Goal: Transaction & Acquisition: Book appointment/travel/reservation

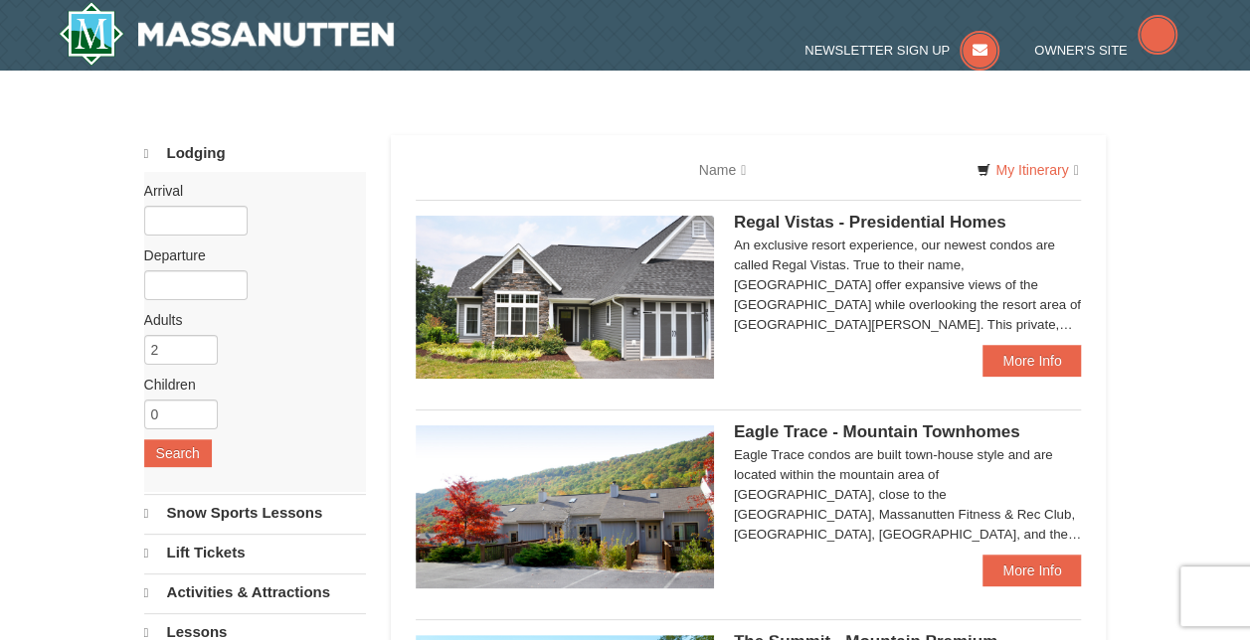
select select "9"
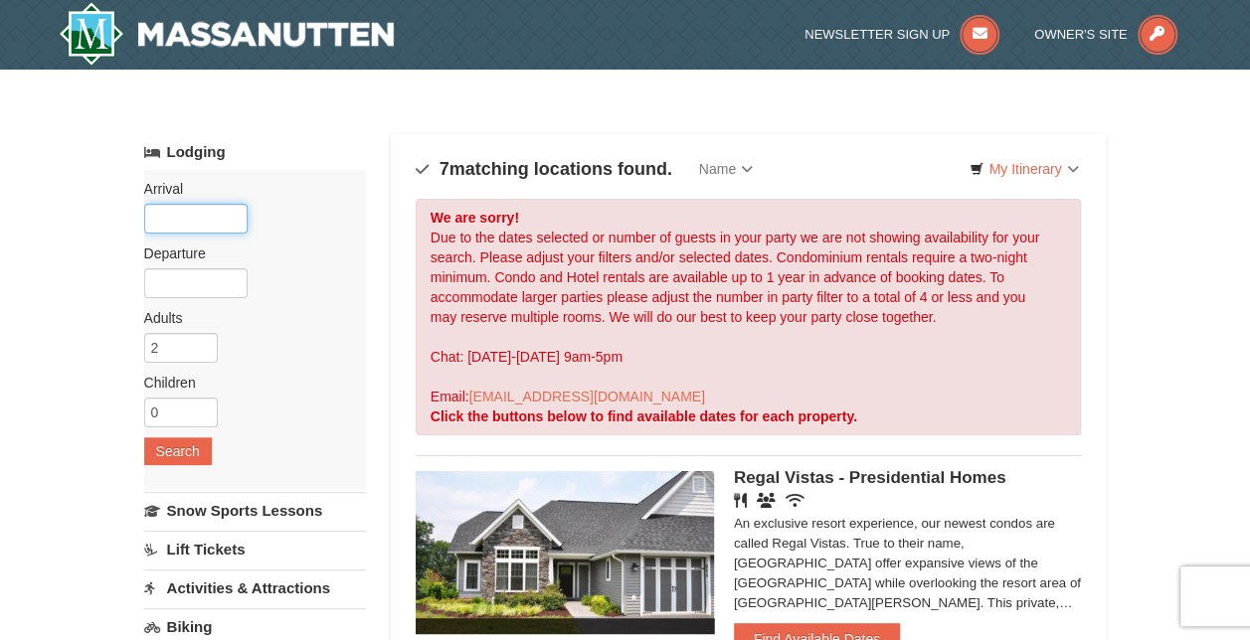
click at [217, 223] on input "text" at bounding box center [195, 219] width 103 height 30
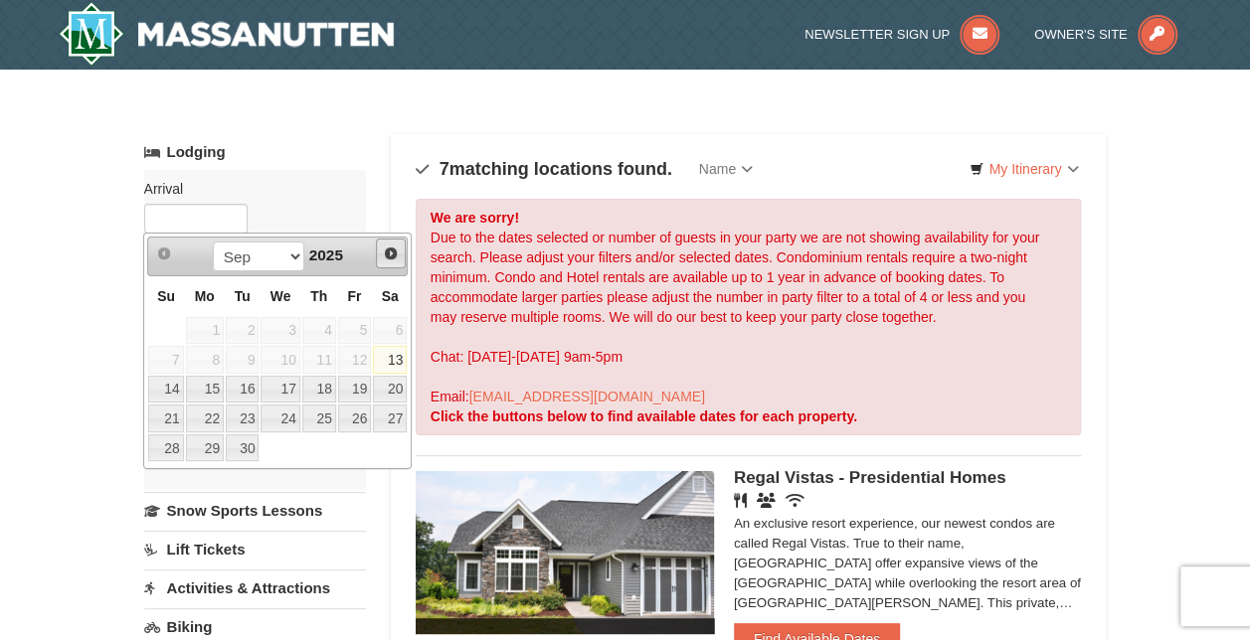
click at [398, 246] on span "Next" at bounding box center [391, 254] width 16 height 16
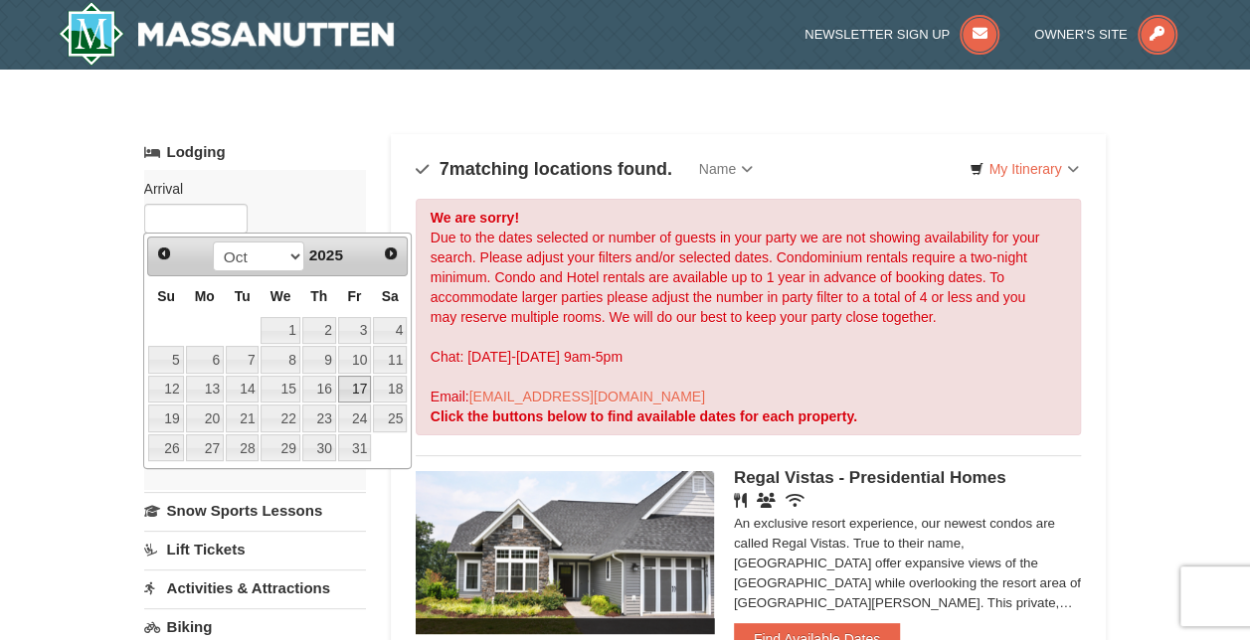
click at [356, 384] on link "17" at bounding box center [355, 390] width 34 height 28
type input "[DATE]"
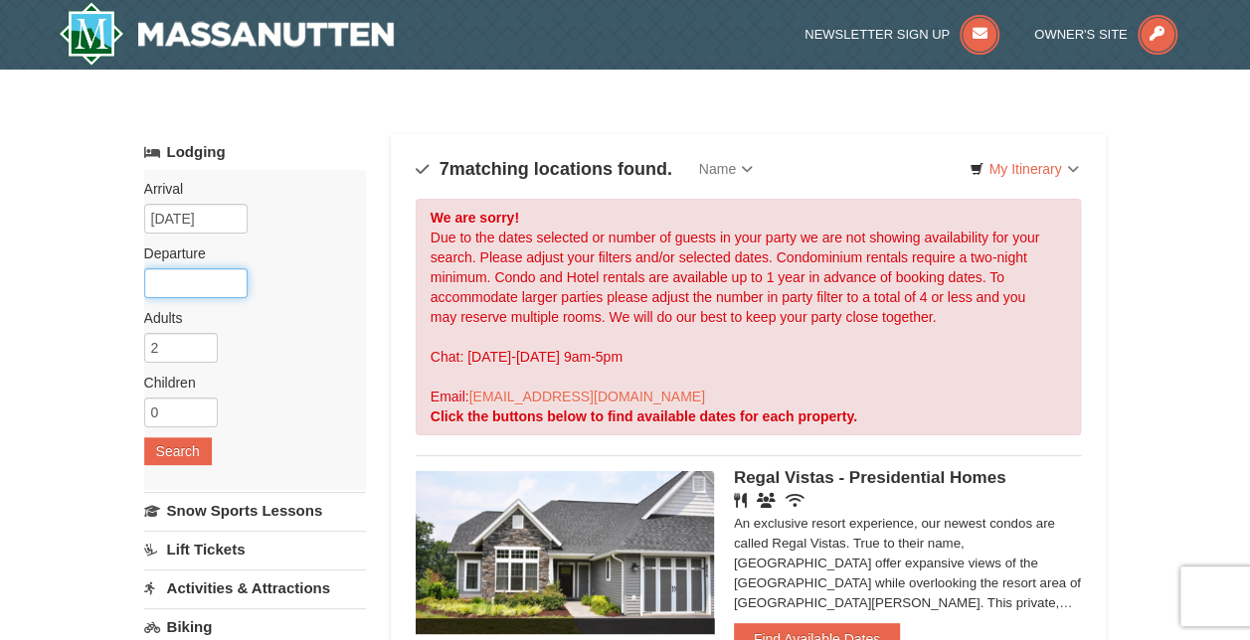
click at [219, 285] on input "text" at bounding box center [195, 283] width 103 height 30
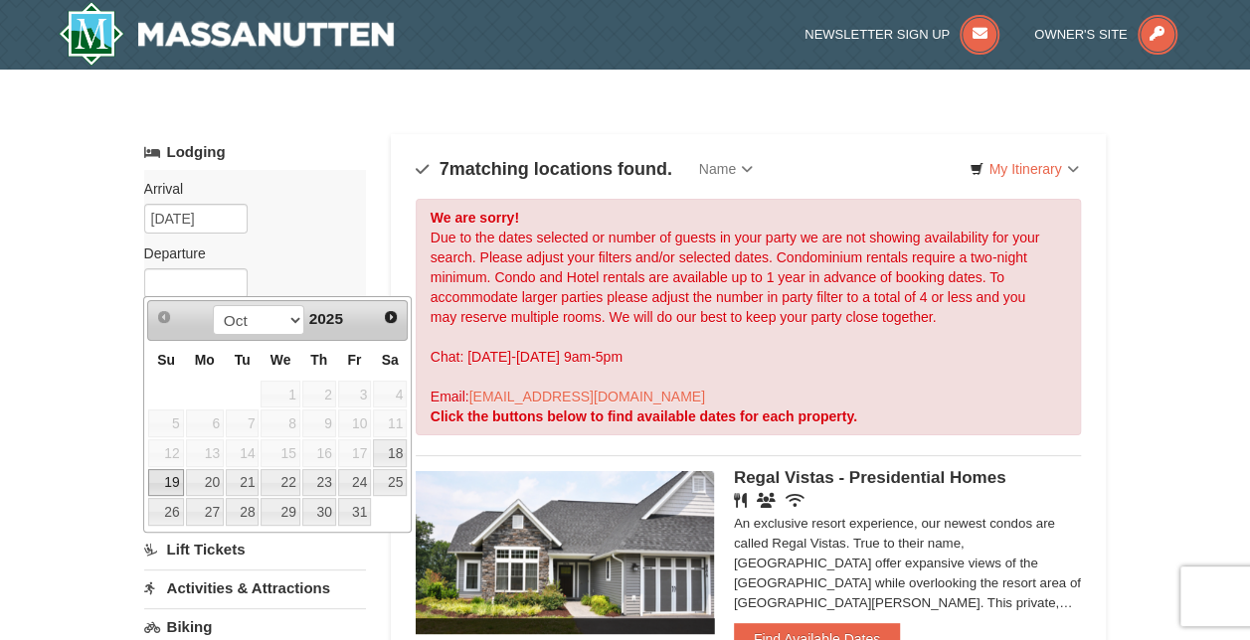
click at [166, 471] on link "19" at bounding box center [165, 483] width 35 height 28
type input "[DATE]"
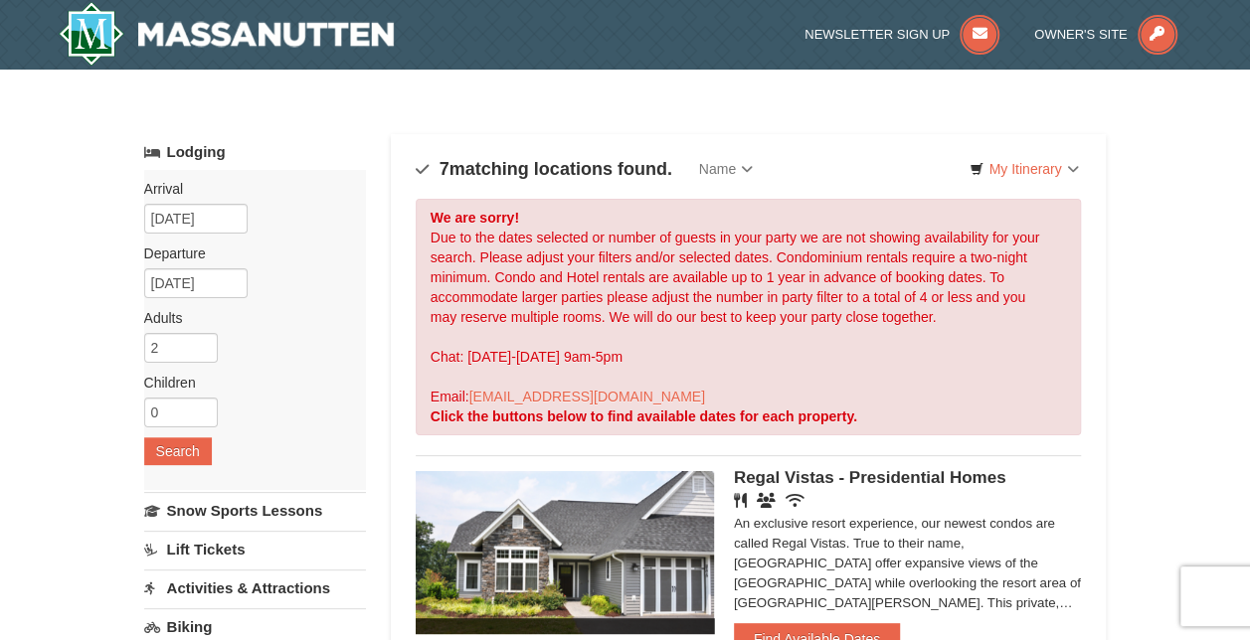
click at [198, 366] on div "Arrival Please format dates MM/DD/YYYY Please format dates MM/DD/YYYY 10/17/202…" at bounding box center [255, 330] width 222 height 320
click at [202, 352] on input "1" at bounding box center [181, 348] width 74 height 30
click at [202, 352] on input "0" at bounding box center [181, 348] width 74 height 30
click at [203, 345] on input "1" at bounding box center [181, 348] width 74 height 30
click at [203, 340] on input "2" at bounding box center [181, 348] width 74 height 30
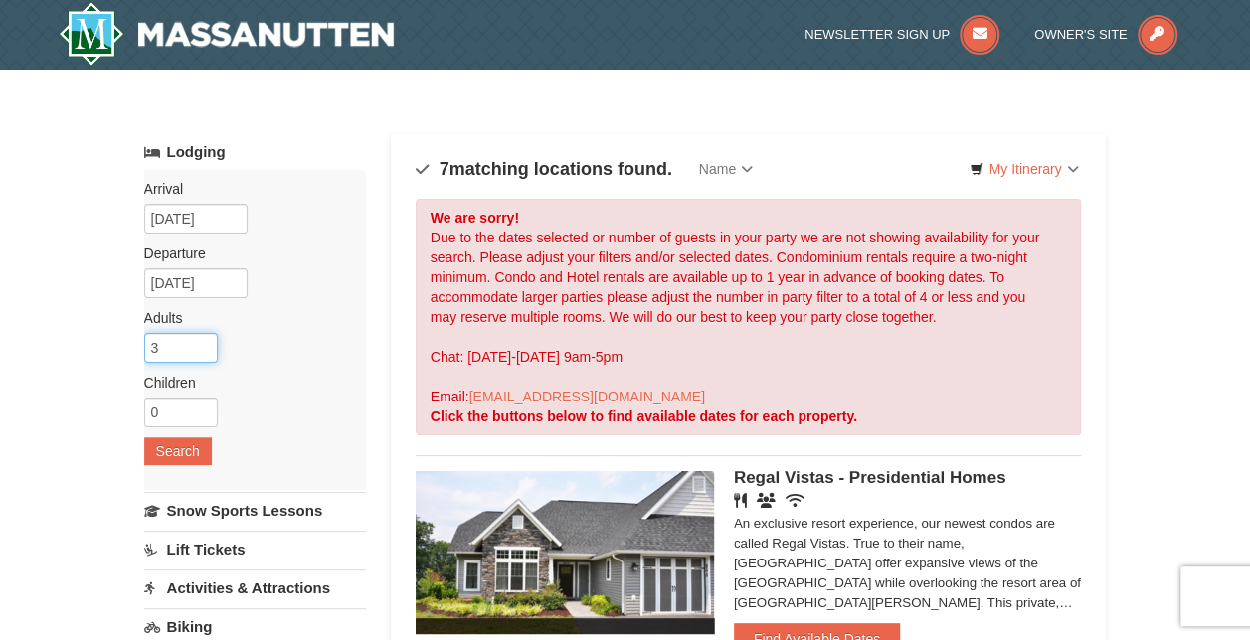
click at [203, 339] on input "3" at bounding box center [181, 348] width 74 height 30
type input "4"
click at [203, 339] on input "4" at bounding box center [181, 348] width 74 height 30
click at [167, 409] on input "0" at bounding box center [181, 413] width 74 height 30
type input "4"
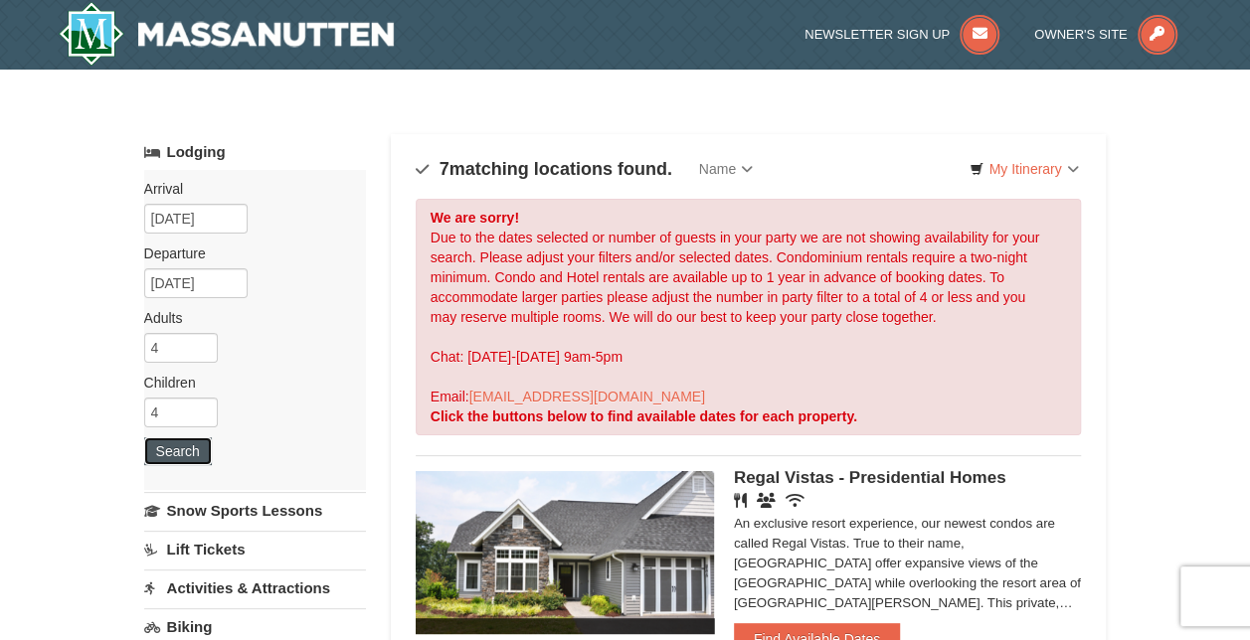
click at [169, 438] on button "Search" at bounding box center [178, 452] width 68 height 28
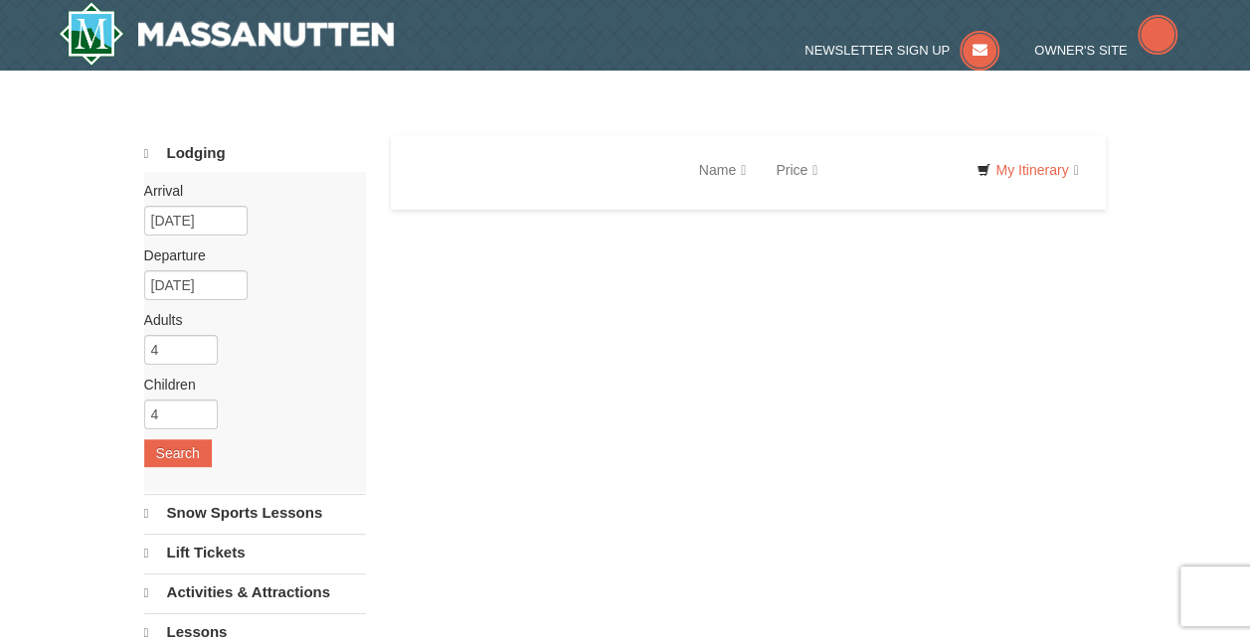
select select "9"
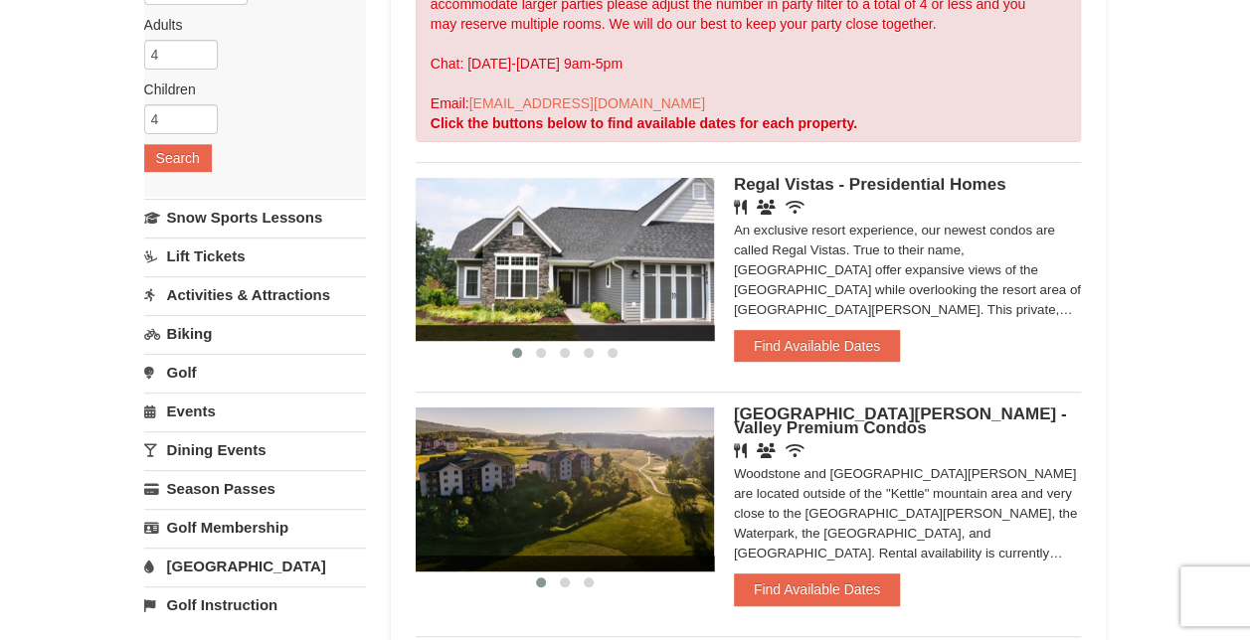
scroll to position [294, 0]
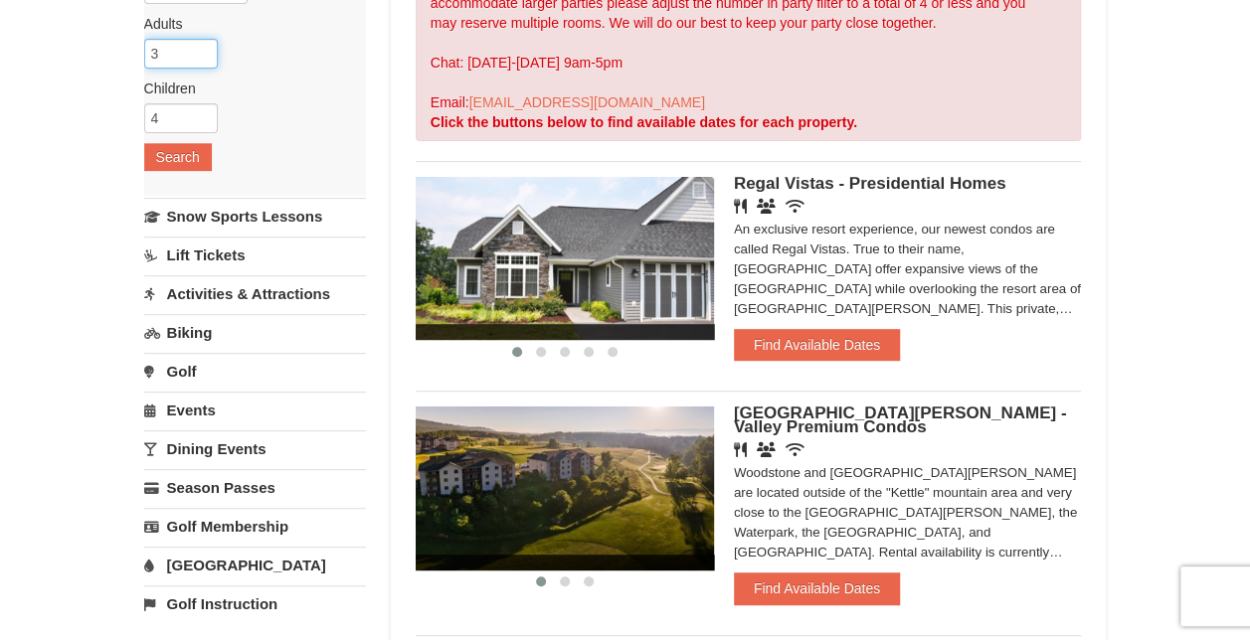
click at [200, 58] on input "3" at bounding box center [181, 54] width 74 height 30
type input "2"
click at [200, 58] on input "2" at bounding box center [181, 54] width 74 height 30
click at [199, 122] on input "3" at bounding box center [181, 118] width 74 height 30
type input "2"
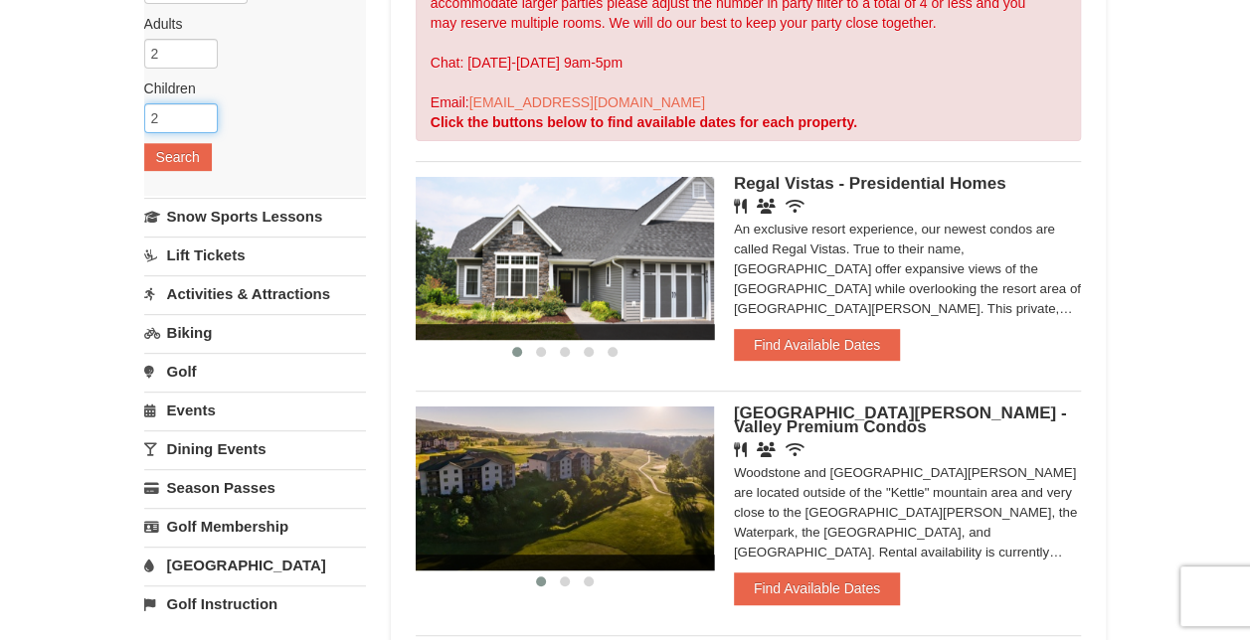
click at [199, 122] on input "2" at bounding box center [181, 118] width 74 height 30
click at [173, 155] on button "Search" at bounding box center [178, 157] width 68 height 28
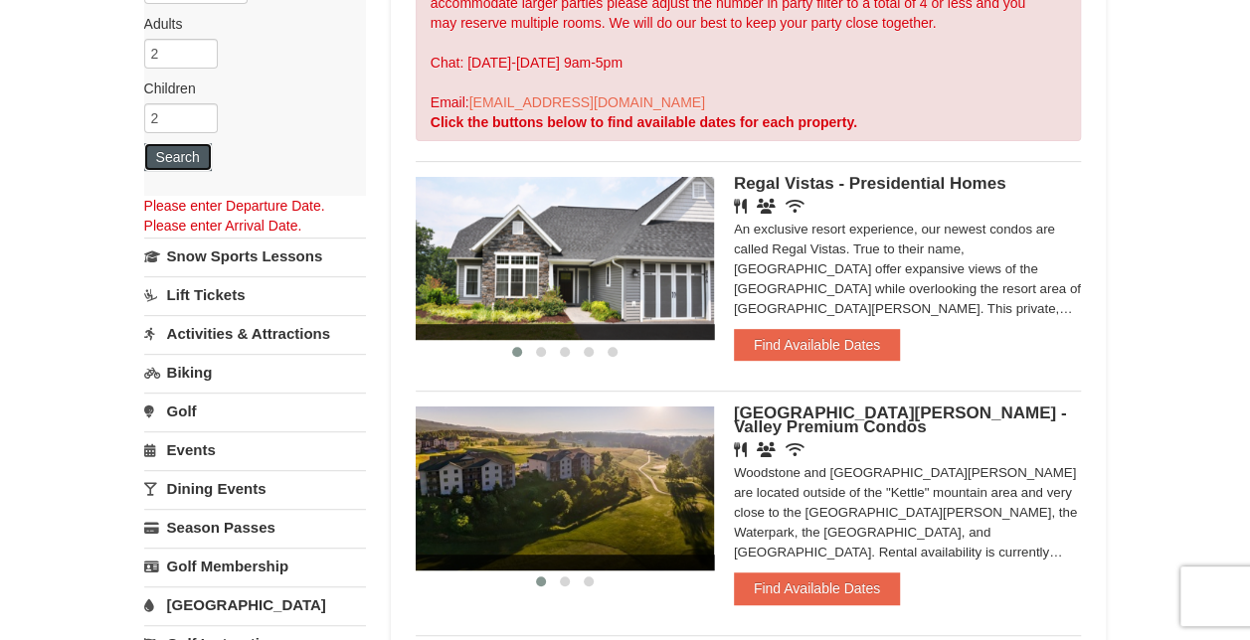
scroll to position [141, 0]
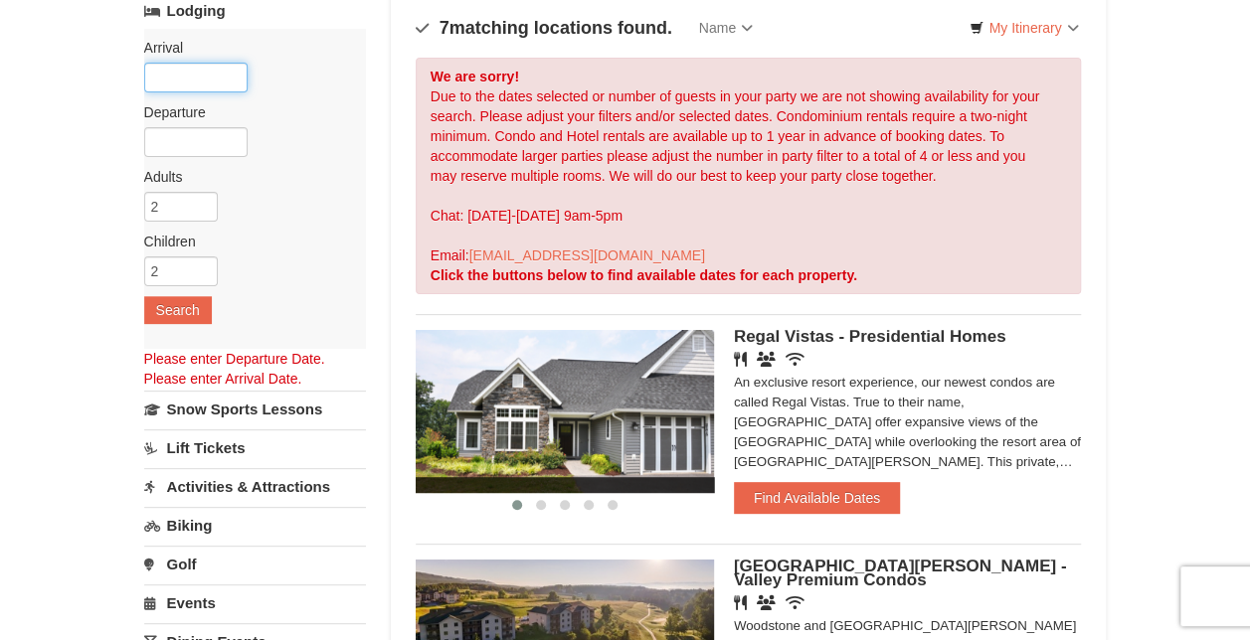
click at [199, 63] on input "text" at bounding box center [195, 78] width 103 height 30
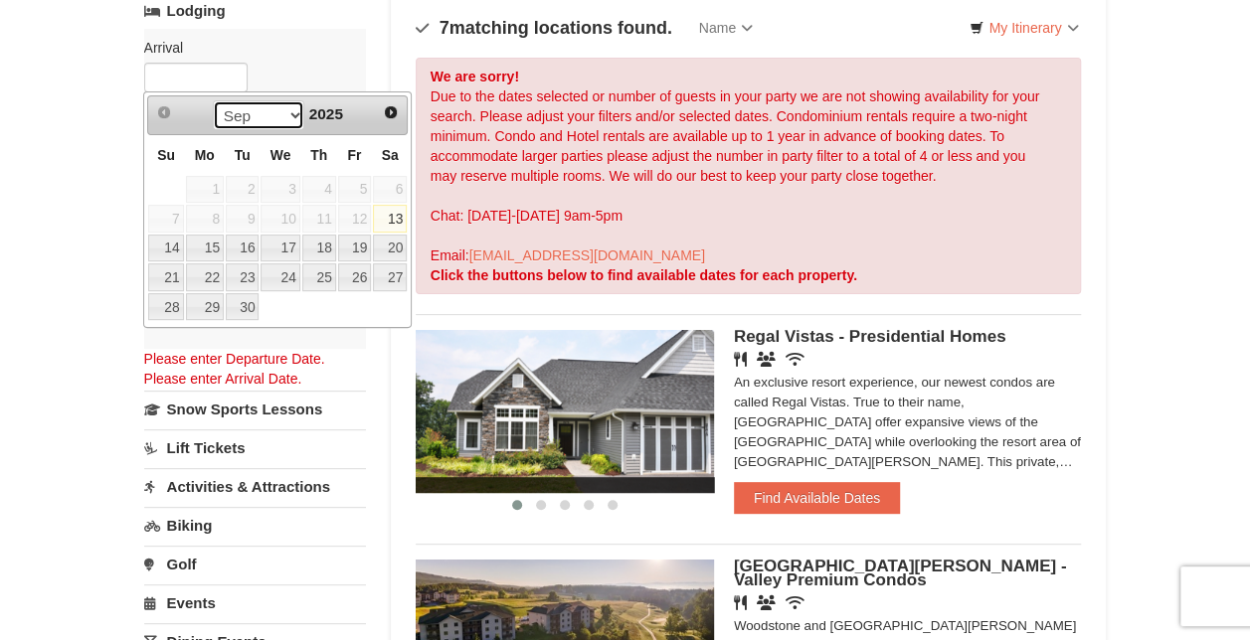
click at [268, 106] on select "Sep Oct Nov Dec" at bounding box center [259, 115] width 92 height 30
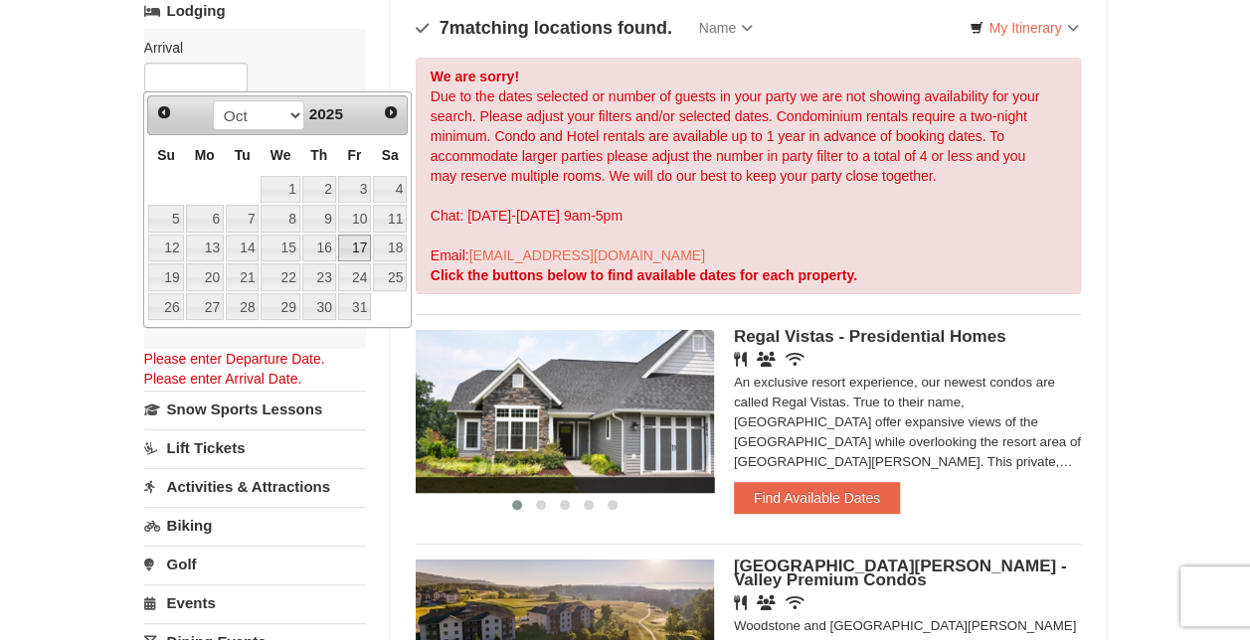
click at [363, 243] on link "17" at bounding box center [355, 249] width 34 height 28
type input "[DATE]"
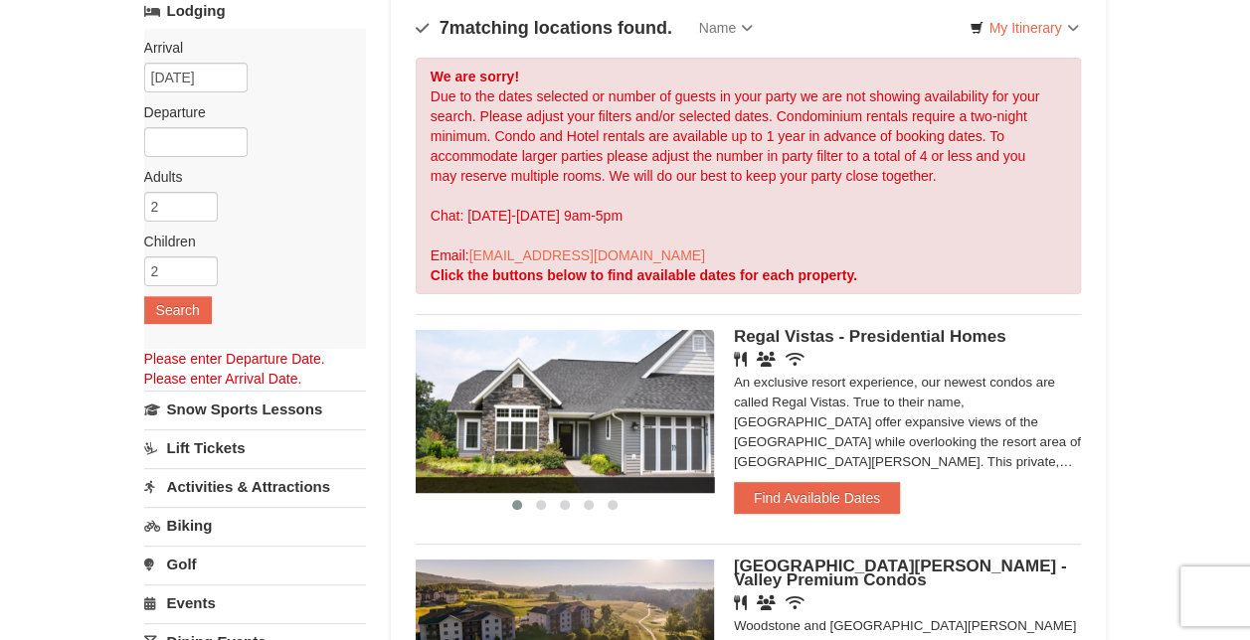
click at [199, 123] on div "Arrival Please format dates MM/DD/YYYY Please format dates MM/DD/YYYY 10/17/202…" at bounding box center [255, 189] width 222 height 320
click at [200, 132] on input "text" at bounding box center [195, 142] width 103 height 30
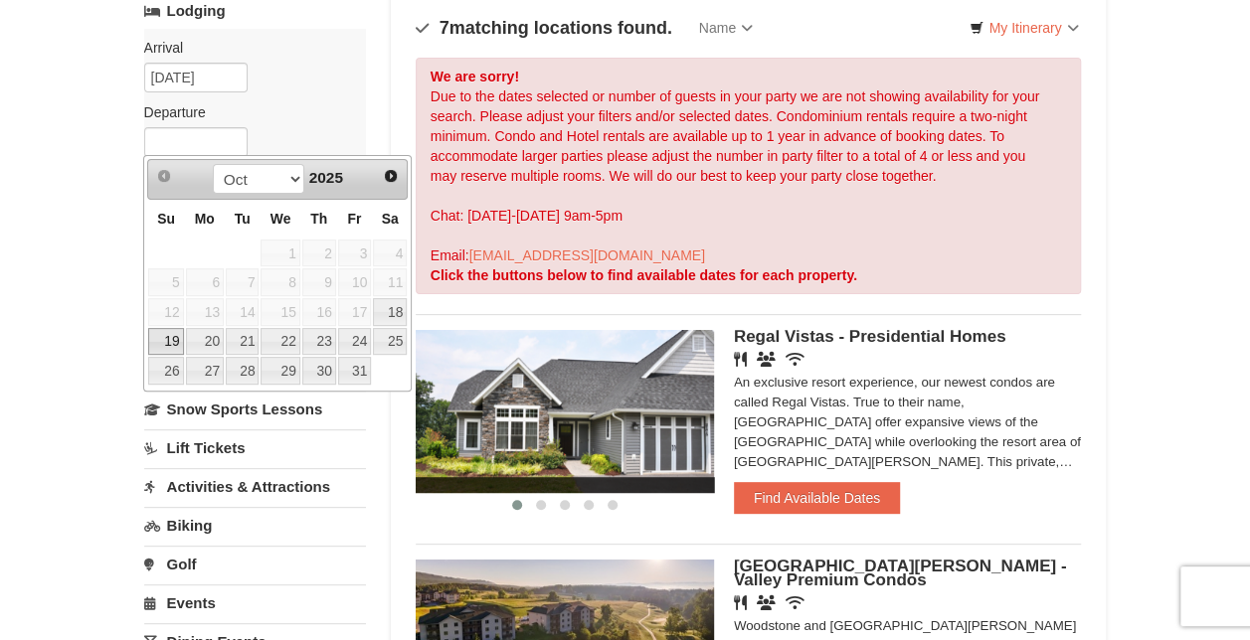
click at [167, 335] on link "19" at bounding box center [165, 342] width 35 height 28
type input "[DATE]"
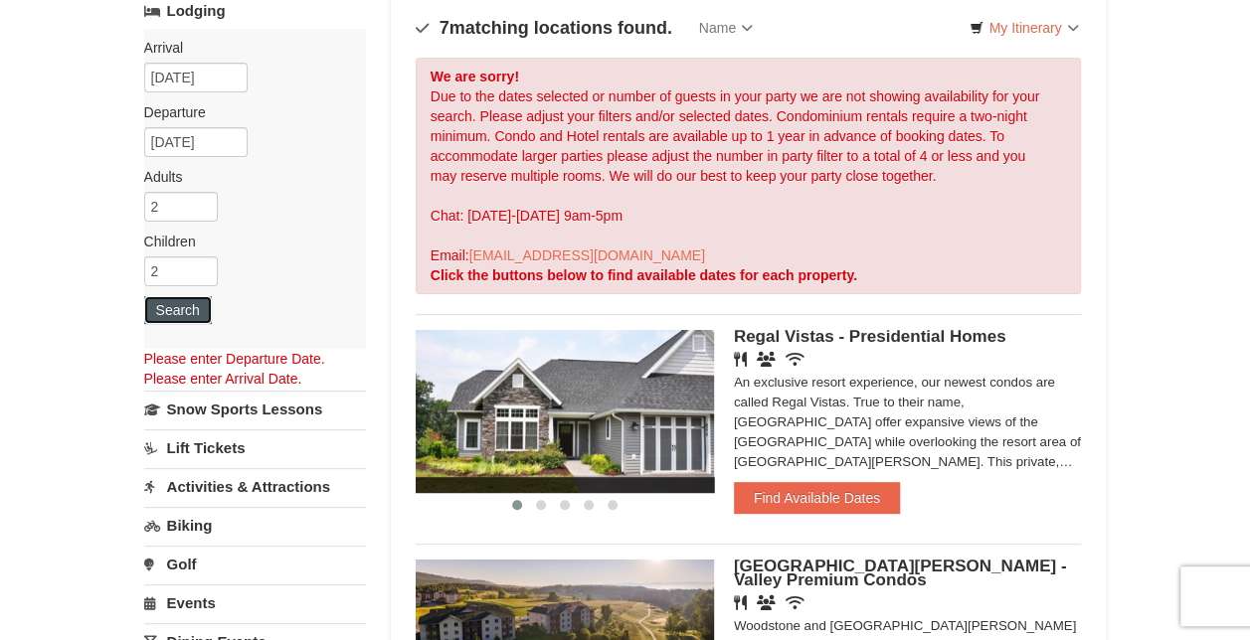
click at [179, 304] on button "Search" at bounding box center [178, 310] width 68 height 28
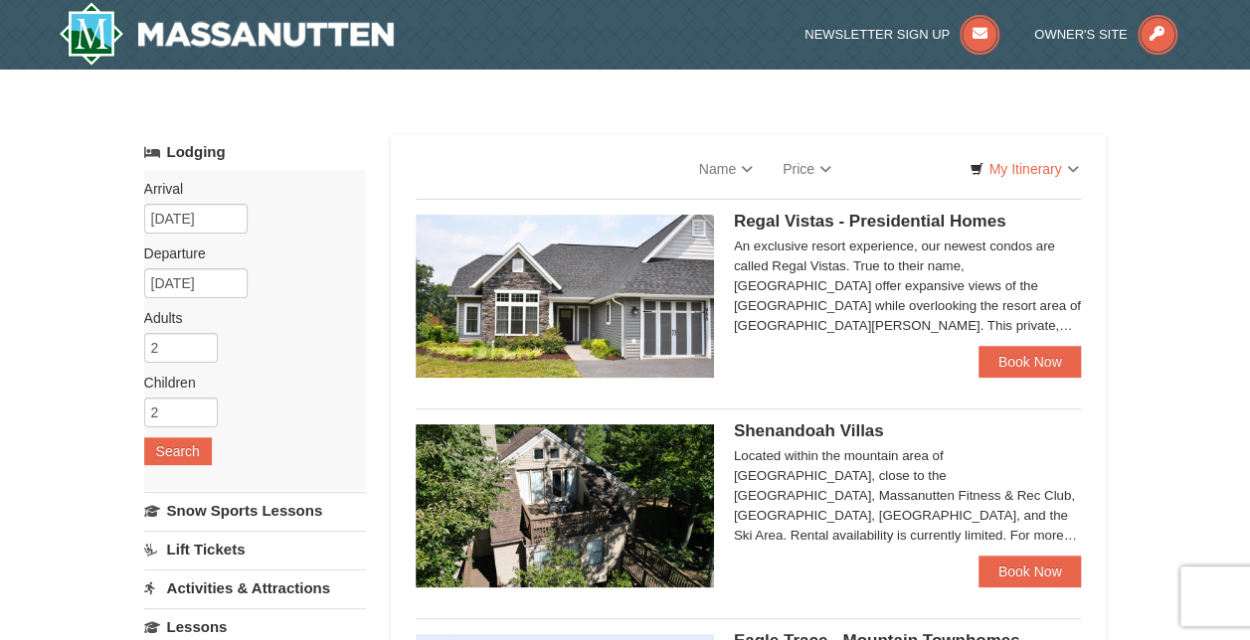
select select "9"
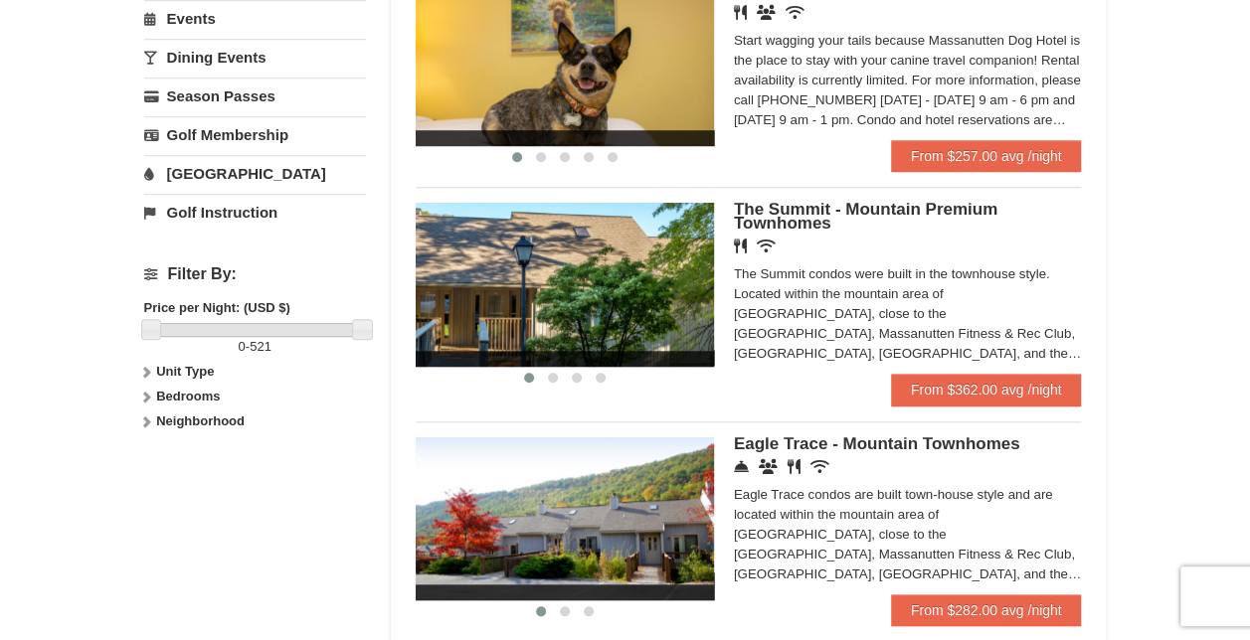
scroll to position [685, 0]
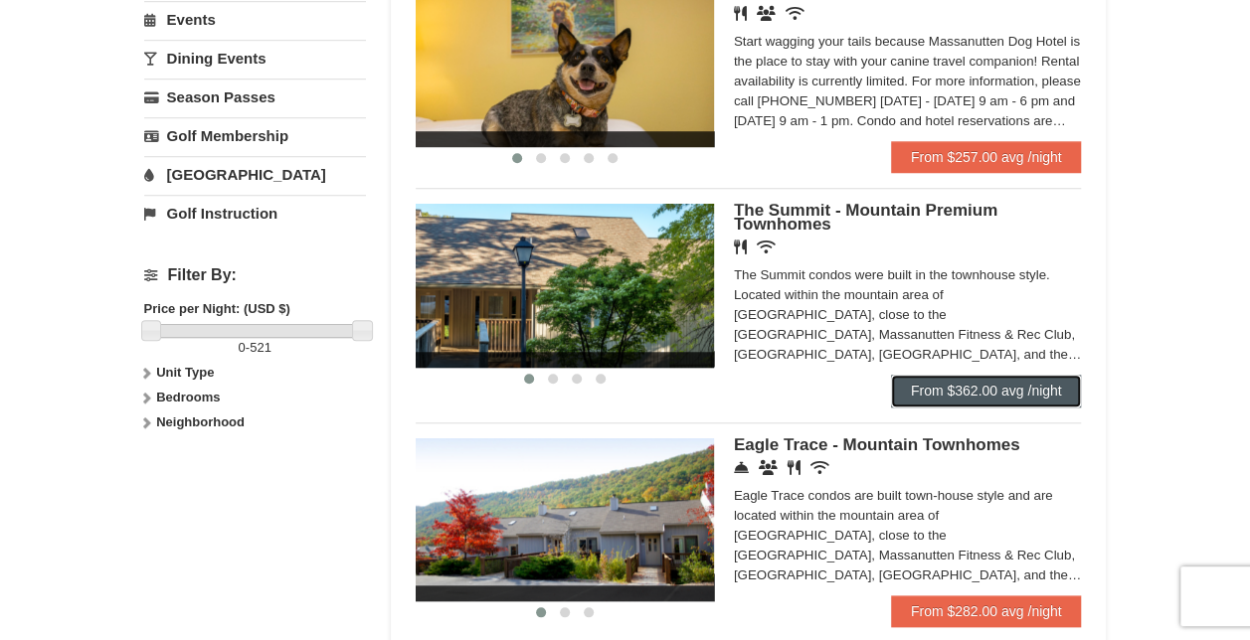
click at [933, 400] on link "From $362.00 avg /night" at bounding box center [986, 391] width 191 height 32
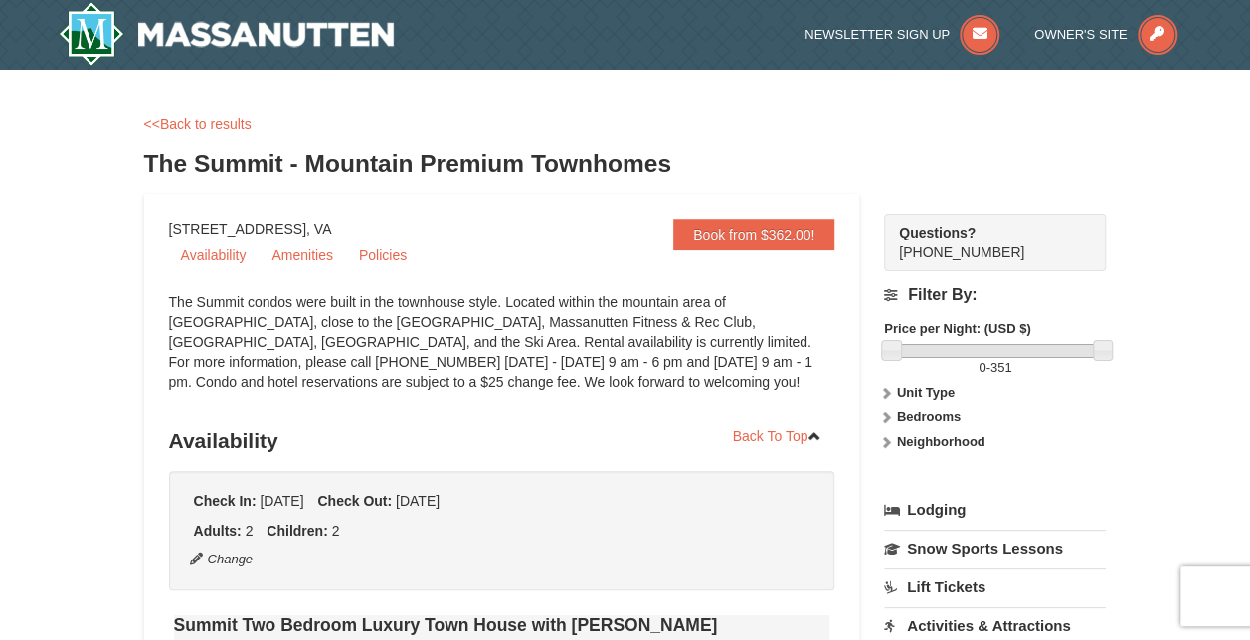
select select "9"
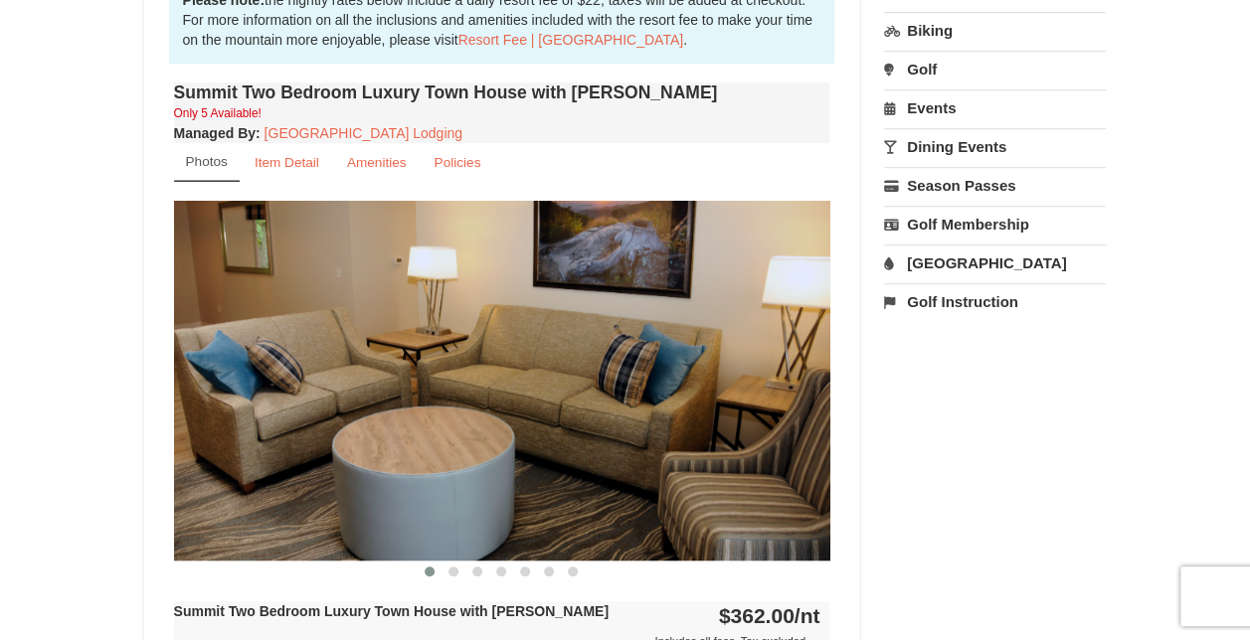
scroll to position [642, 0]
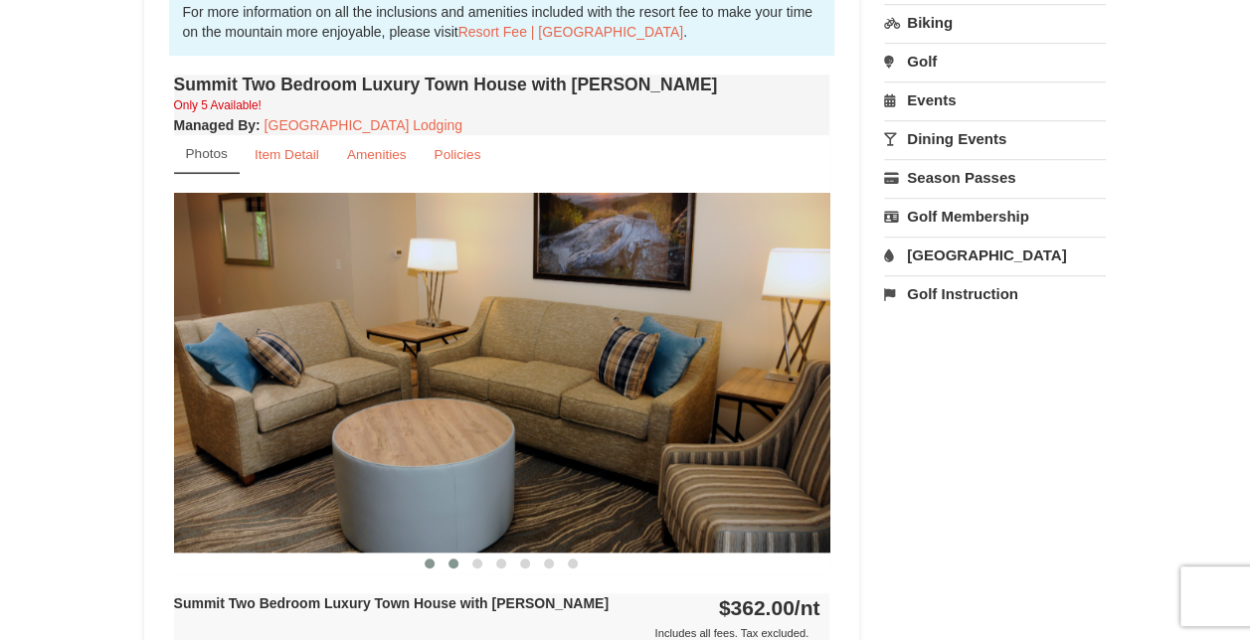
click at [451, 561] on span at bounding box center [453, 564] width 10 height 10
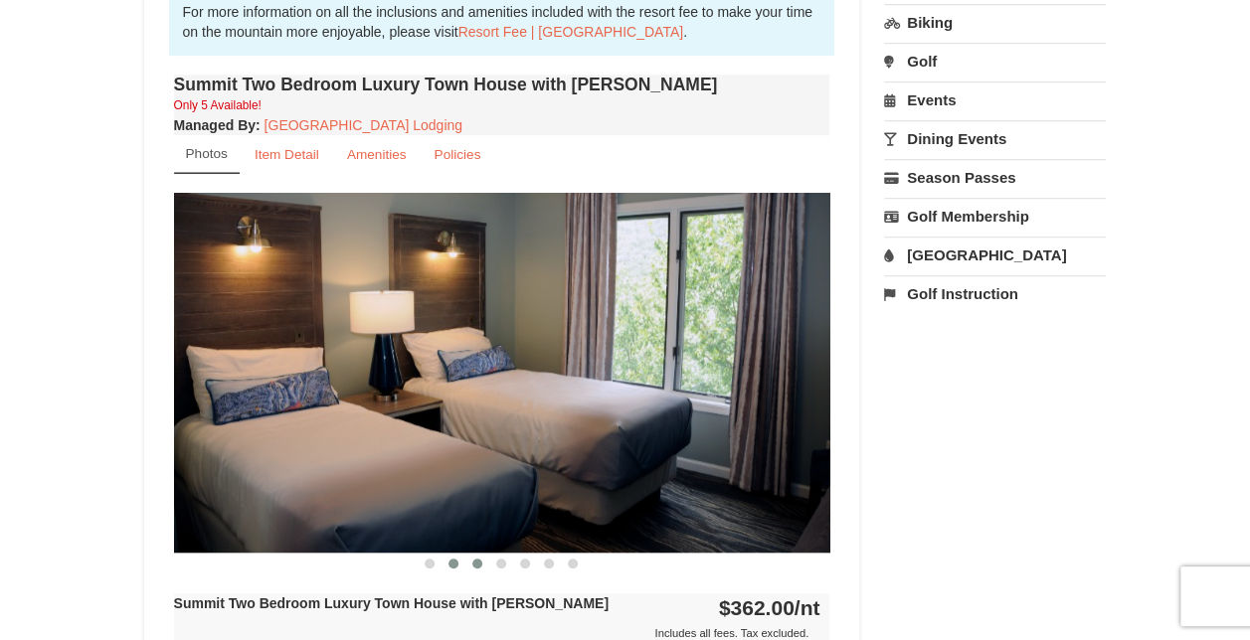
click at [469, 561] on button at bounding box center [477, 564] width 24 height 20
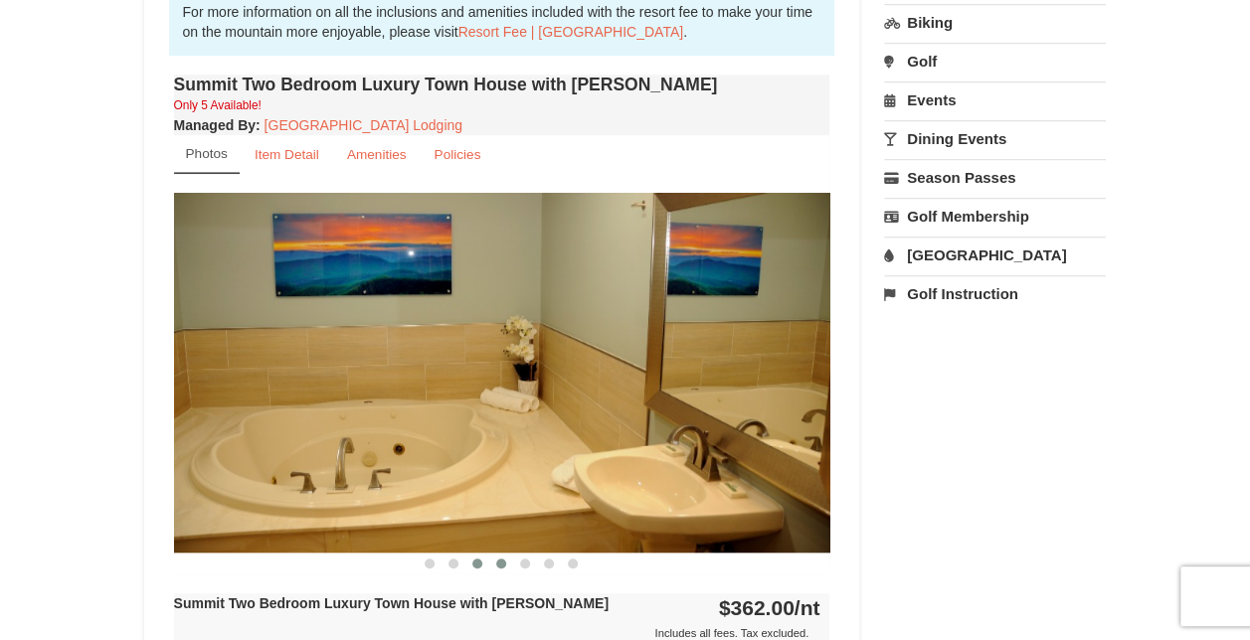
click at [501, 561] on span at bounding box center [501, 564] width 10 height 10
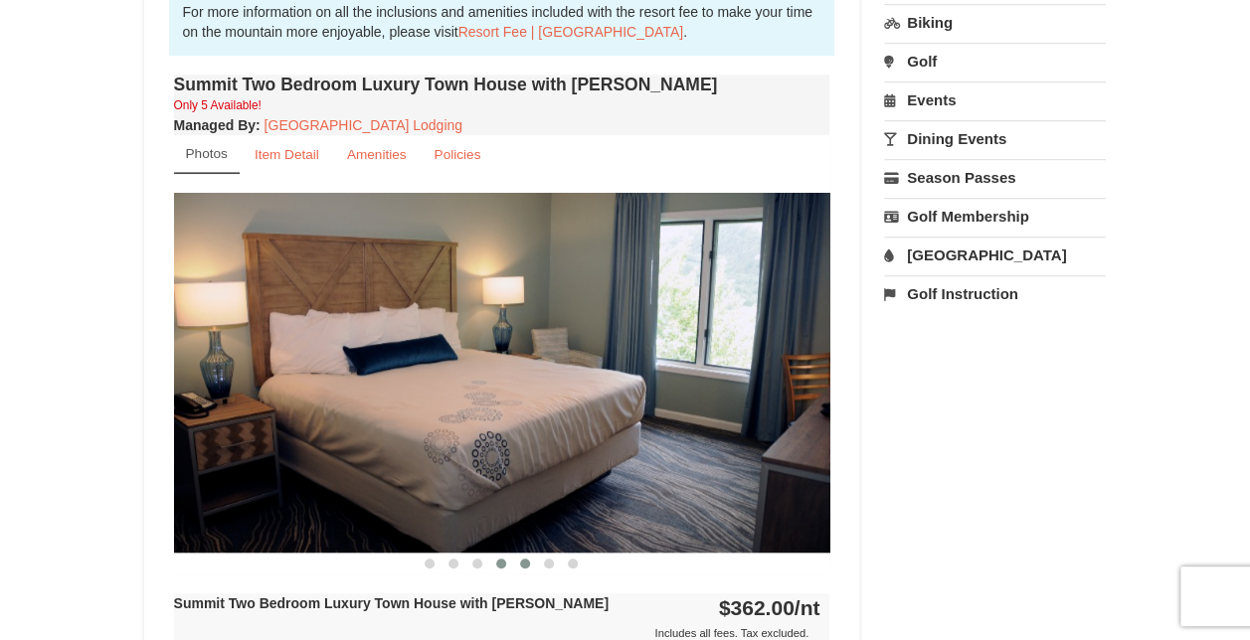
click at [531, 561] on button at bounding box center [525, 564] width 24 height 20
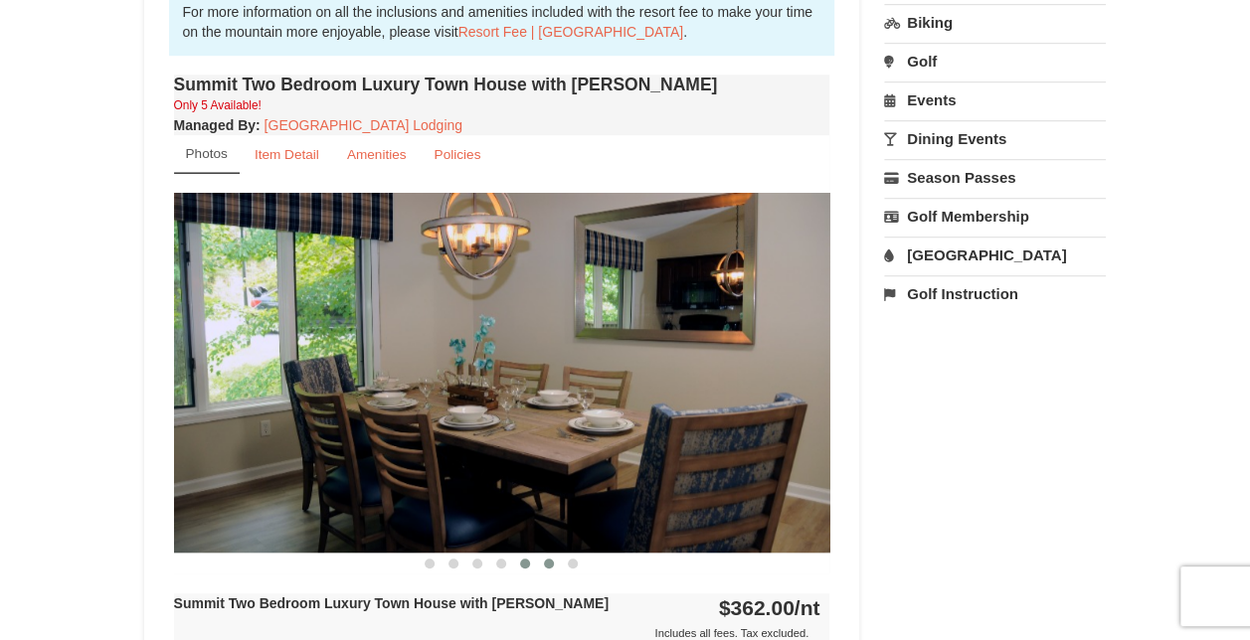
click at [548, 561] on span at bounding box center [549, 564] width 10 height 10
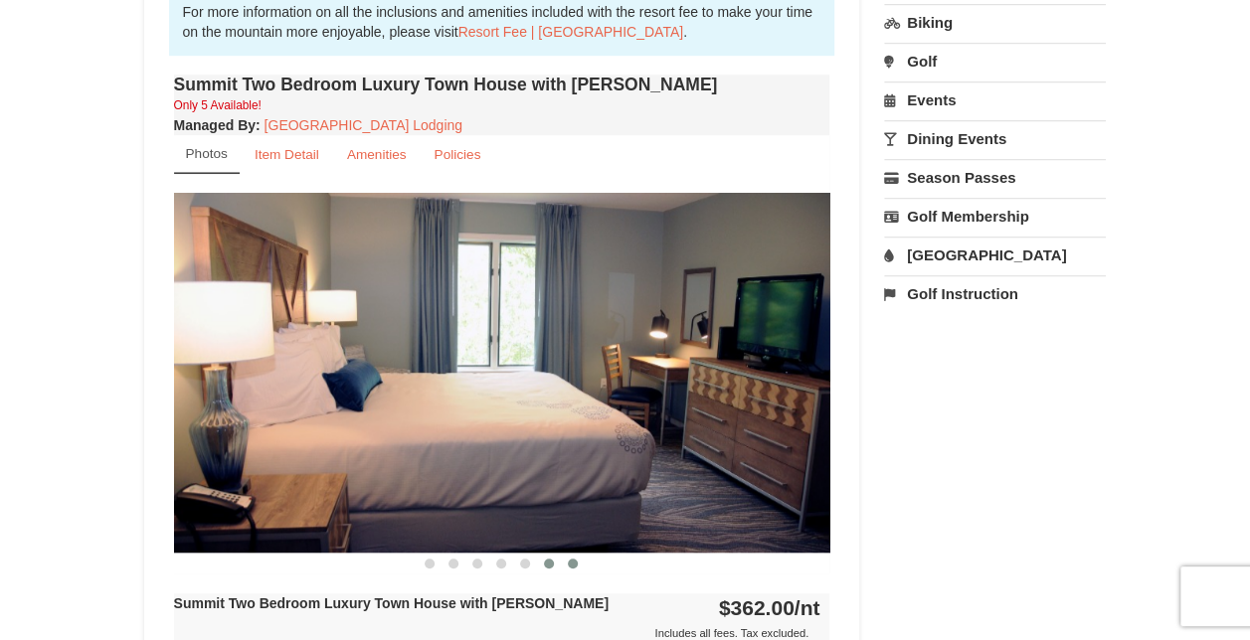
click at [577, 560] on span at bounding box center [573, 564] width 10 height 10
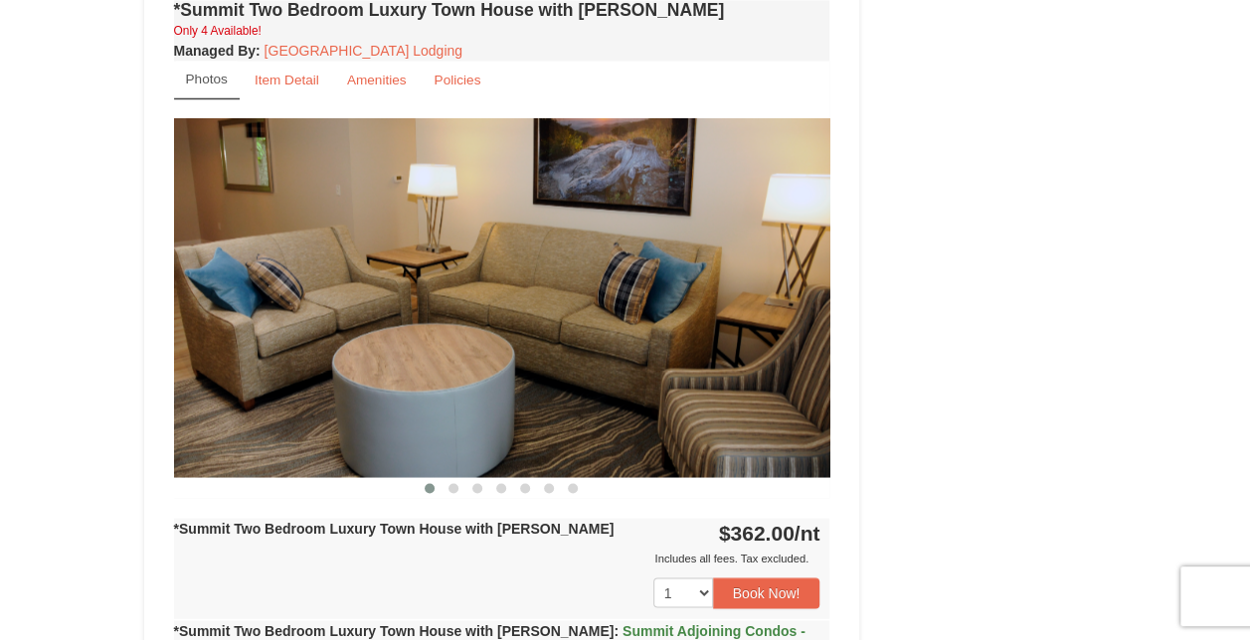
scroll to position [1551, 0]
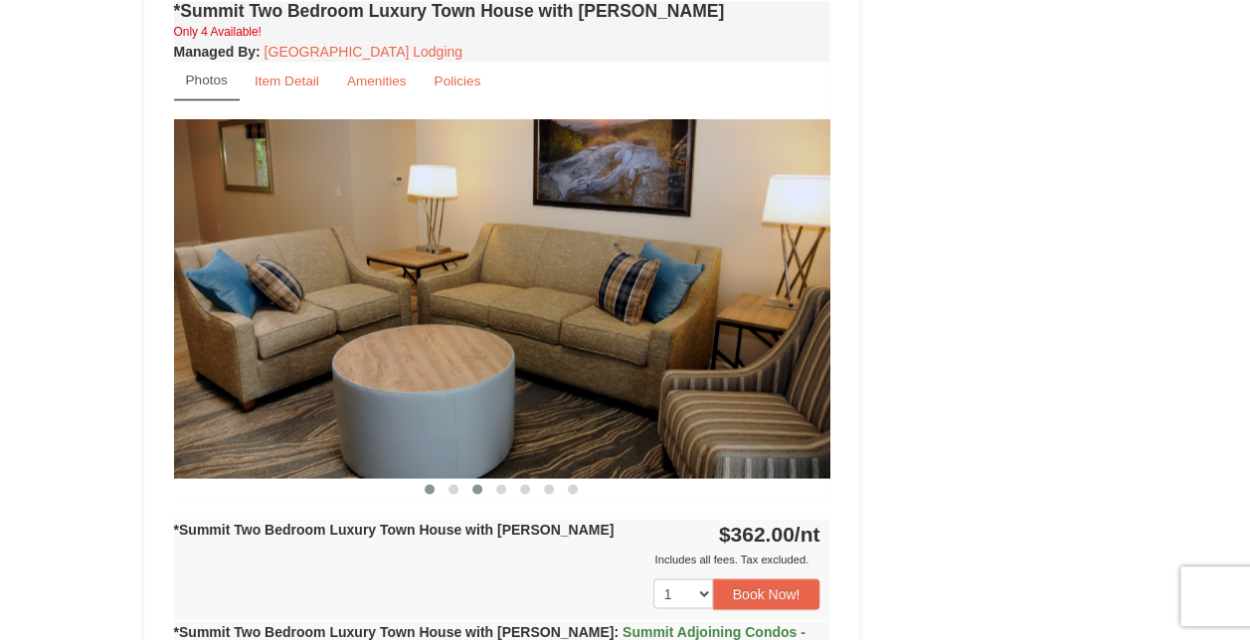
click at [486, 479] on button at bounding box center [477, 489] width 24 height 20
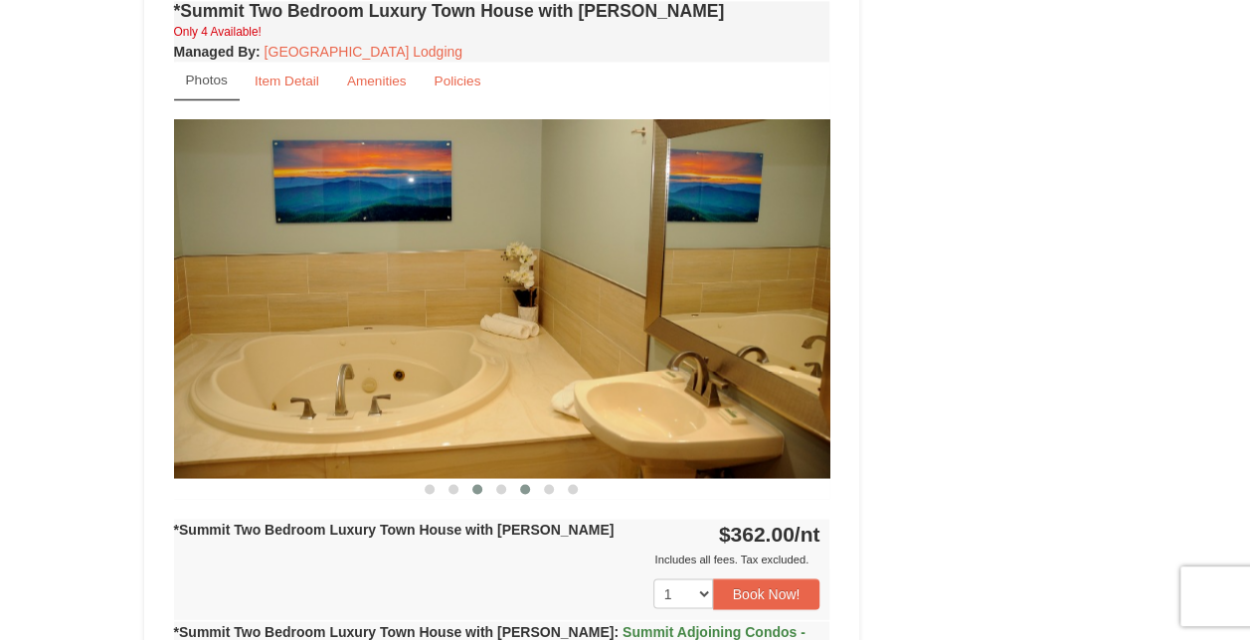
click at [535, 479] on button at bounding box center [525, 489] width 24 height 20
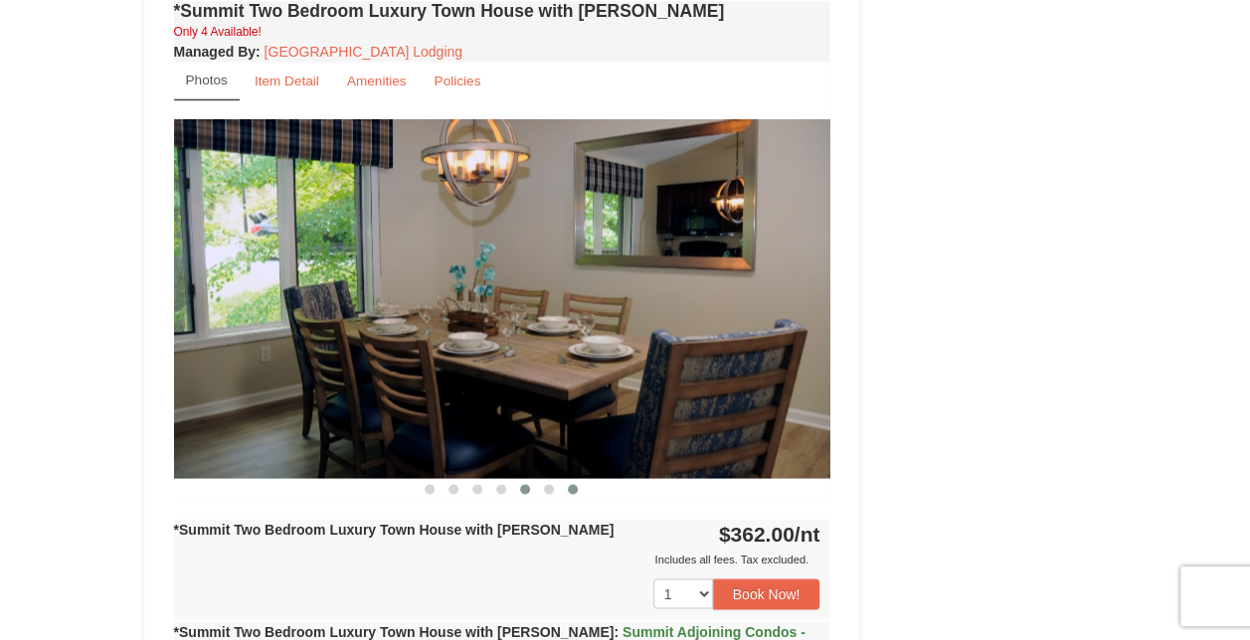
click at [576, 484] on span at bounding box center [573, 489] width 10 height 10
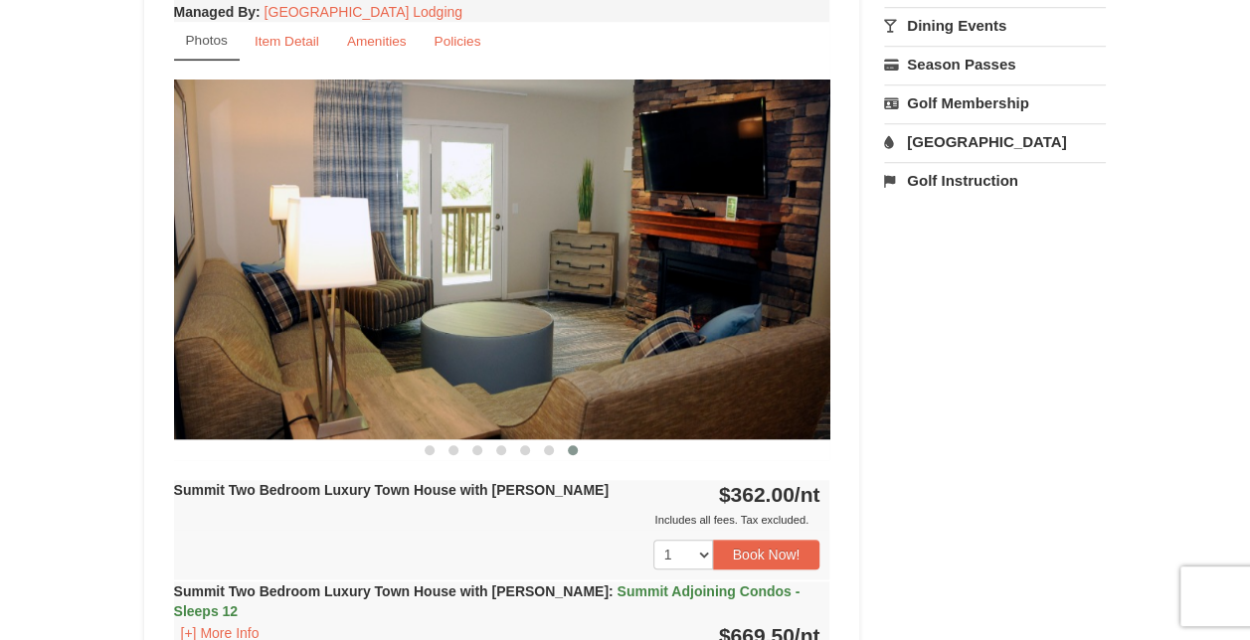
scroll to position [571, 0]
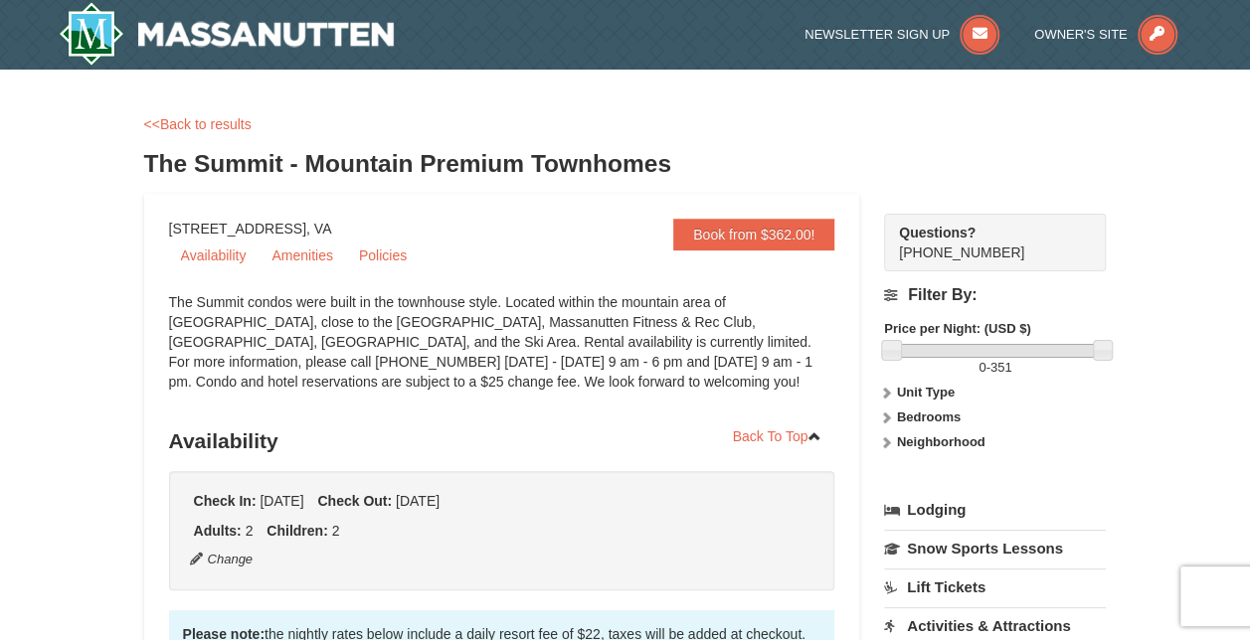
click at [221, 137] on div "<<Back to results The Summit - Mountain Premium Townhomes" at bounding box center [625, 154] width 963 height 80
click at [237, 127] on link "<<Back to results" at bounding box center [197, 124] width 107 height 16
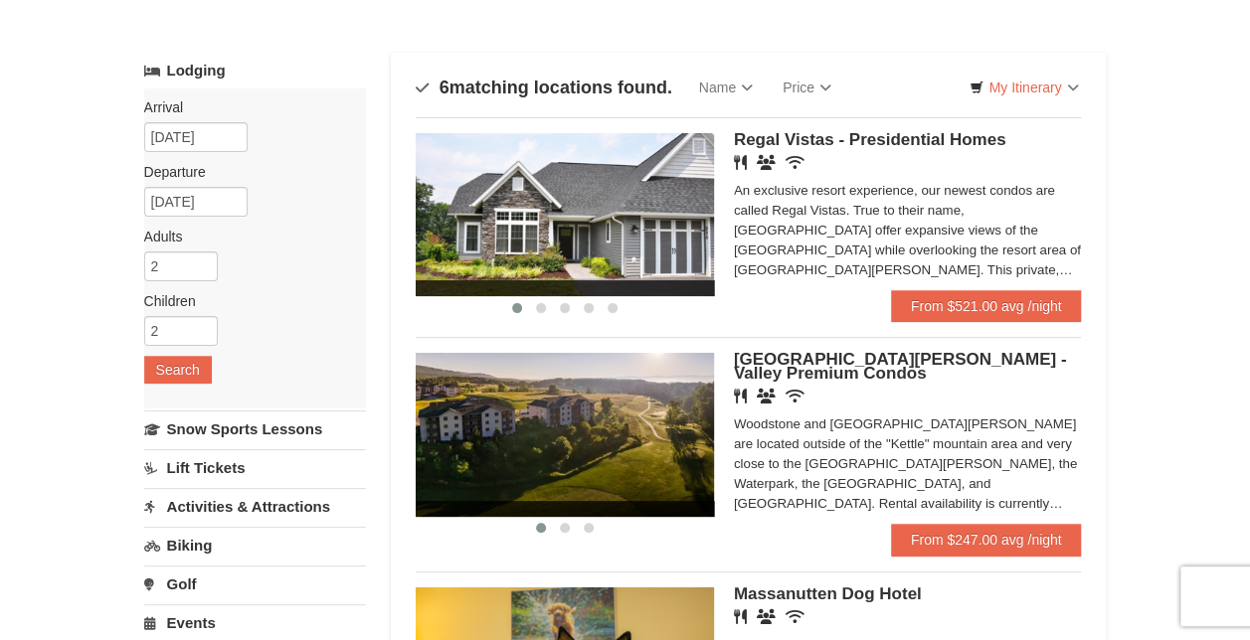
scroll to position [75, 0]
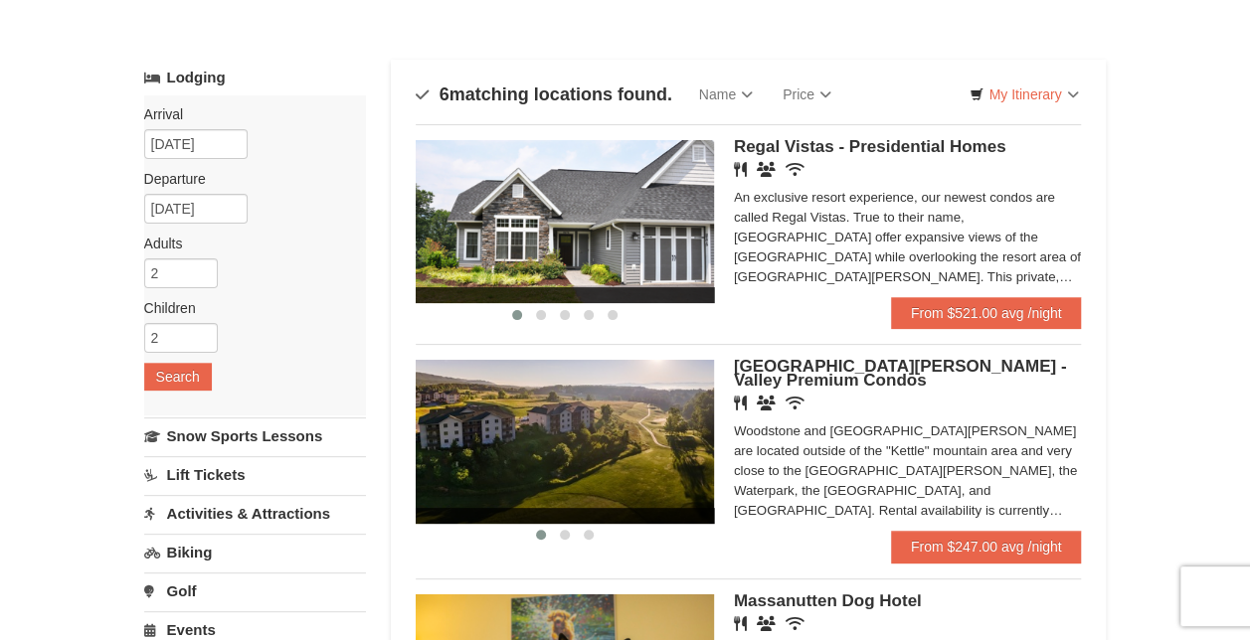
click at [672, 189] on img at bounding box center [565, 221] width 298 height 163
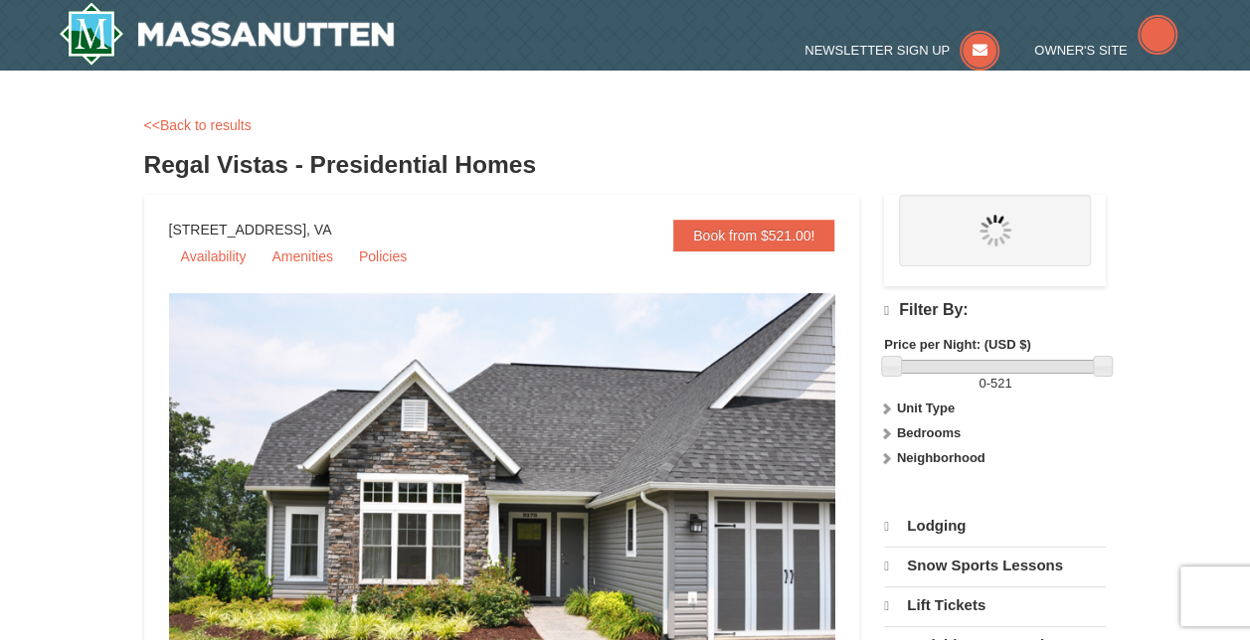
select select "9"
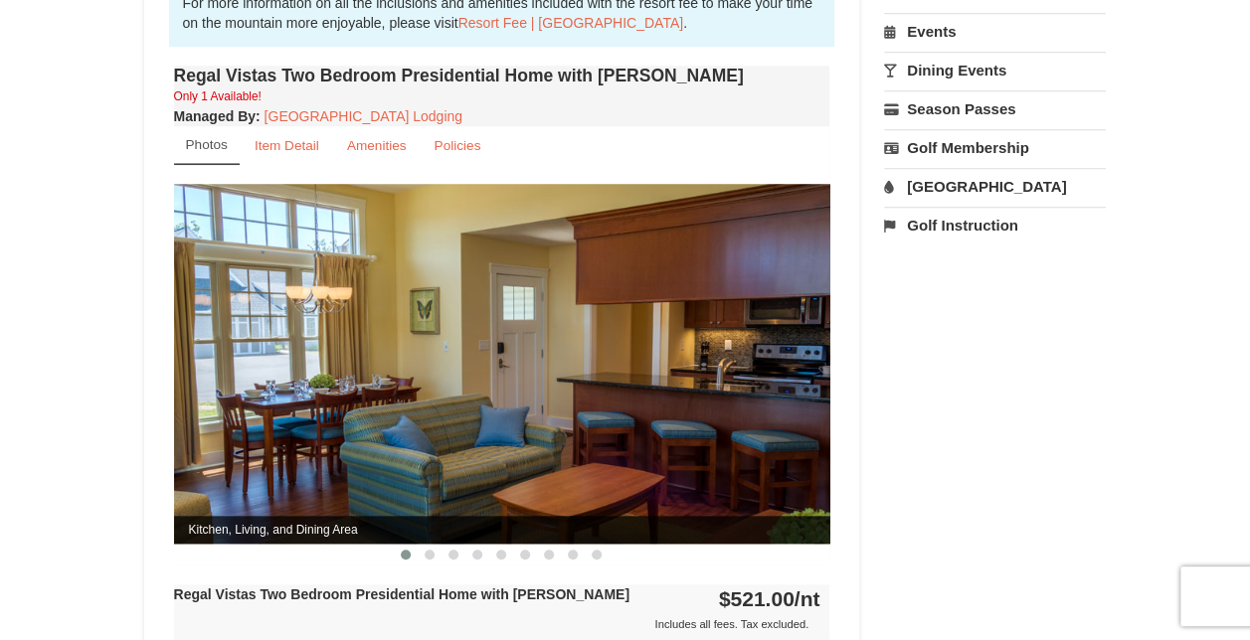
scroll to position [713, 0]
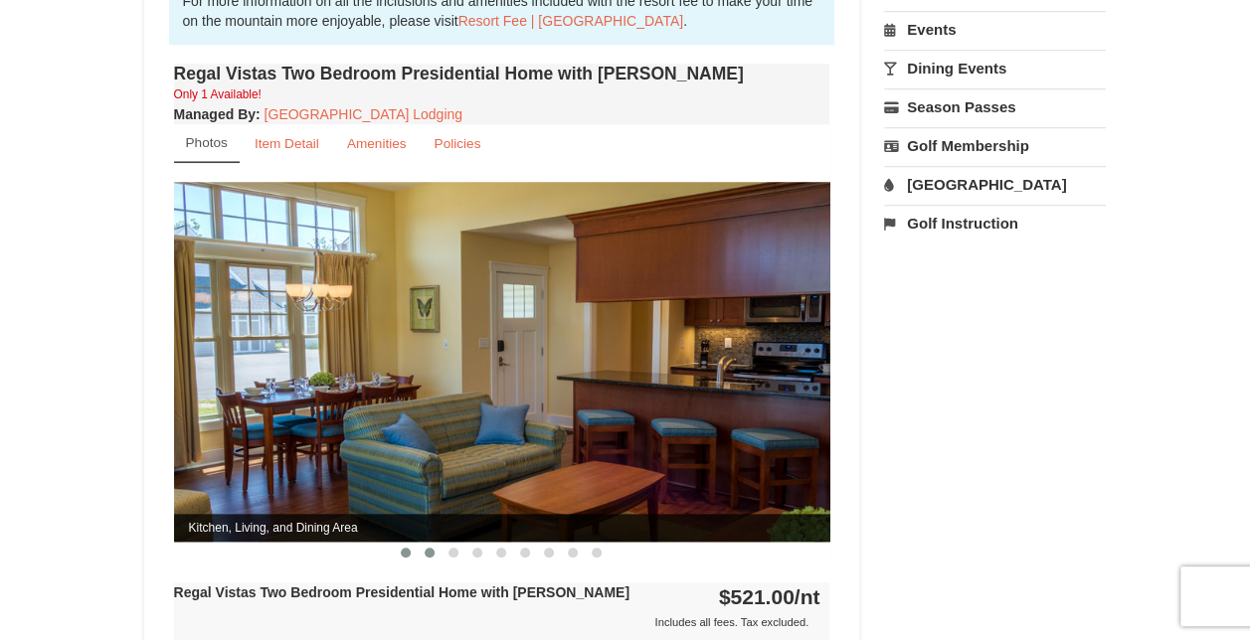
click at [432, 548] on span at bounding box center [430, 553] width 10 height 10
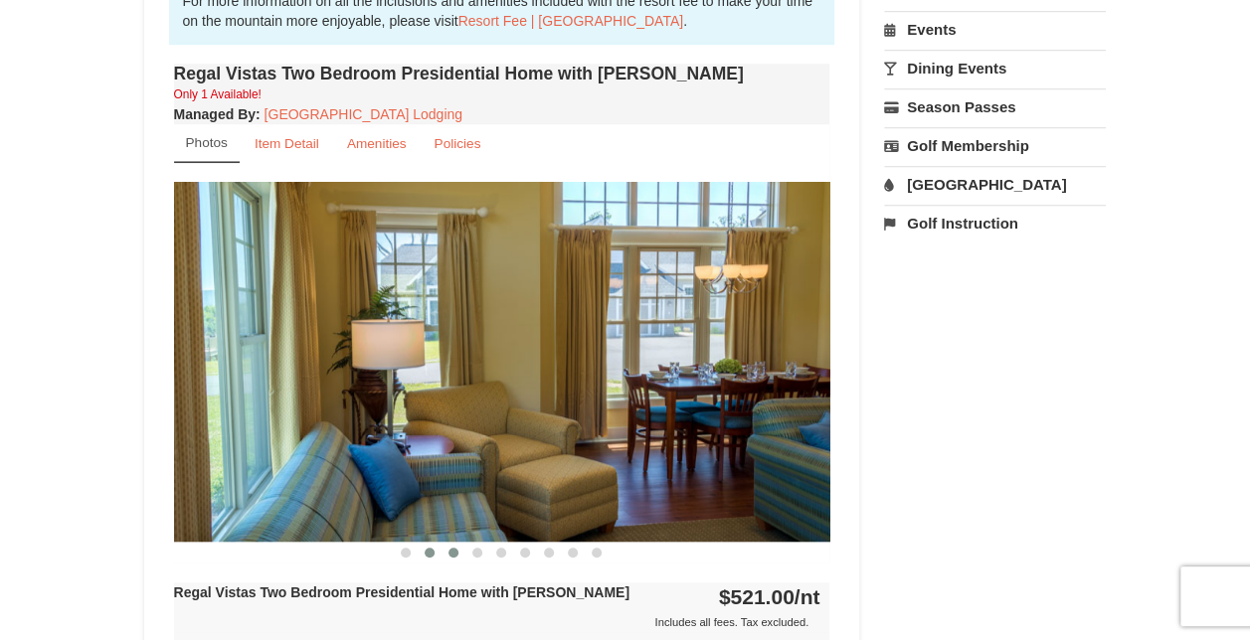
click at [447, 543] on button at bounding box center [453, 553] width 24 height 20
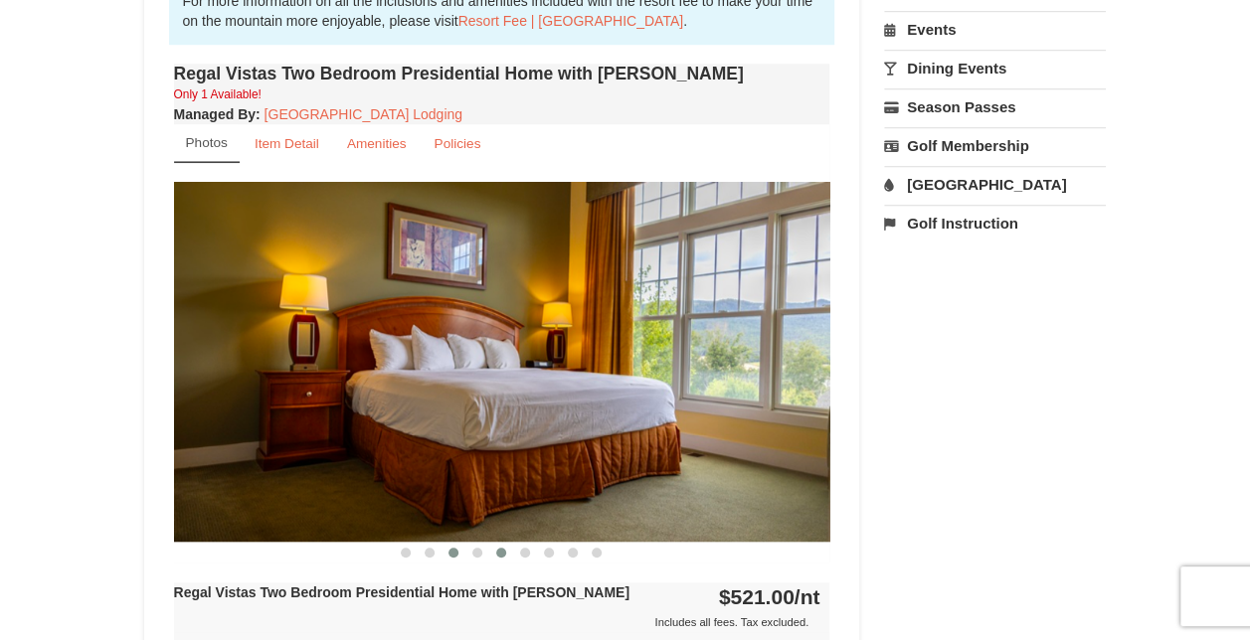
click at [509, 543] on button at bounding box center [501, 553] width 24 height 20
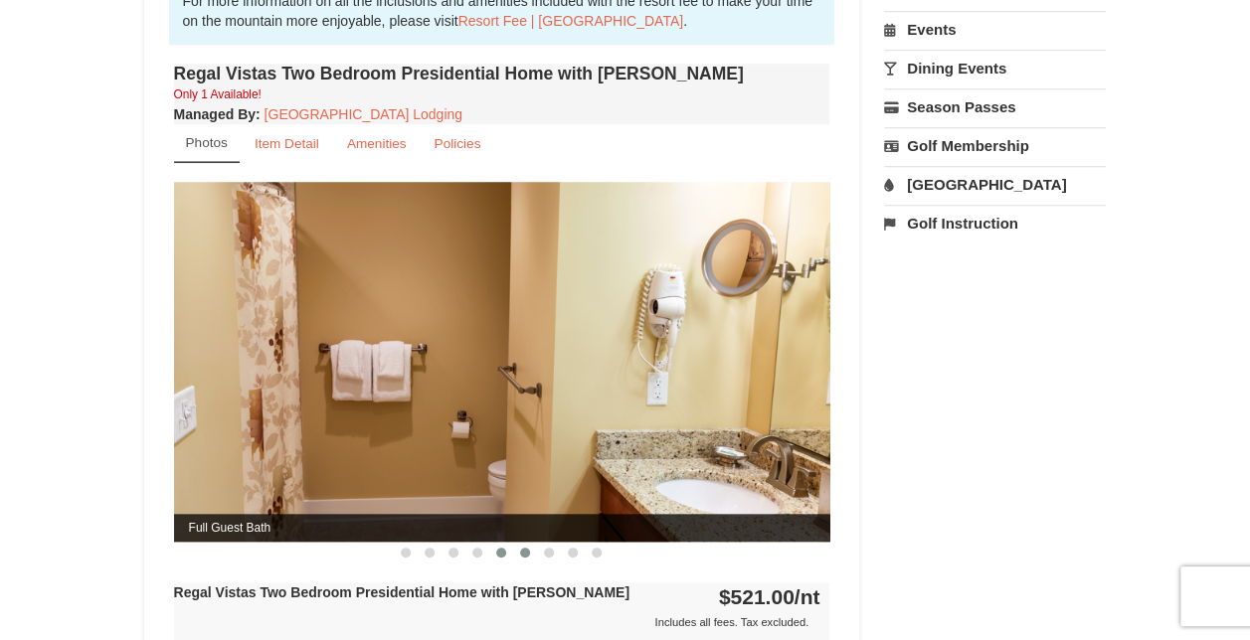
click at [531, 543] on button at bounding box center [525, 553] width 24 height 20
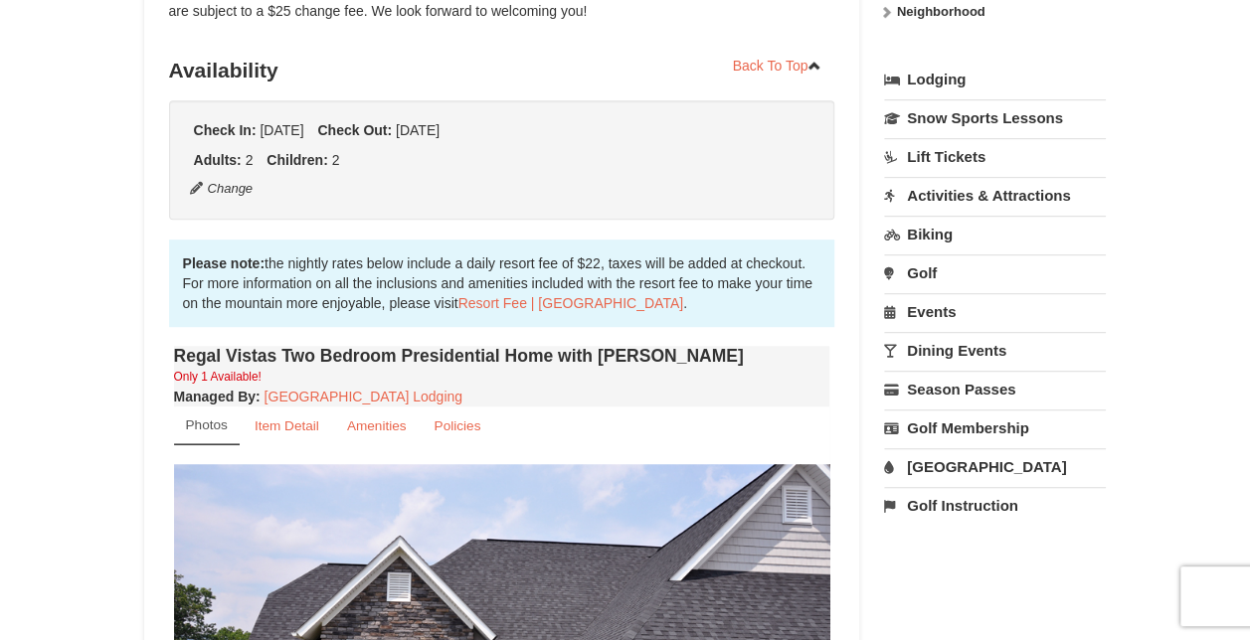
scroll to position [448, 0]
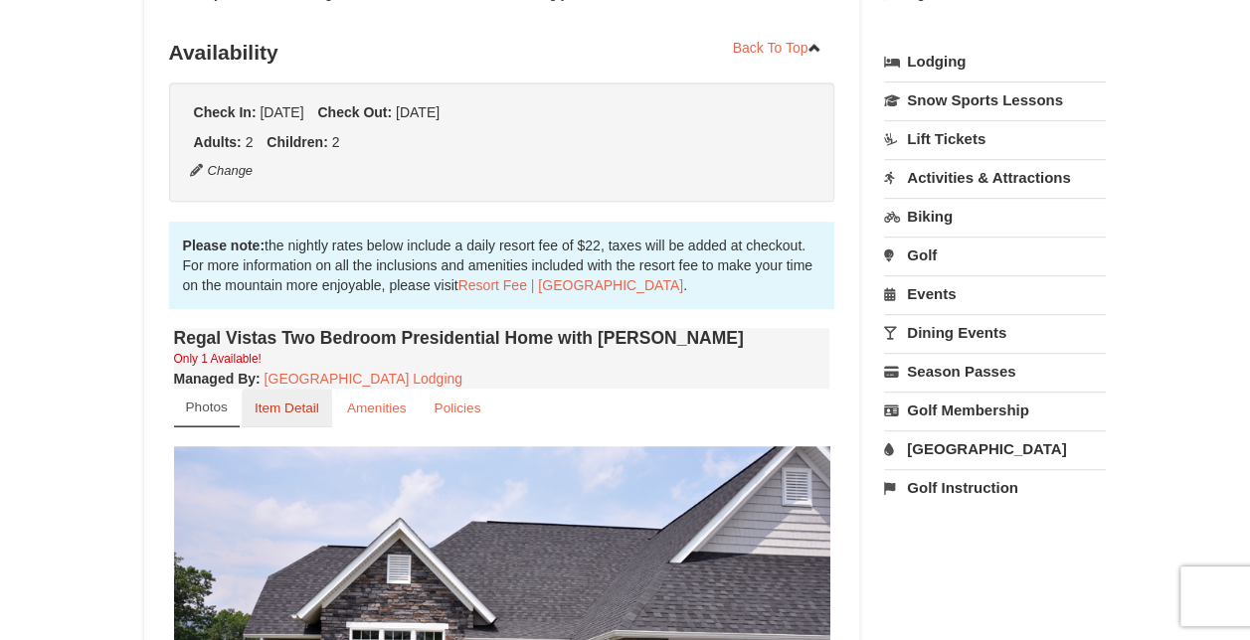
click at [298, 401] on small "Item Detail" at bounding box center [287, 408] width 65 height 15
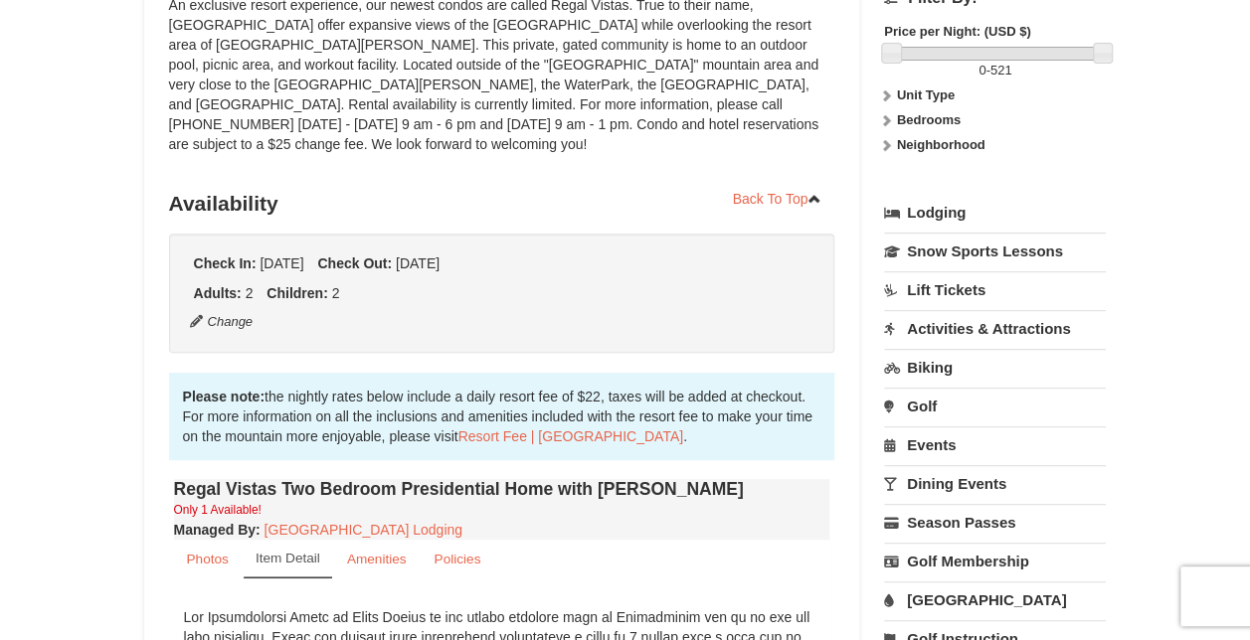
scroll to position [0, 0]
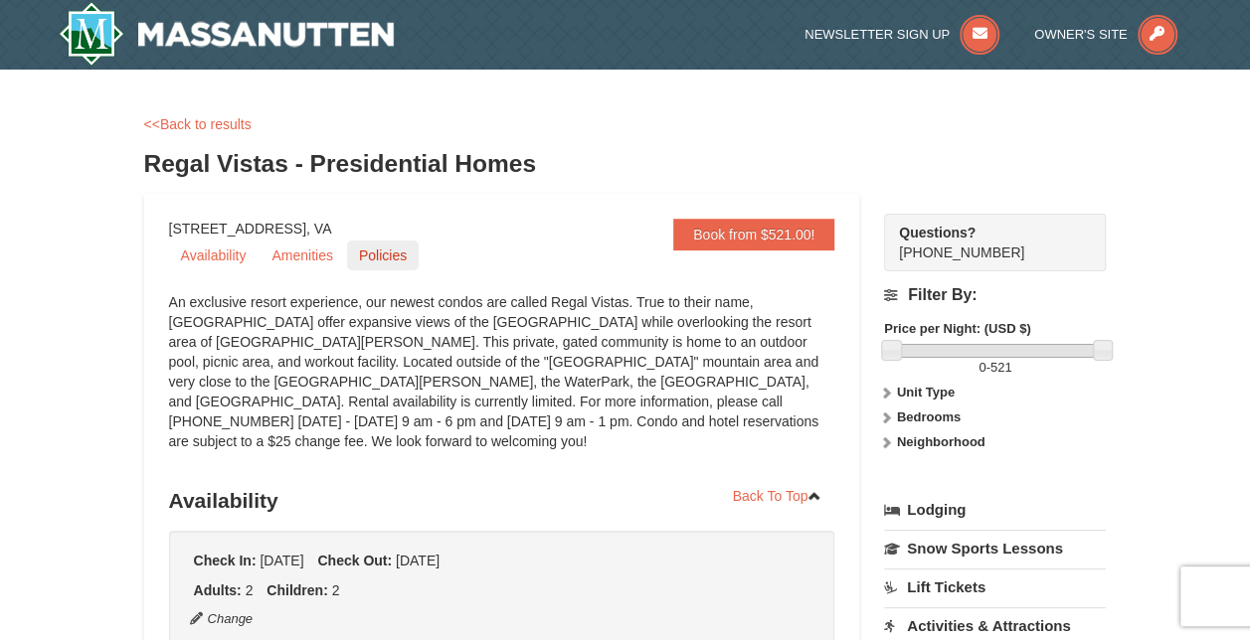
click at [397, 259] on link "Policies" at bounding box center [383, 256] width 72 height 30
click at [232, 123] on link "<<Back to results" at bounding box center [197, 124] width 107 height 16
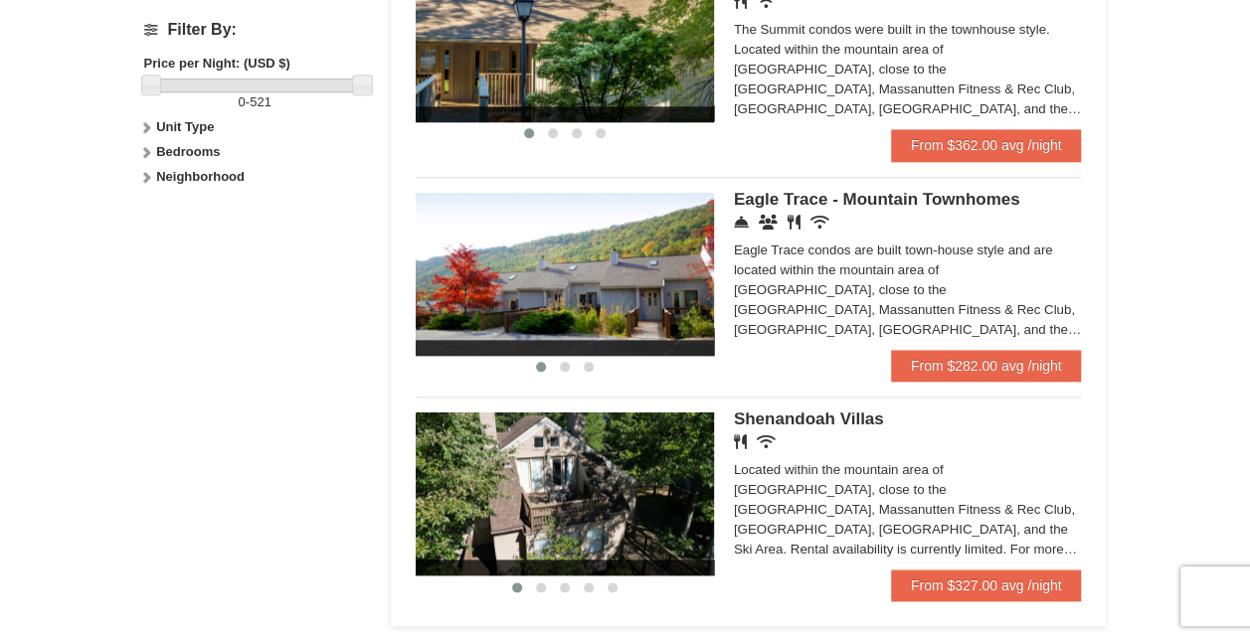
scroll to position [927, 0]
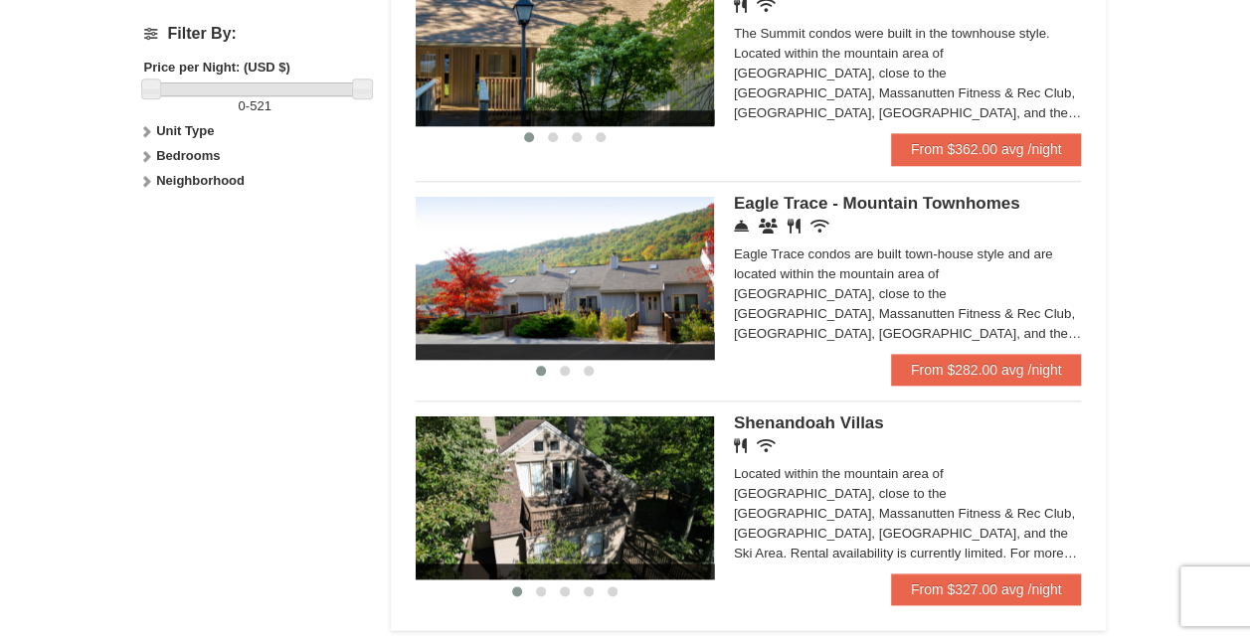
click at [837, 204] on span "Eagle Trace - Mountain Townhomes" at bounding box center [877, 203] width 286 height 19
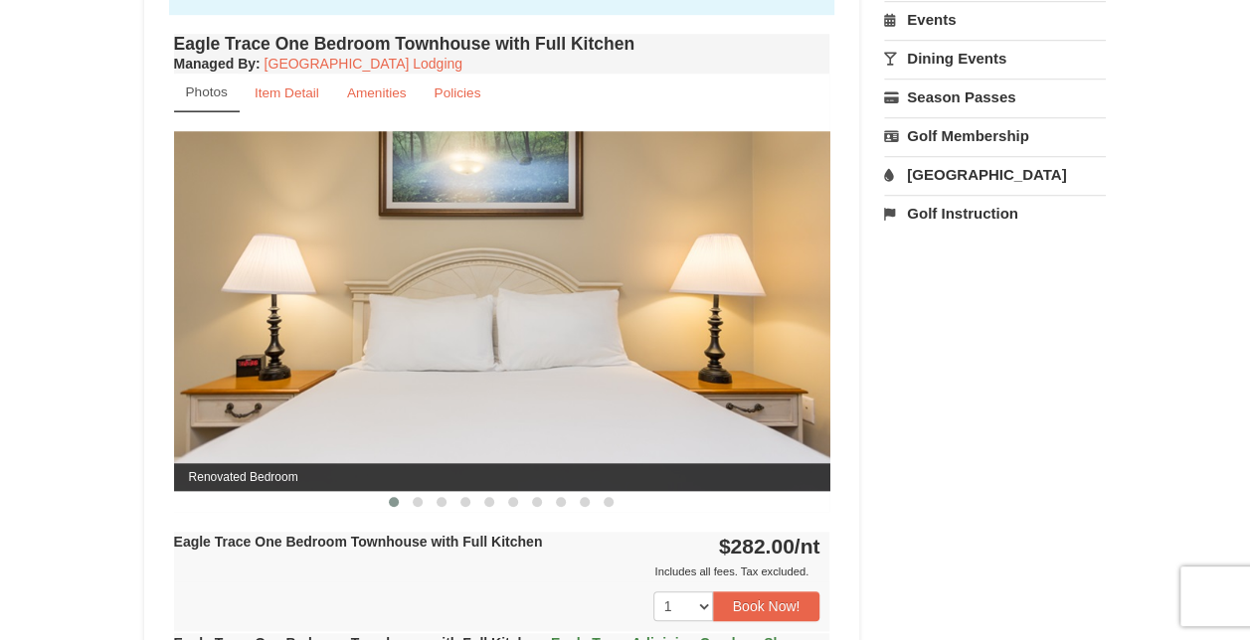
scroll to position [724, 0]
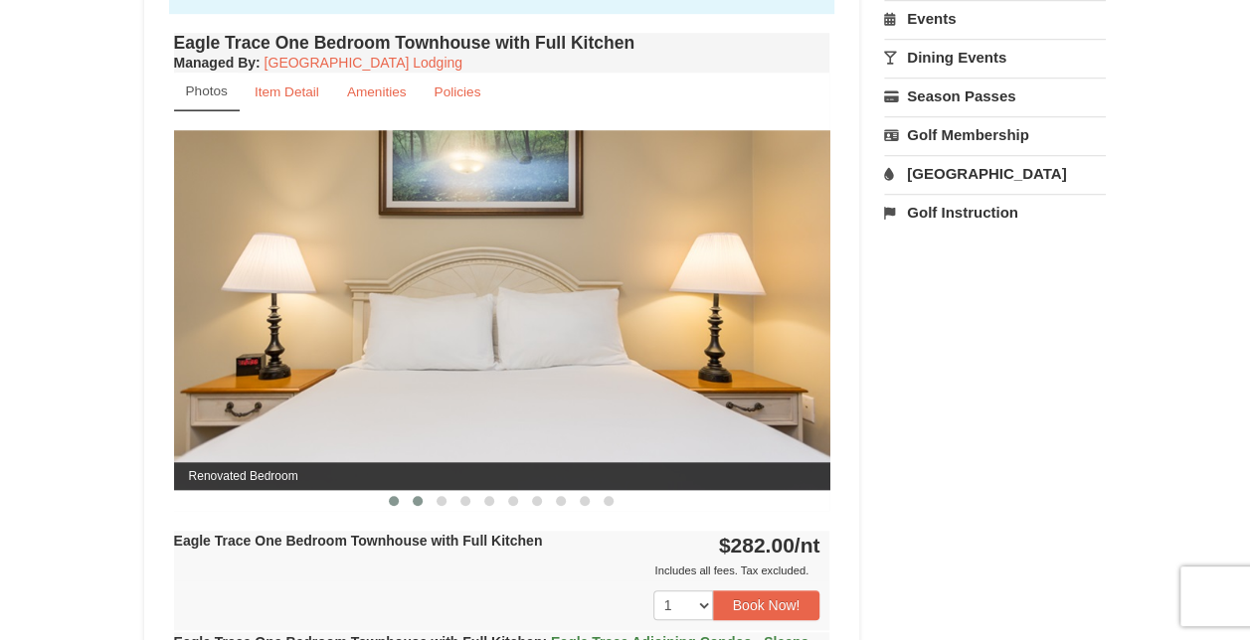
click at [416, 503] on span at bounding box center [418, 501] width 10 height 10
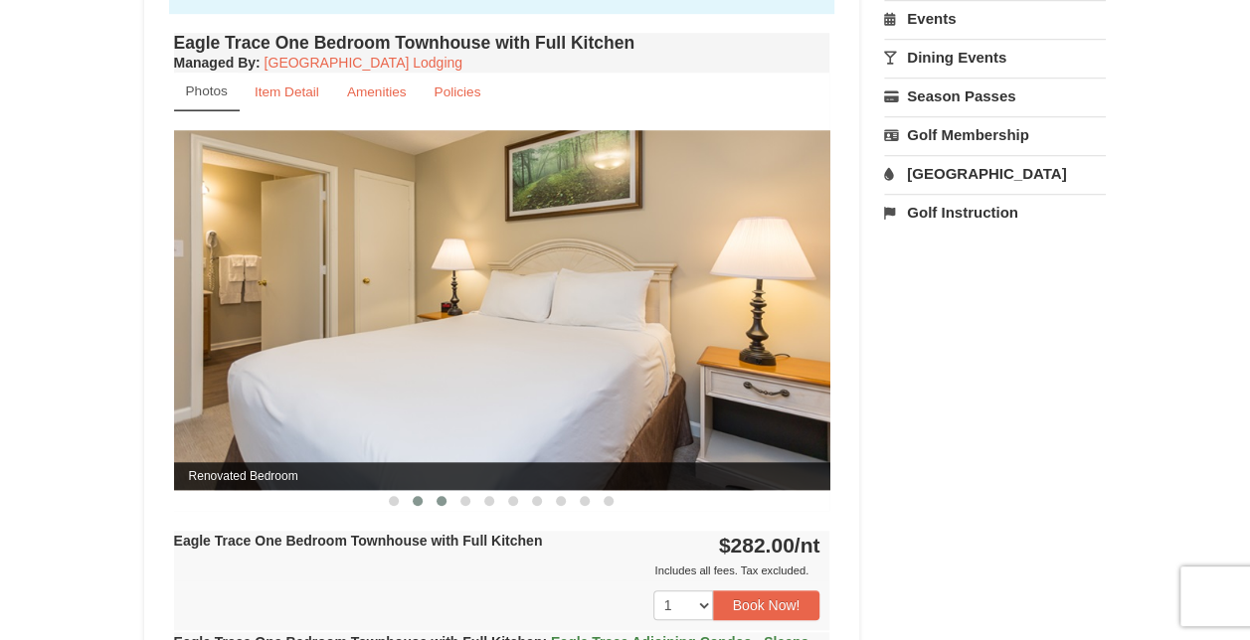
click at [443, 502] on span at bounding box center [442, 501] width 10 height 10
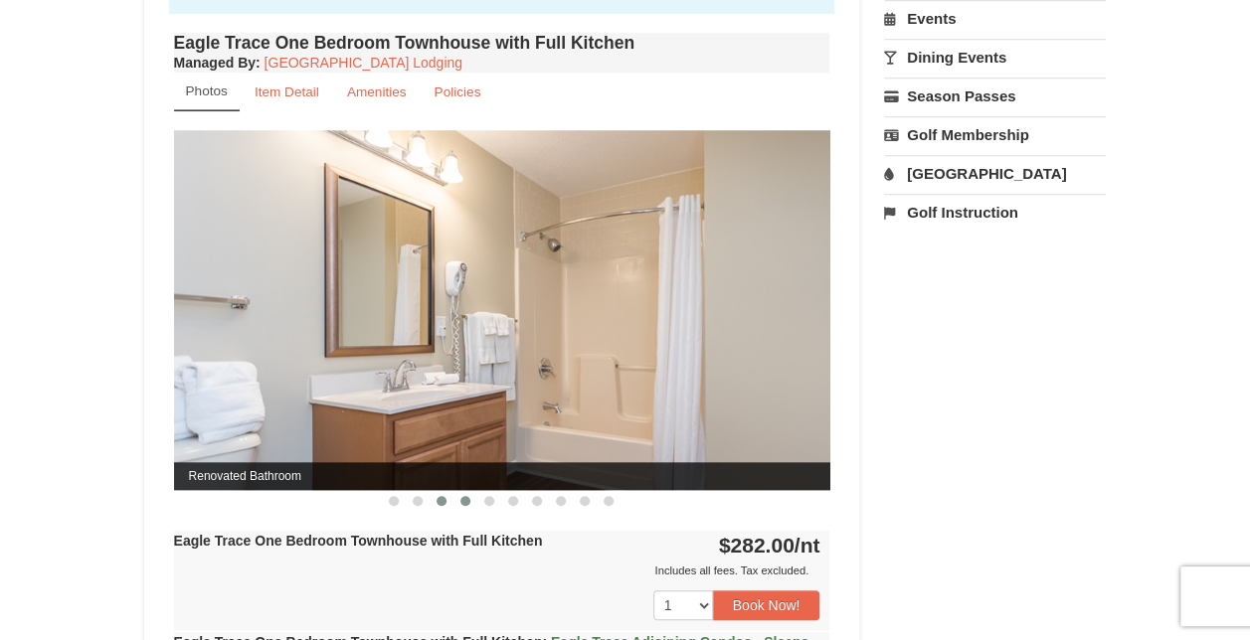
click at [471, 492] on button at bounding box center [465, 501] width 24 height 20
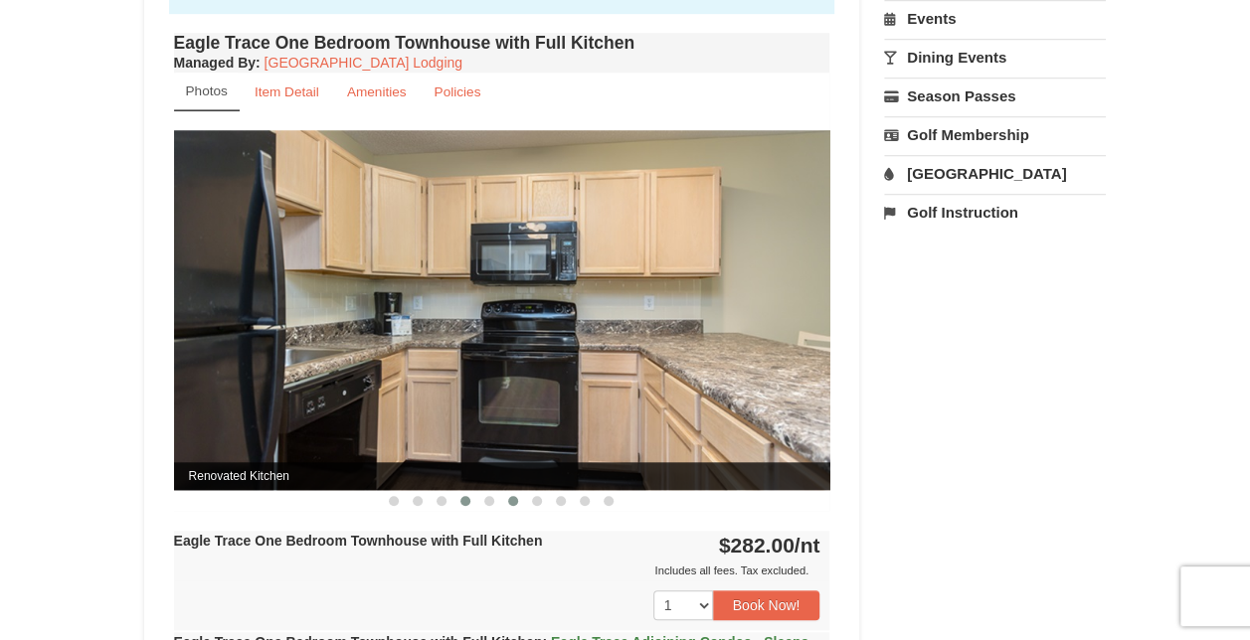
click at [509, 494] on button at bounding box center [513, 501] width 24 height 20
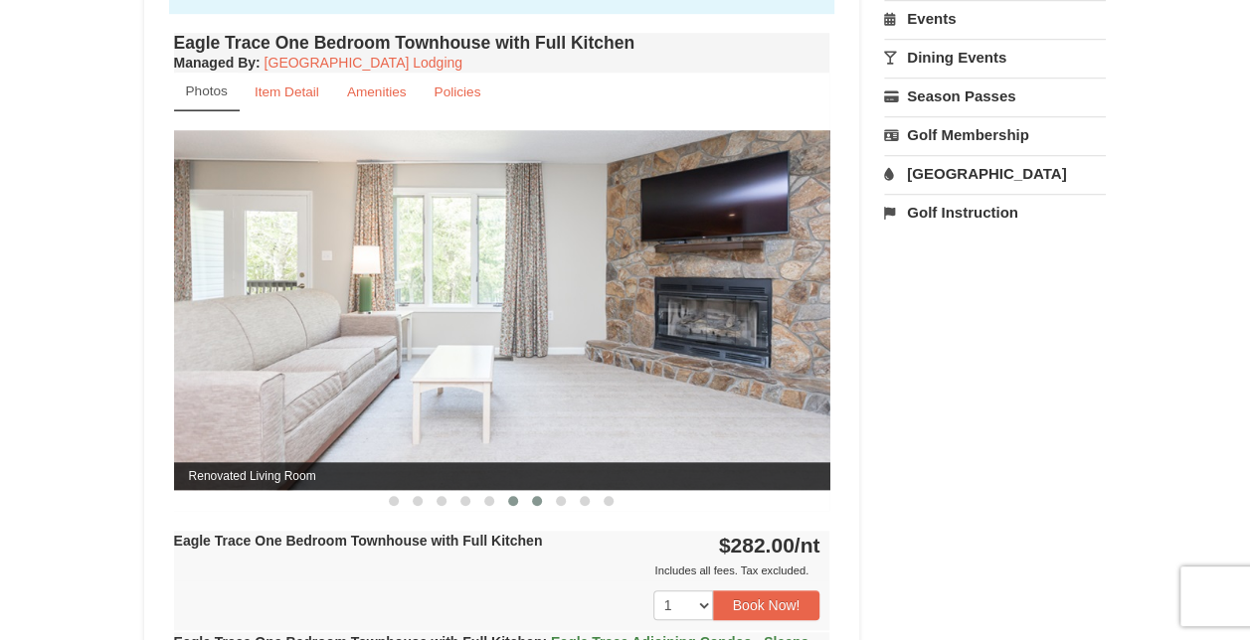
click at [535, 496] on span at bounding box center [537, 501] width 10 height 10
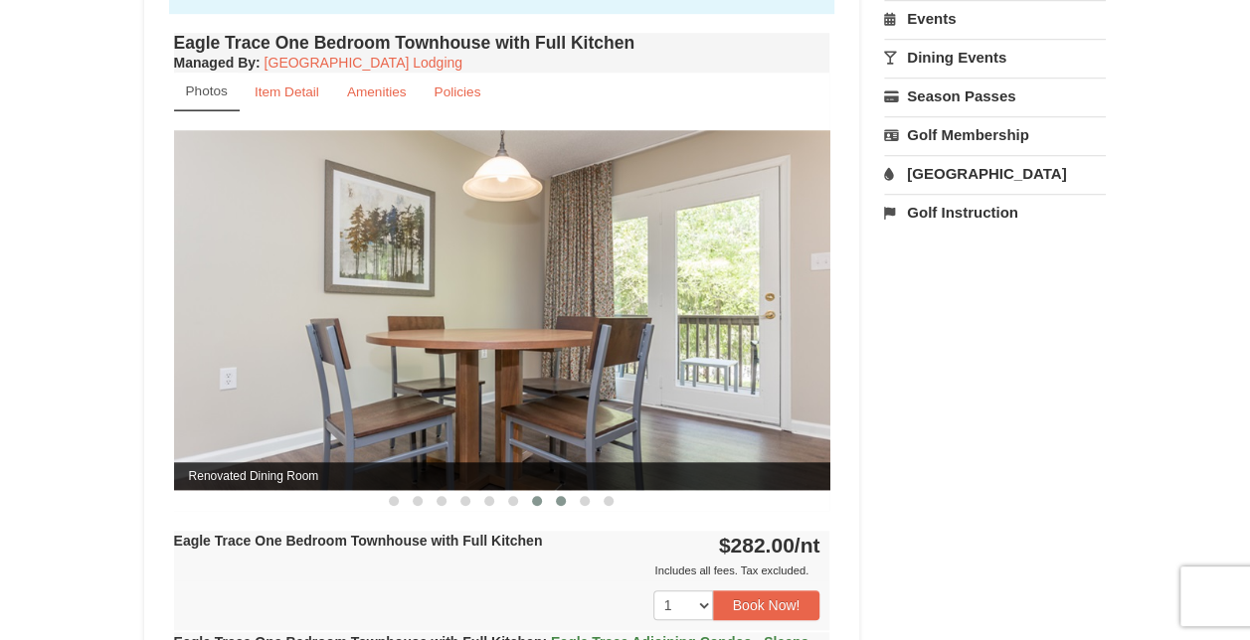
click at [567, 496] on button at bounding box center [561, 501] width 24 height 20
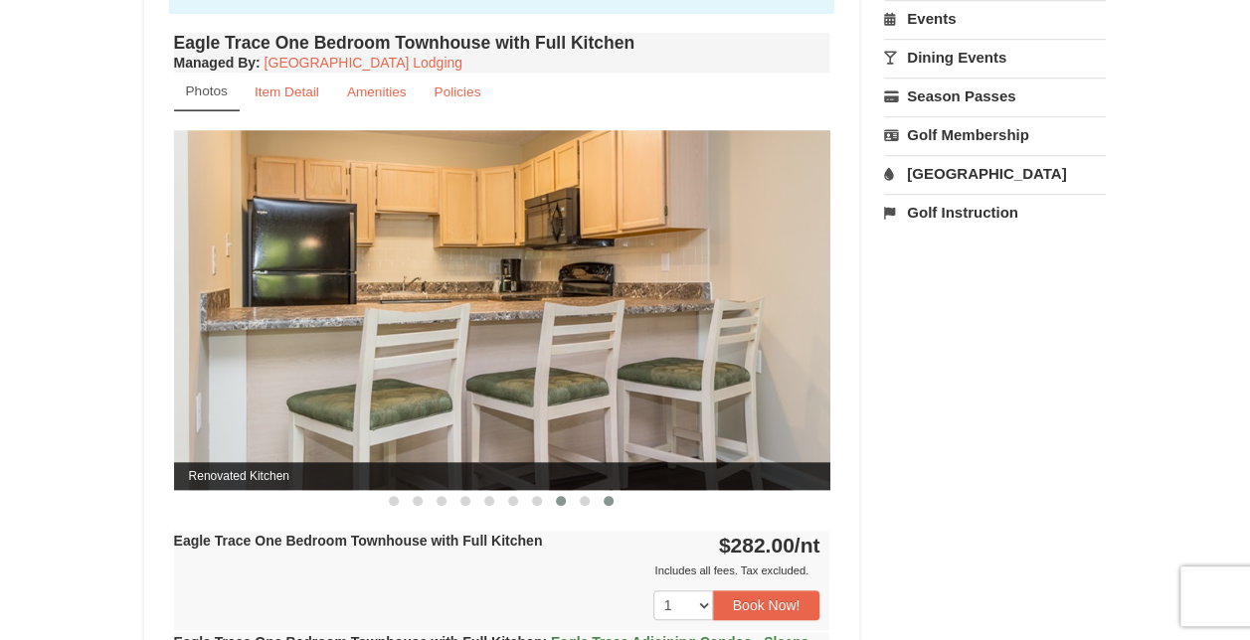
click at [599, 500] on button at bounding box center [609, 501] width 24 height 20
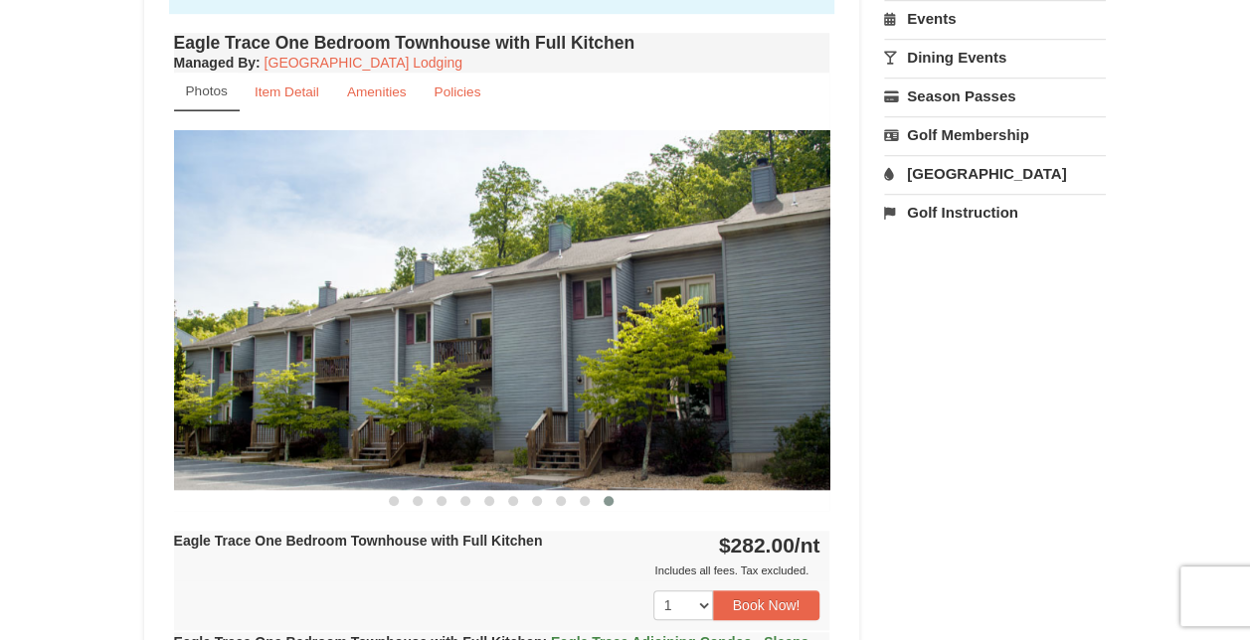
click at [613, 499] on span at bounding box center [609, 501] width 10 height 10
click at [398, 504] on button at bounding box center [394, 501] width 24 height 20
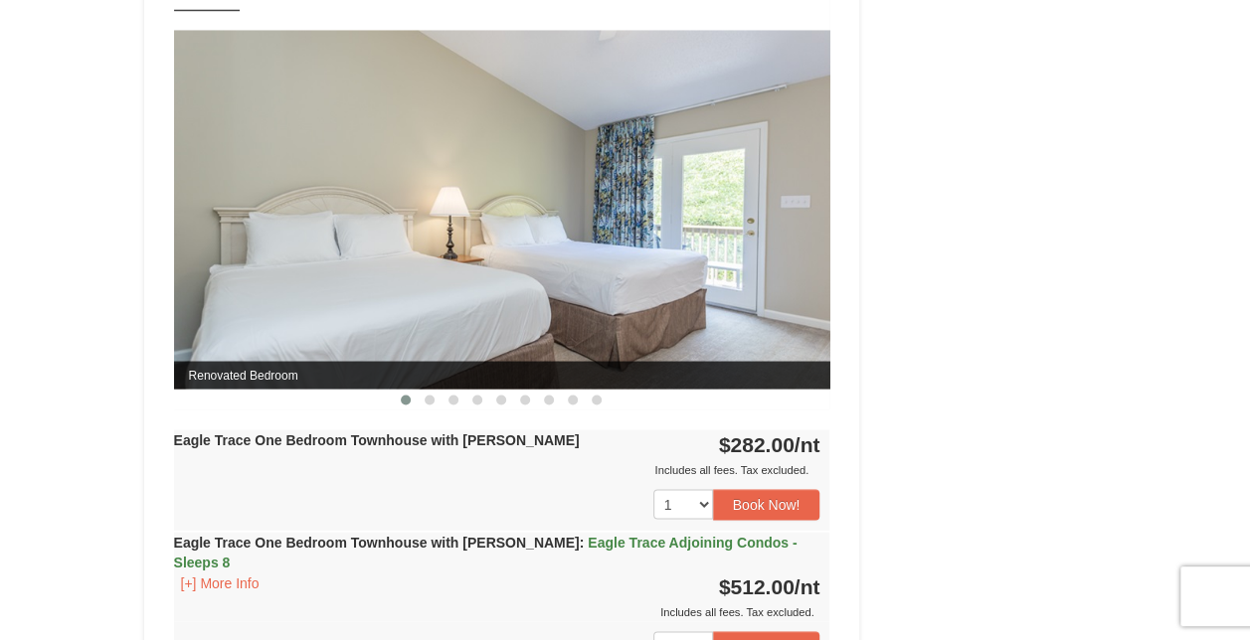
scroll to position [1640, 0]
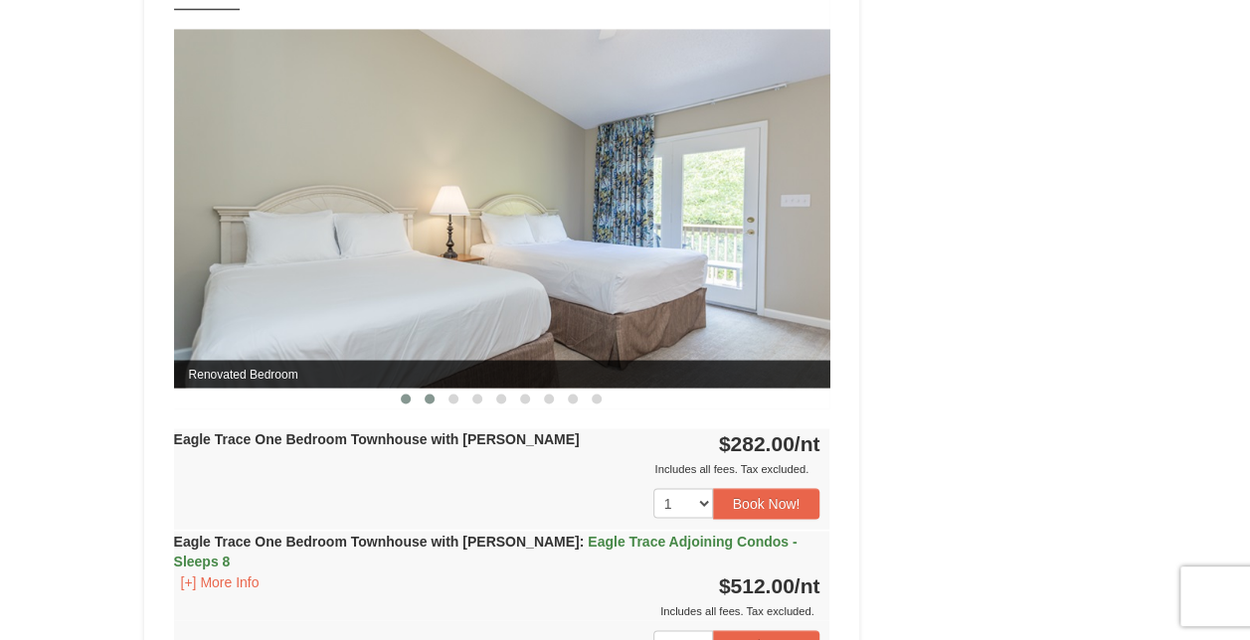
click at [429, 398] on span at bounding box center [430, 399] width 10 height 10
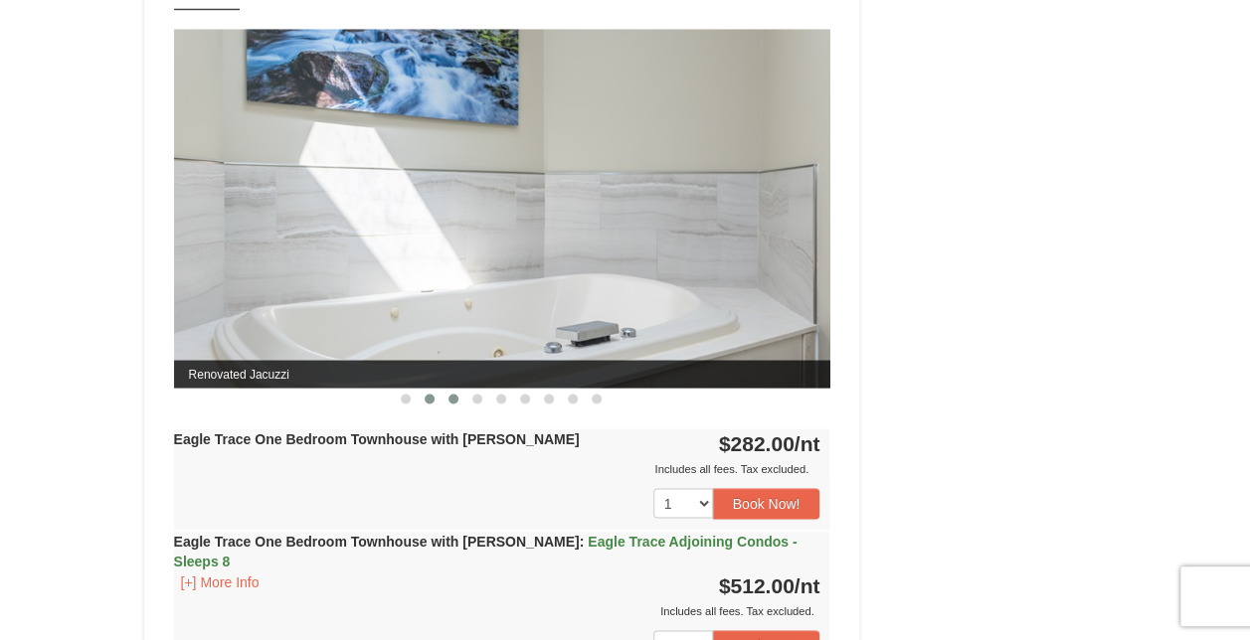
click at [455, 398] on span at bounding box center [453, 399] width 10 height 10
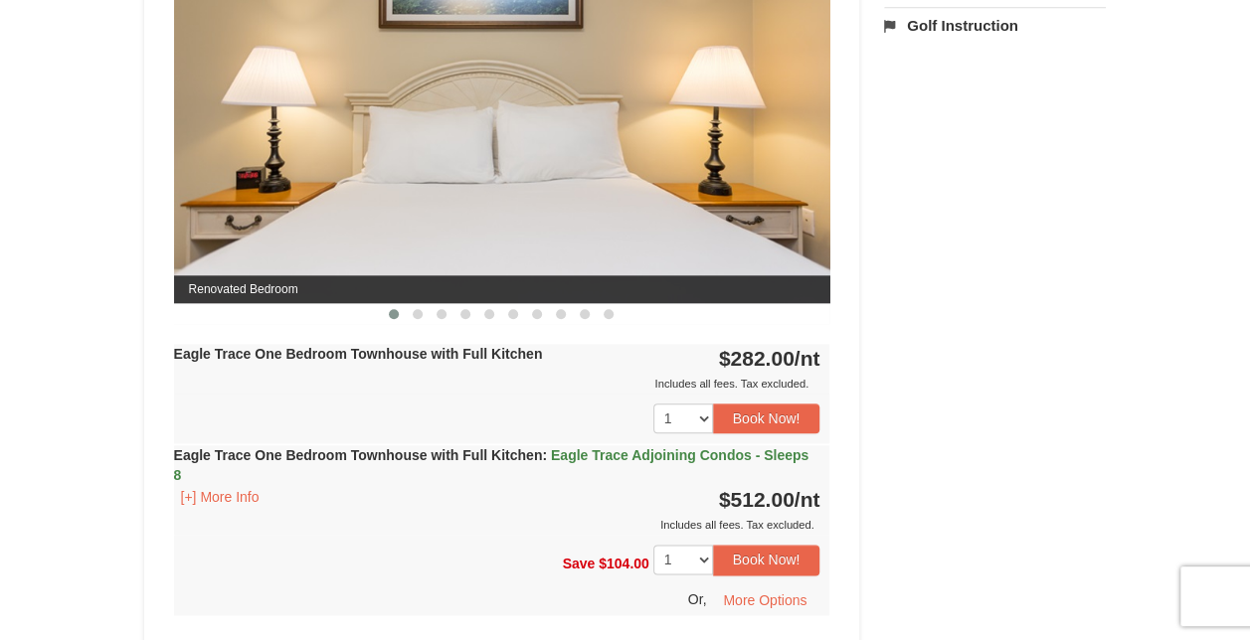
scroll to position [910, 0]
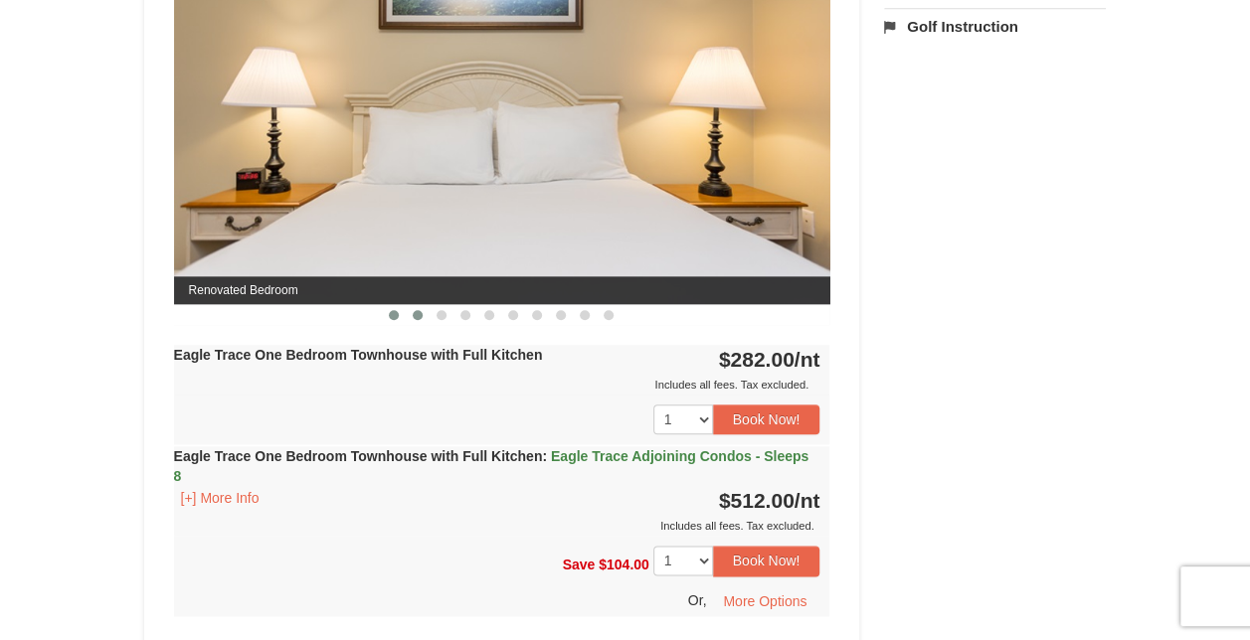
click at [418, 315] on span at bounding box center [418, 315] width 10 height 10
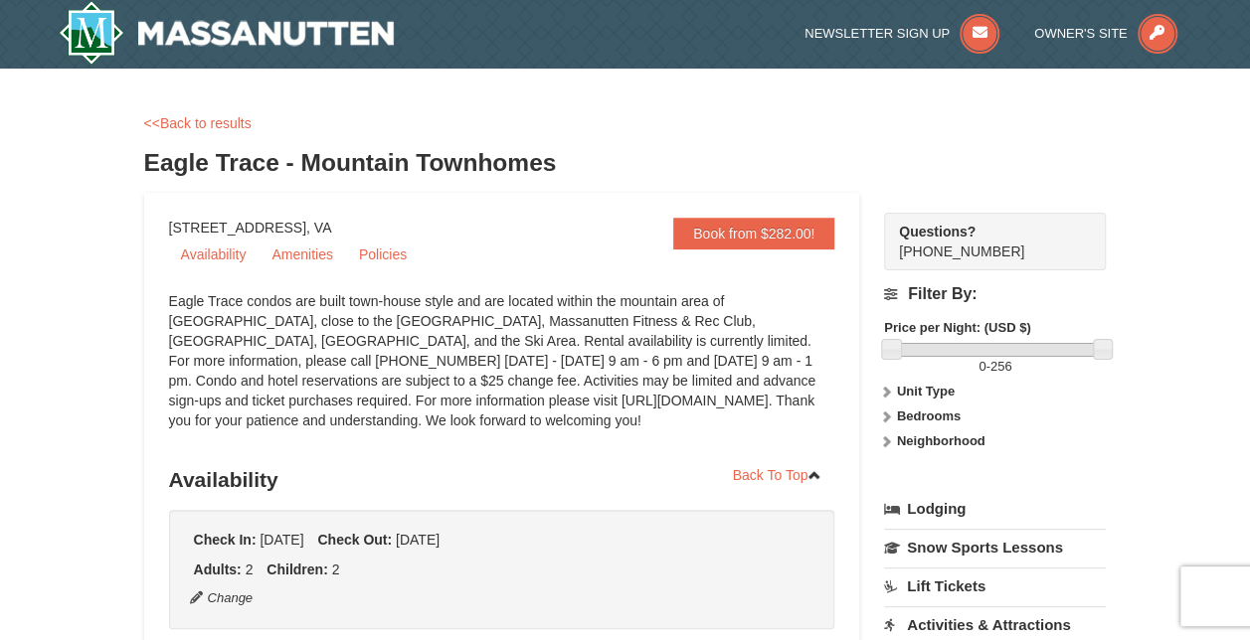
scroll to position [0, 0]
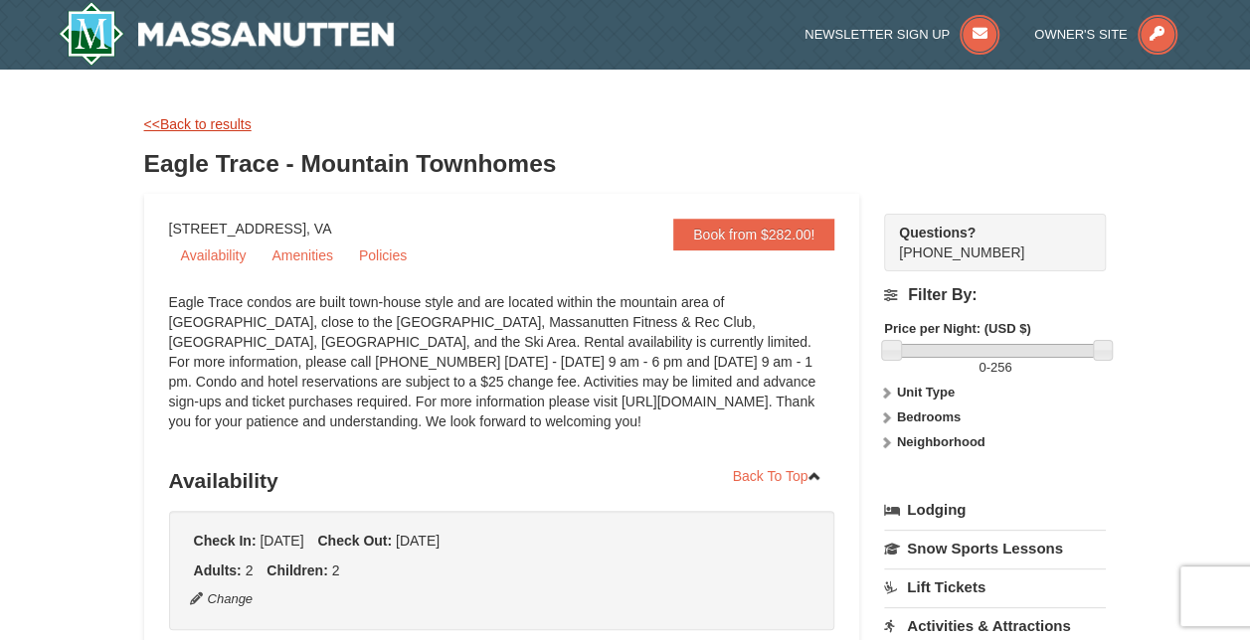
click at [203, 121] on link "<<Back to results" at bounding box center [197, 124] width 107 height 16
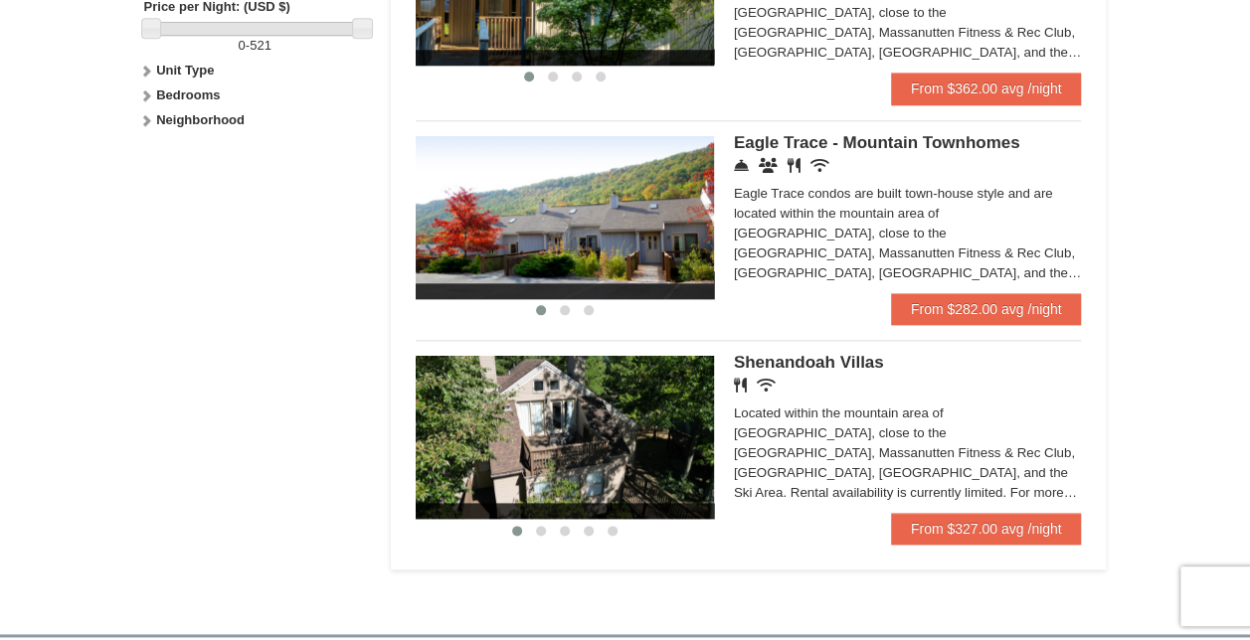
scroll to position [993, 0]
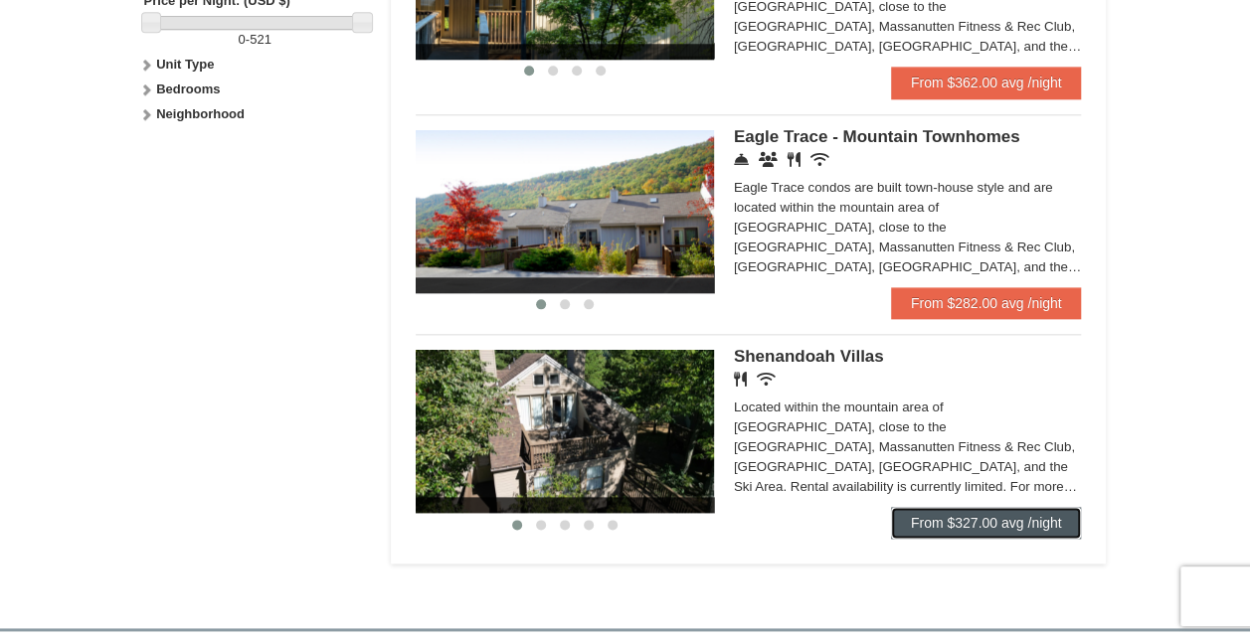
click at [986, 529] on link "From $327.00 avg /night" at bounding box center [986, 523] width 191 height 32
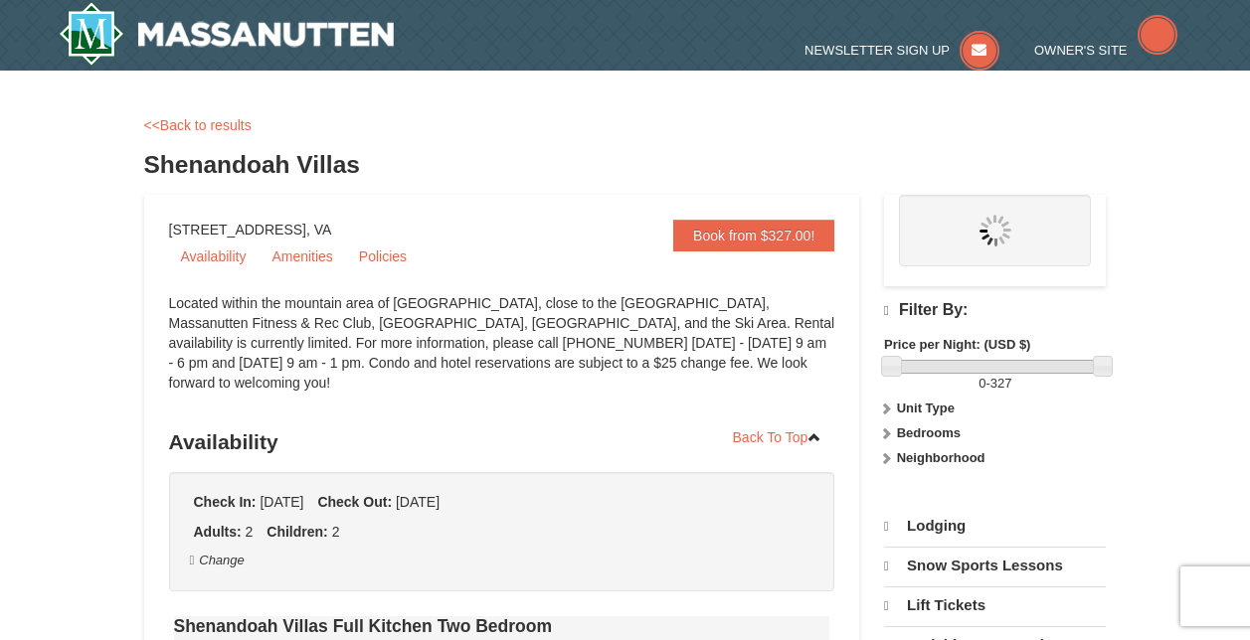
select select "9"
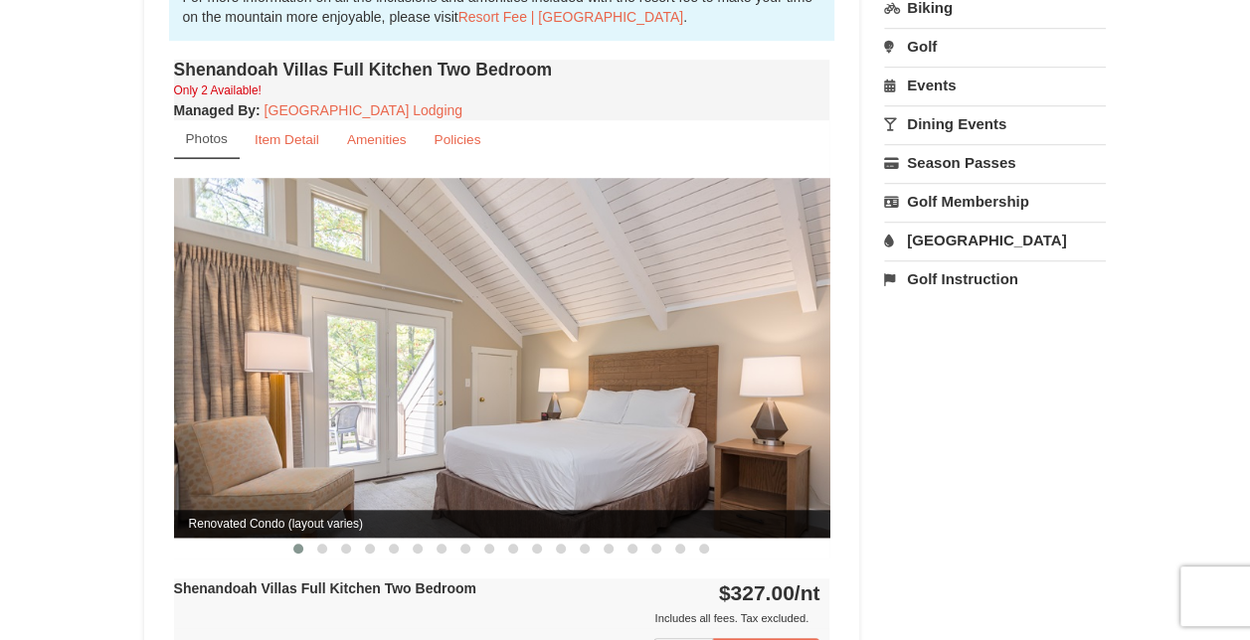
scroll to position [656, 0]
click at [317, 540] on button at bounding box center [322, 550] width 24 height 20
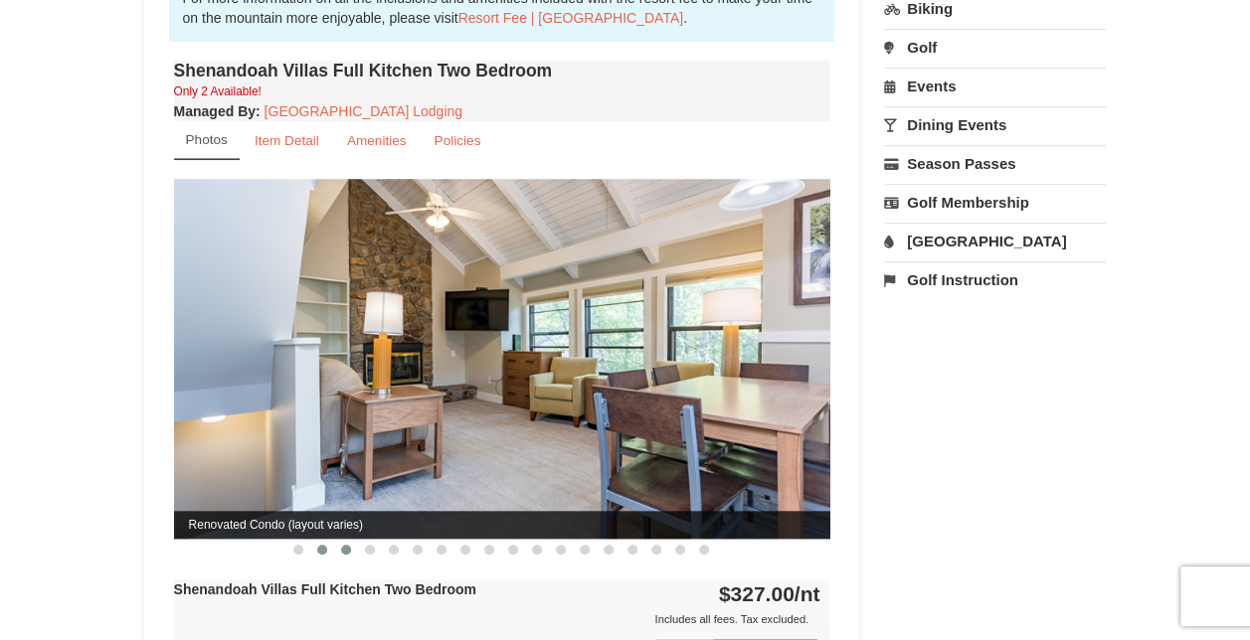
click at [346, 545] on span at bounding box center [346, 550] width 10 height 10
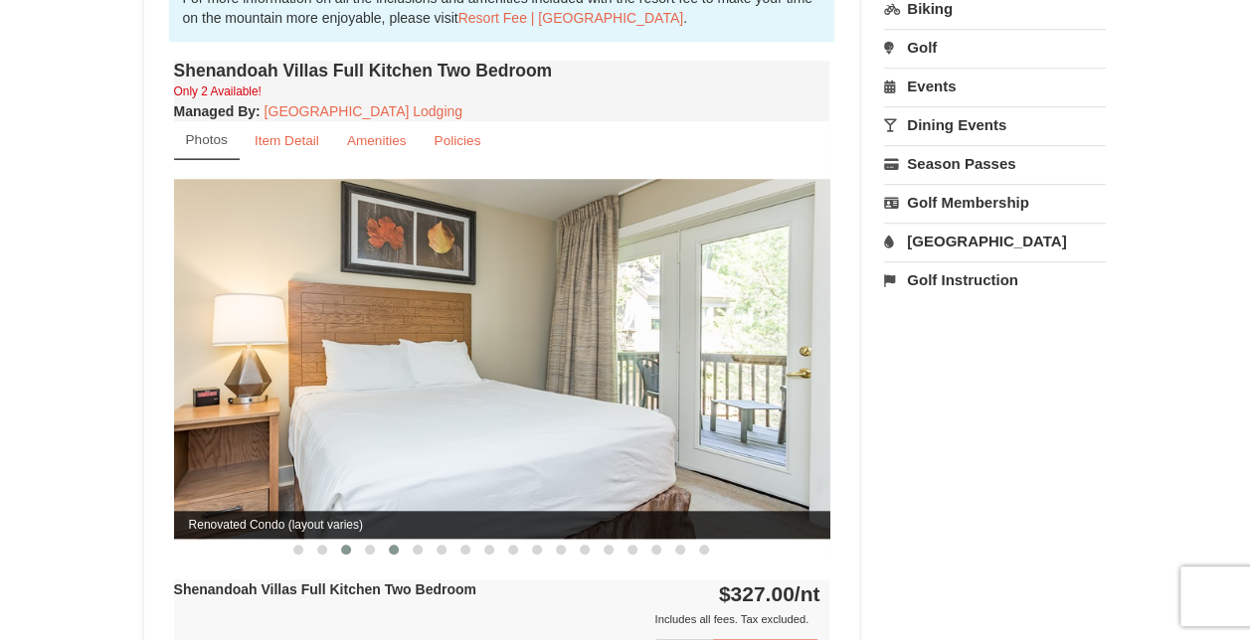
click at [384, 540] on button at bounding box center [394, 550] width 24 height 20
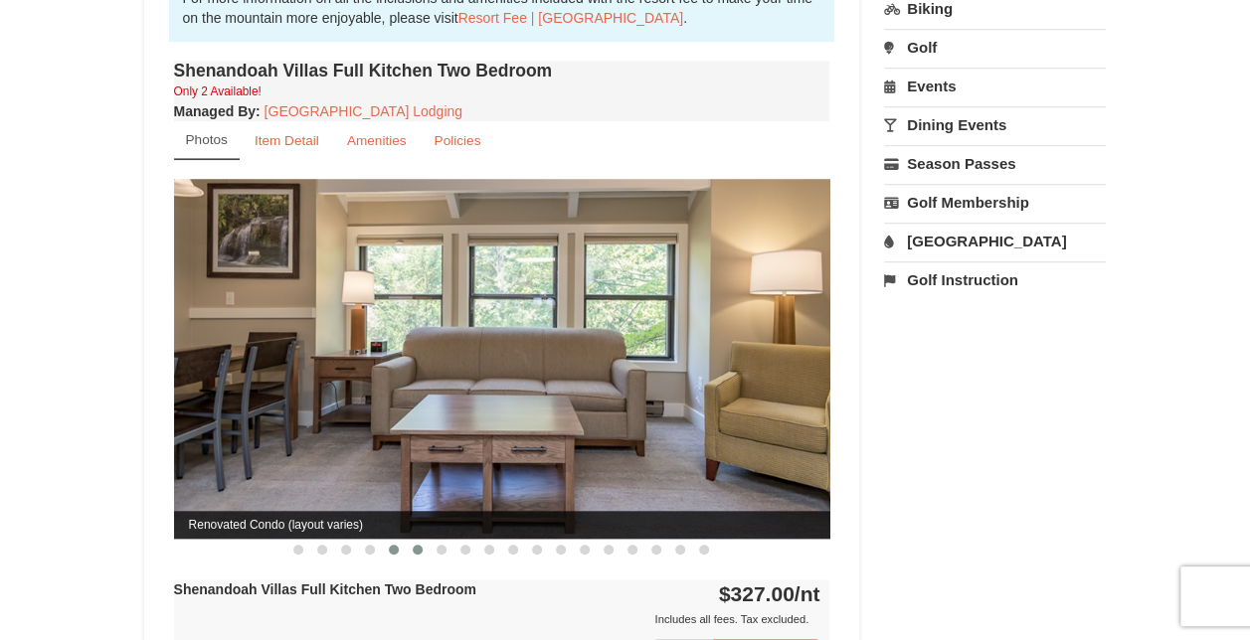
click at [427, 540] on button at bounding box center [418, 550] width 24 height 20
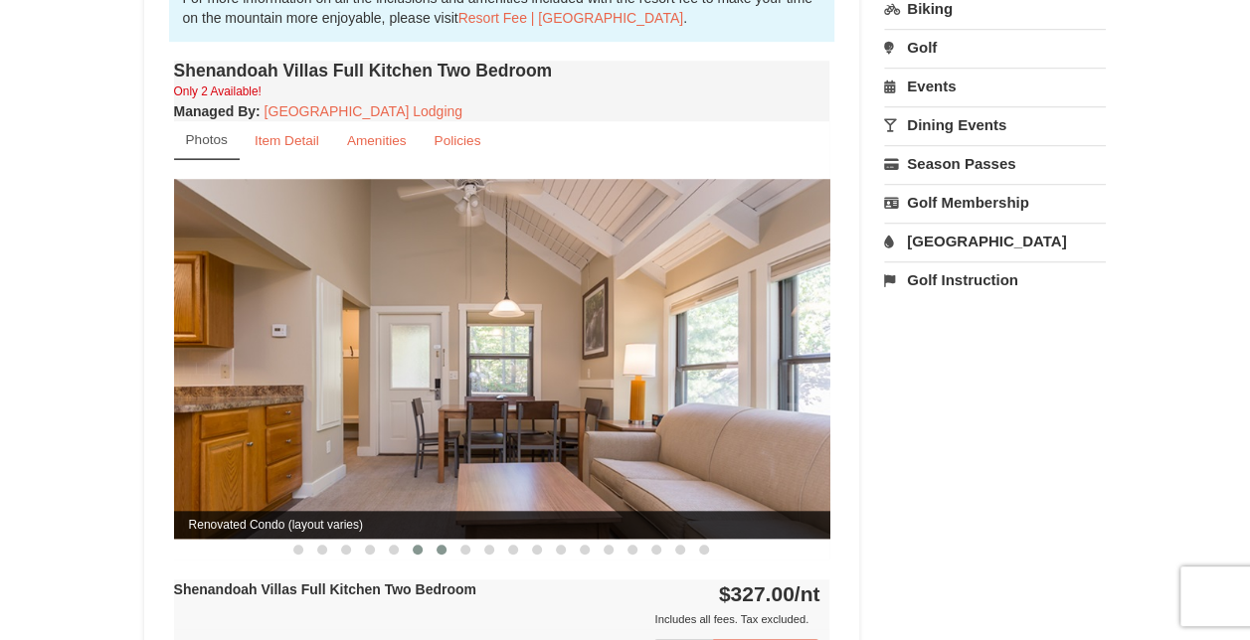
click at [449, 540] on button at bounding box center [442, 550] width 24 height 20
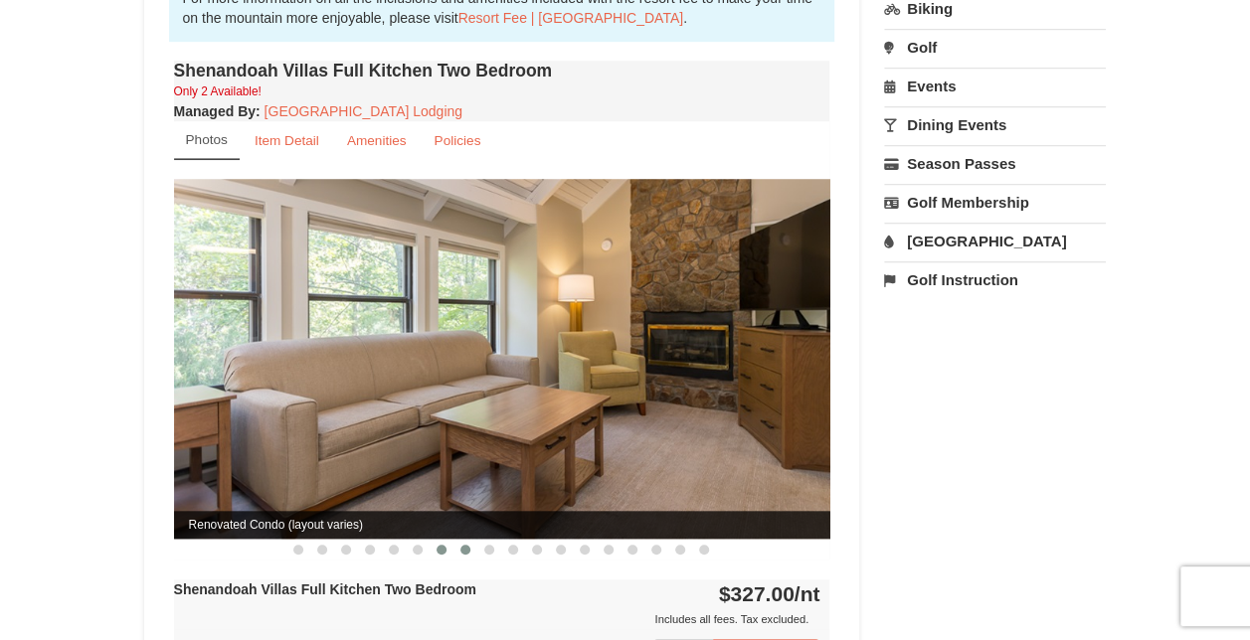
click at [473, 540] on button at bounding box center [465, 550] width 24 height 20
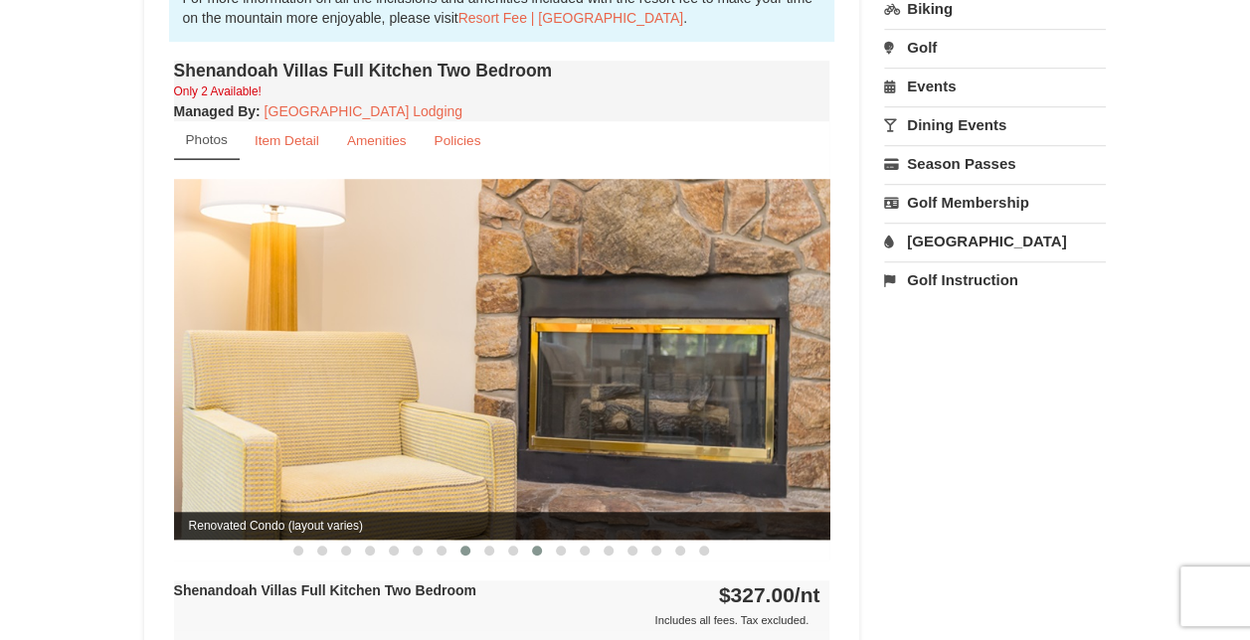
click at [545, 541] on button at bounding box center [537, 551] width 24 height 20
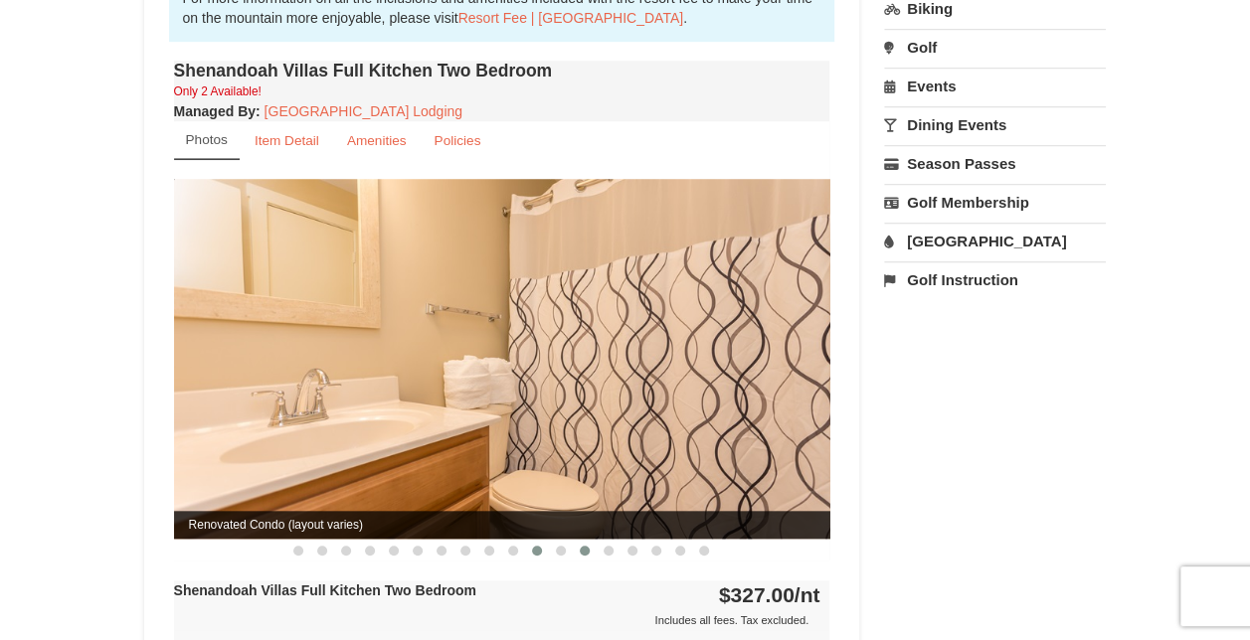
click at [574, 541] on button at bounding box center [585, 551] width 24 height 20
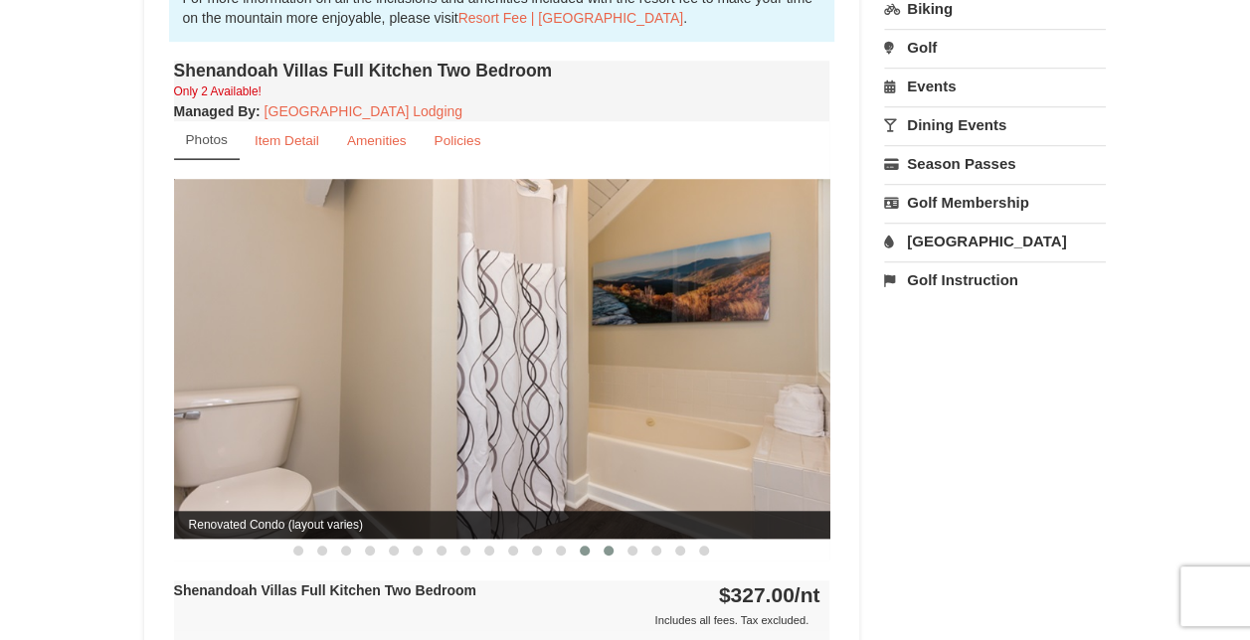
click at [609, 546] on span at bounding box center [609, 551] width 10 height 10
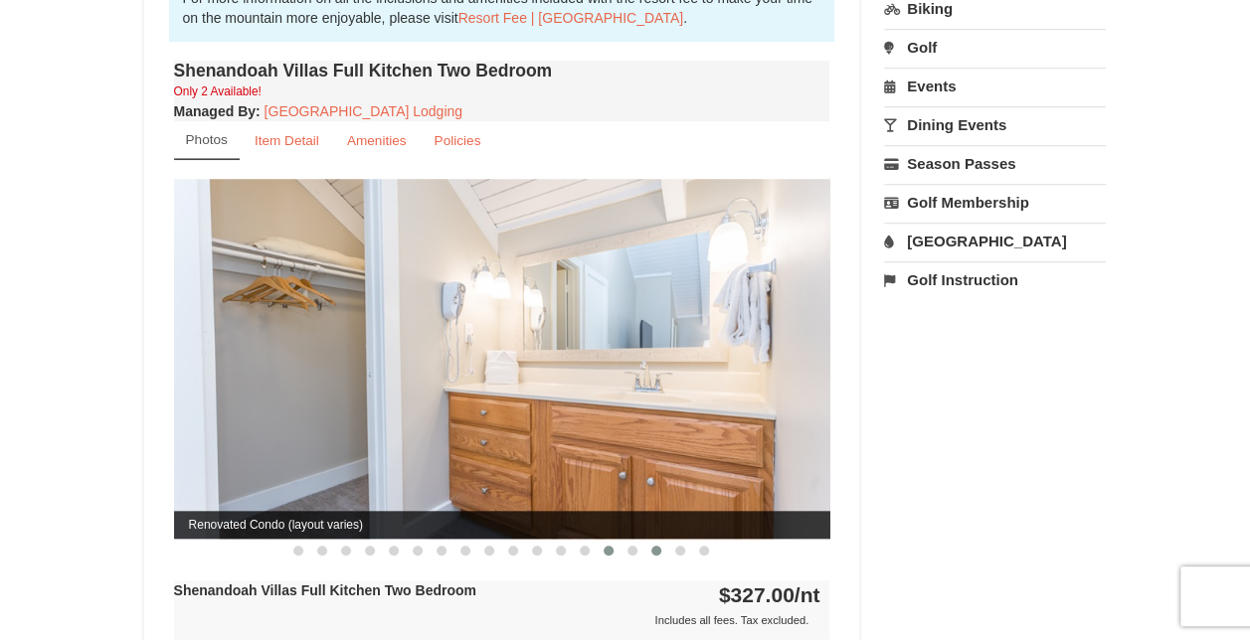
click at [648, 541] on button at bounding box center [656, 551] width 24 height 20
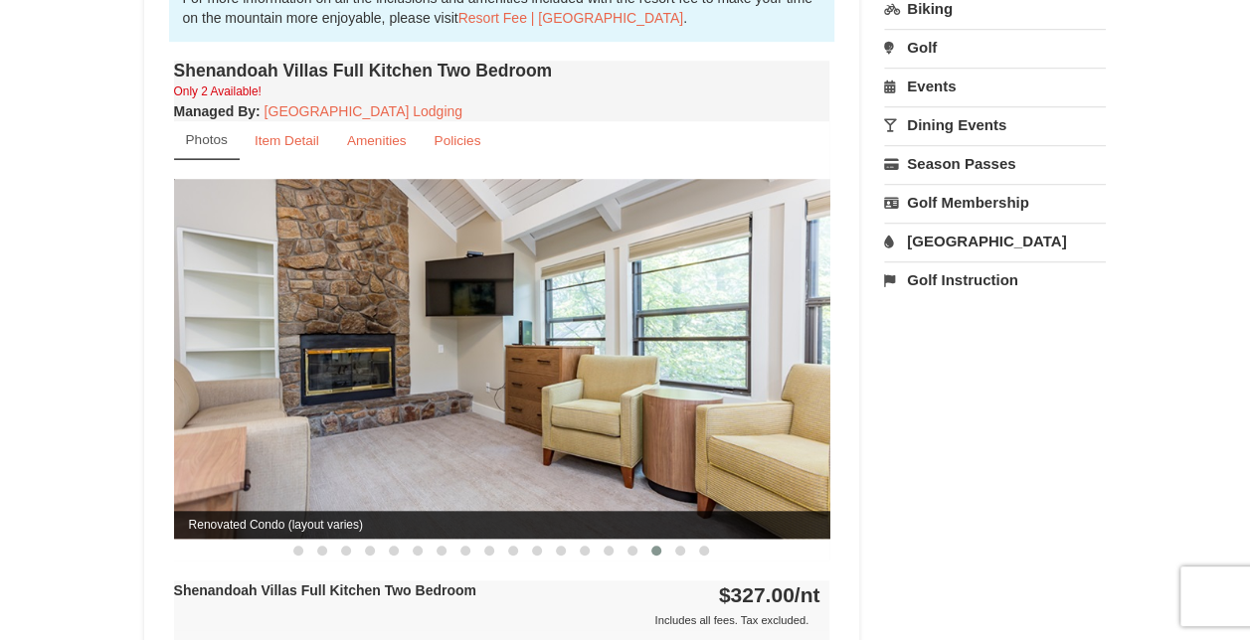
click at [666, 541] on button at bounding box center [656, 551] width 24 height 20
click at [710, 541] on button at bounding box center [704, 551] width 24 height 20
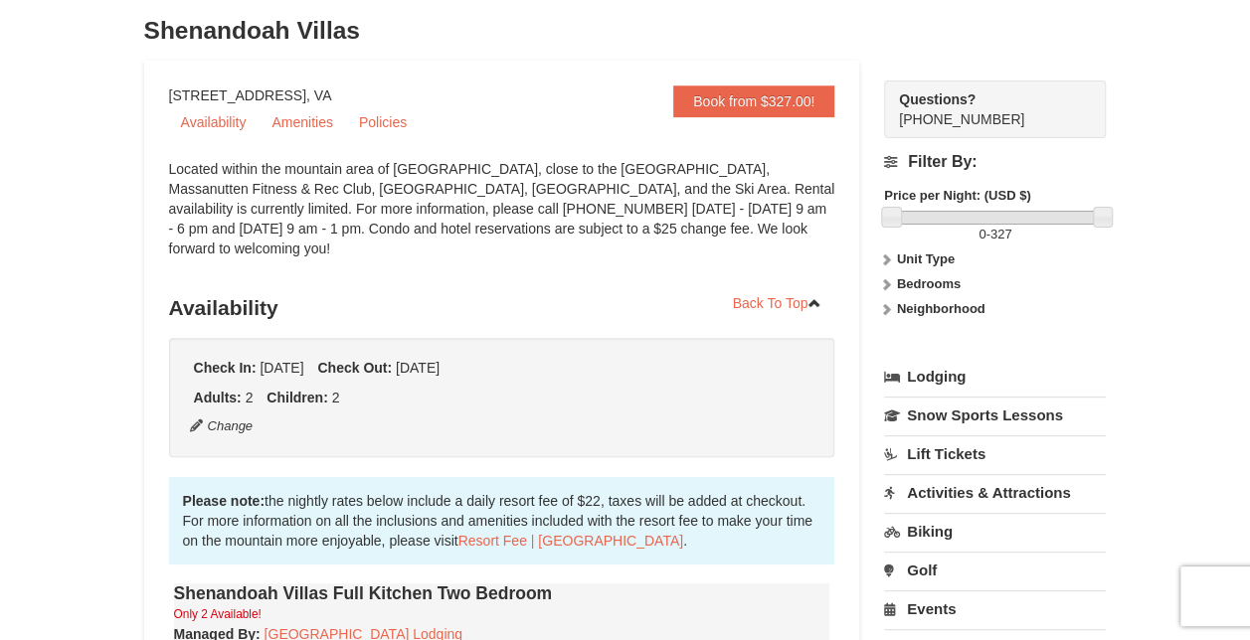
scroll to position [0, 0]
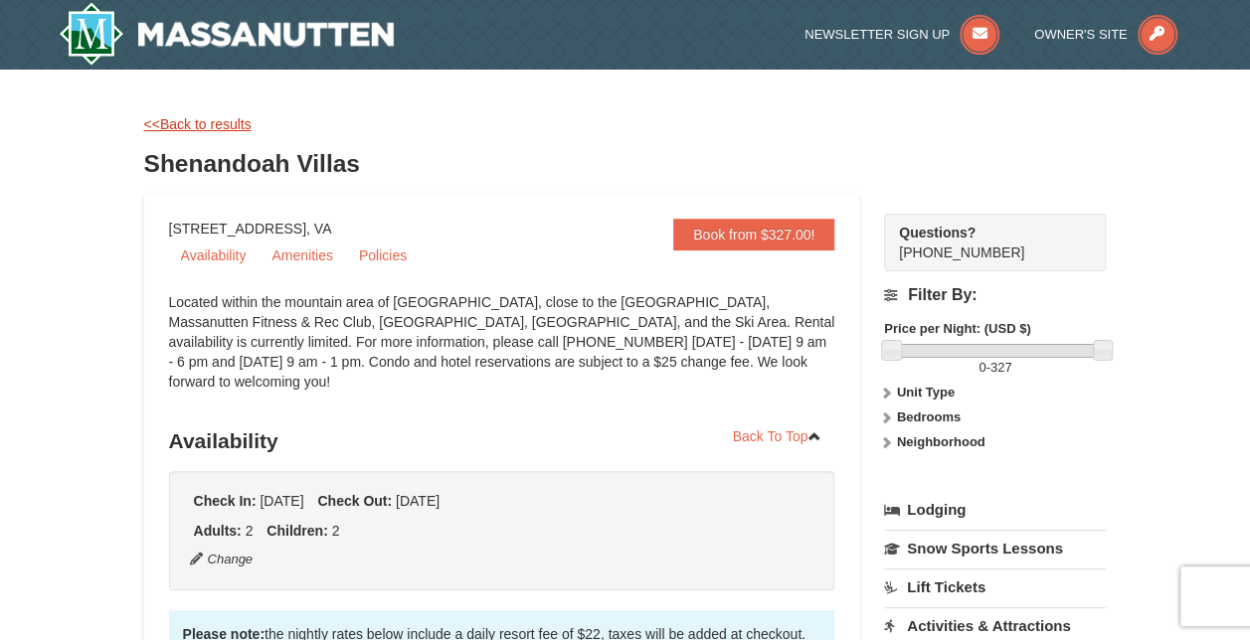
click at [185, 129] on link "<<Back to results" at bounding box center [197, 124] width 107 height 16
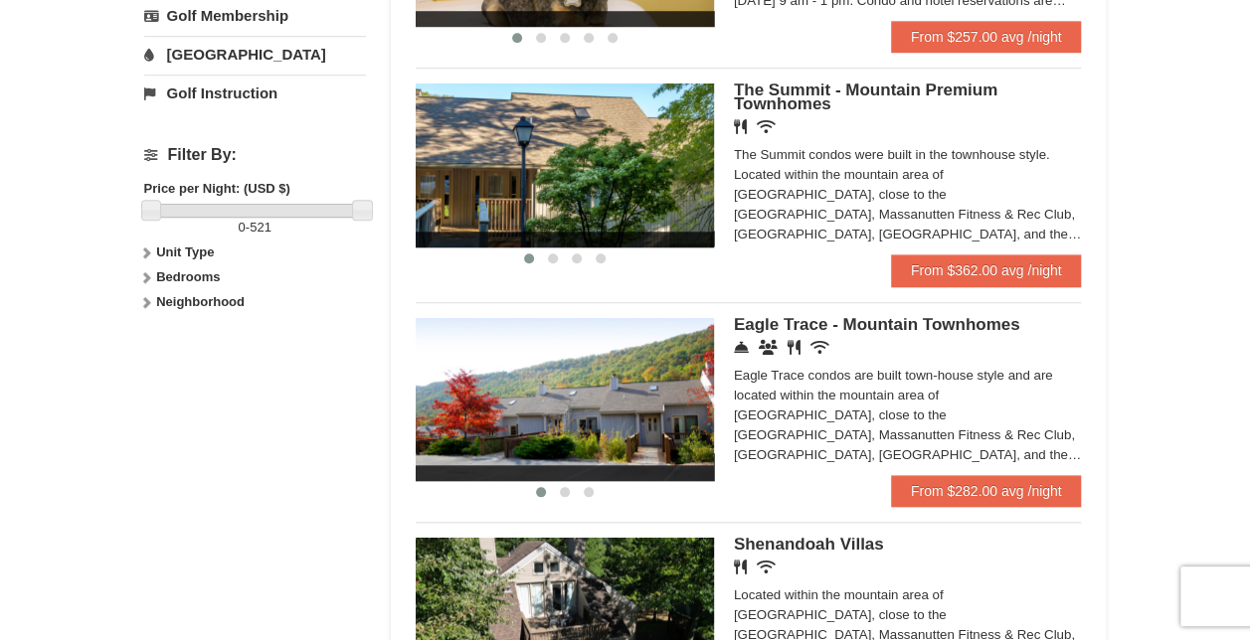
scroll to position [805, 0]
click at [610, 157] on img at bounding box center [565, 165] width 298 height 163
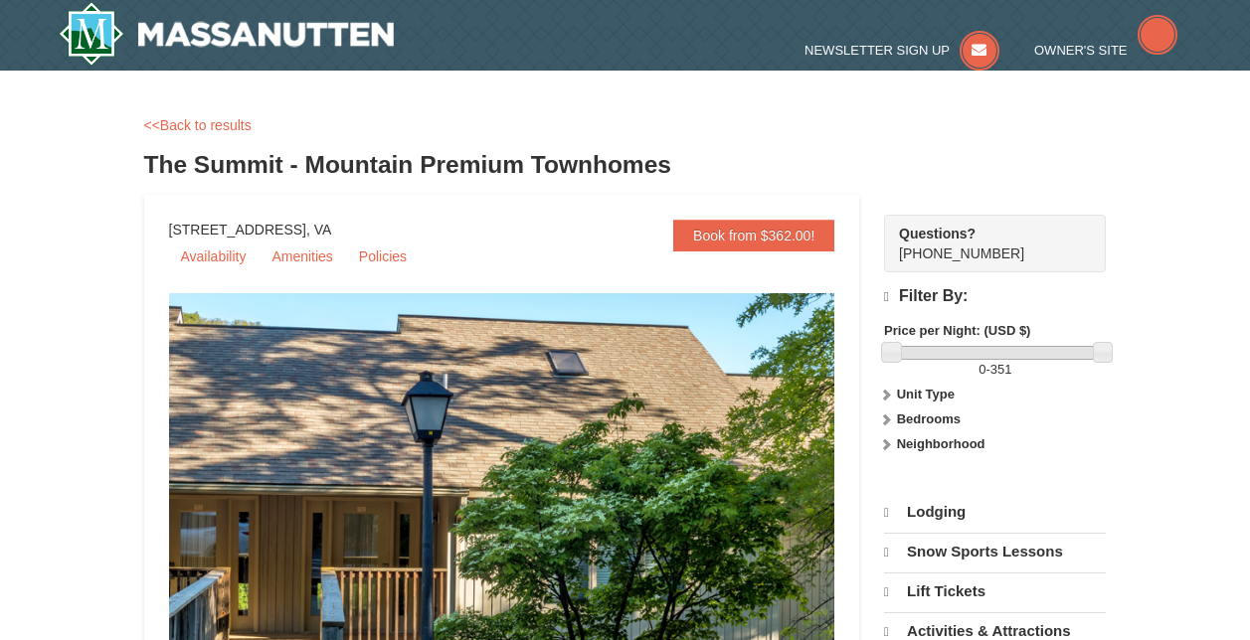
select select "9"
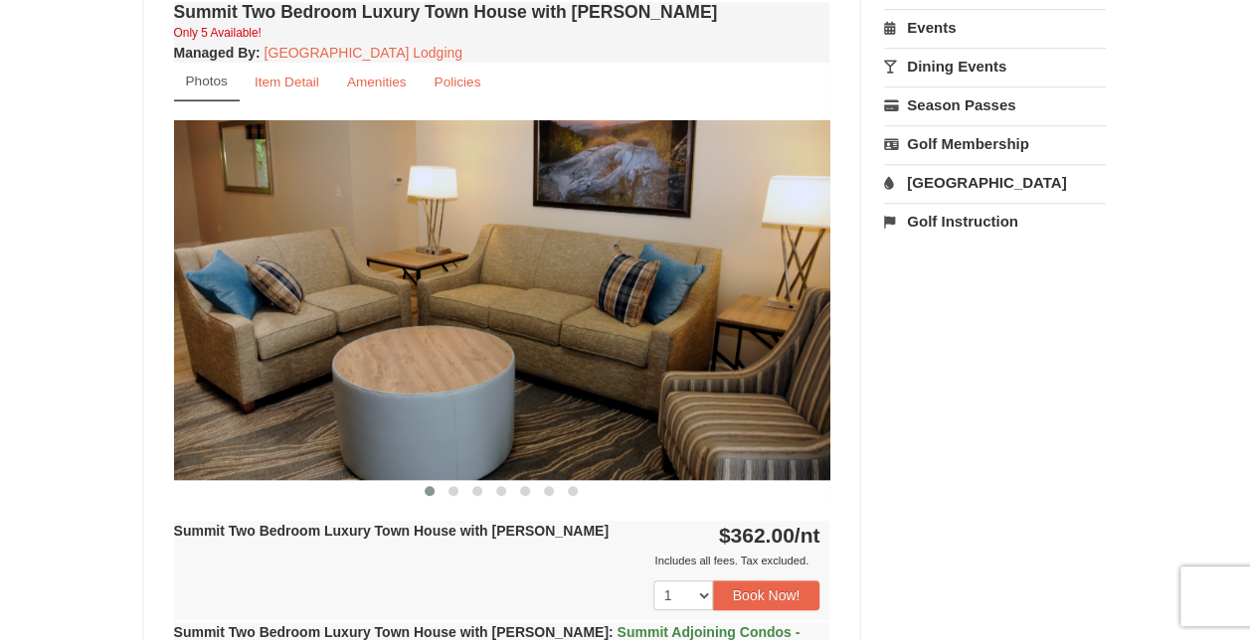
scroll to position [714, 0]
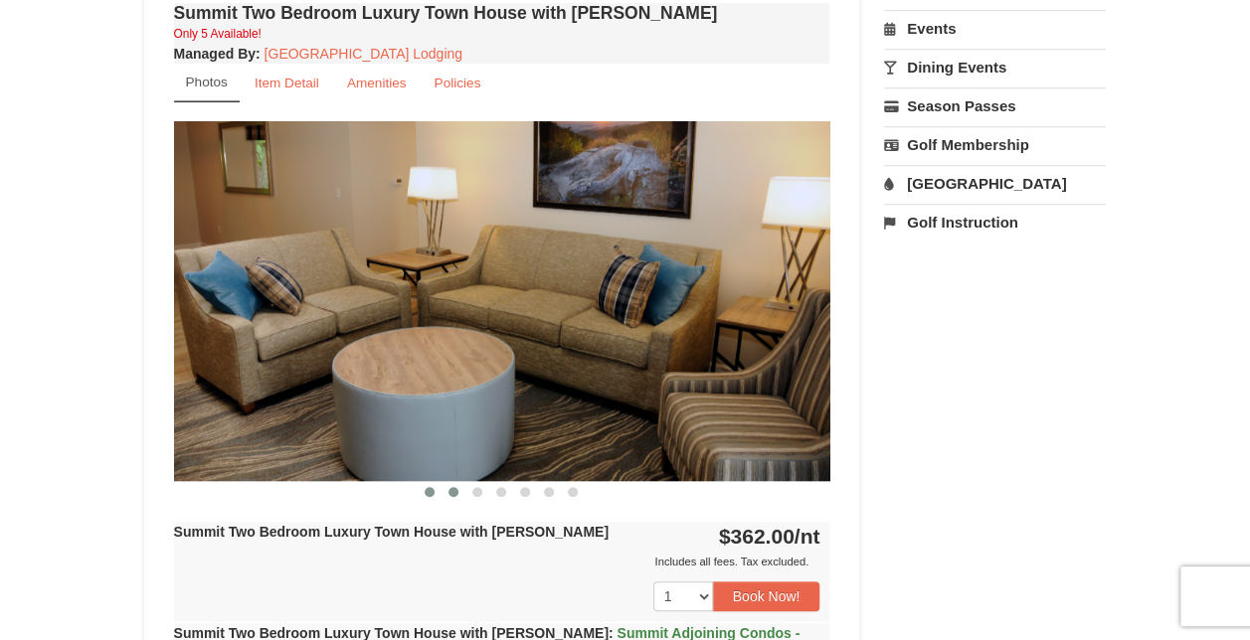
click at [448, 486] on button at bounding box center [453, 492] width 24 height 20
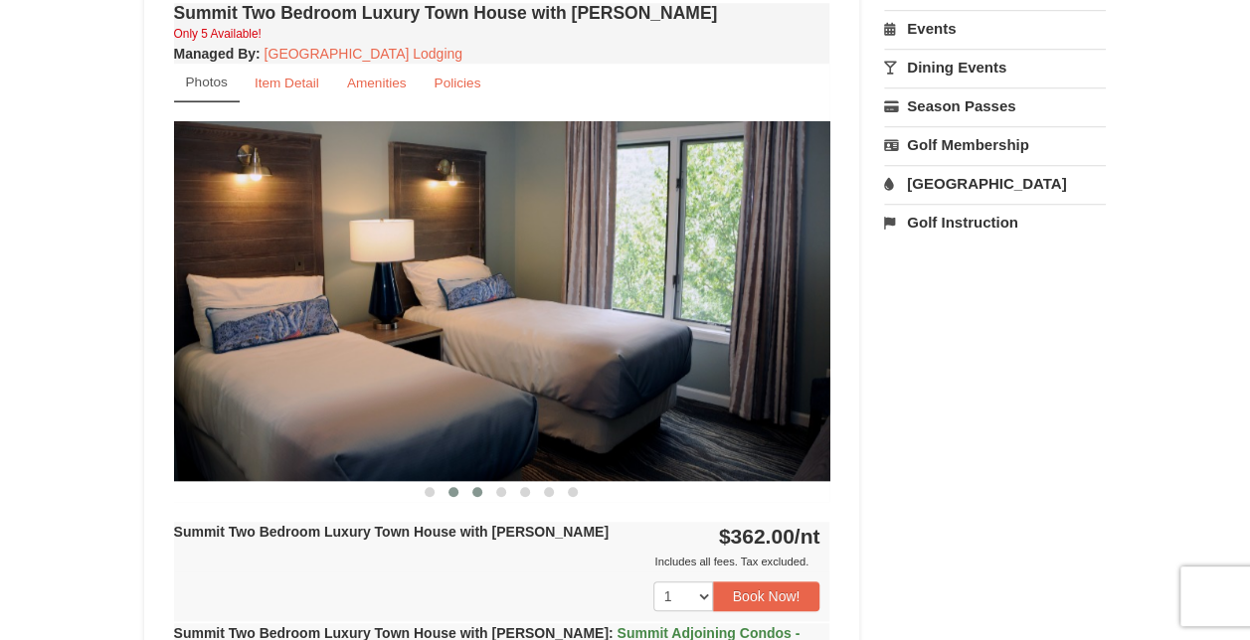
click at [485, 492] on button at bounding box center [477, 492] width 24 height 20
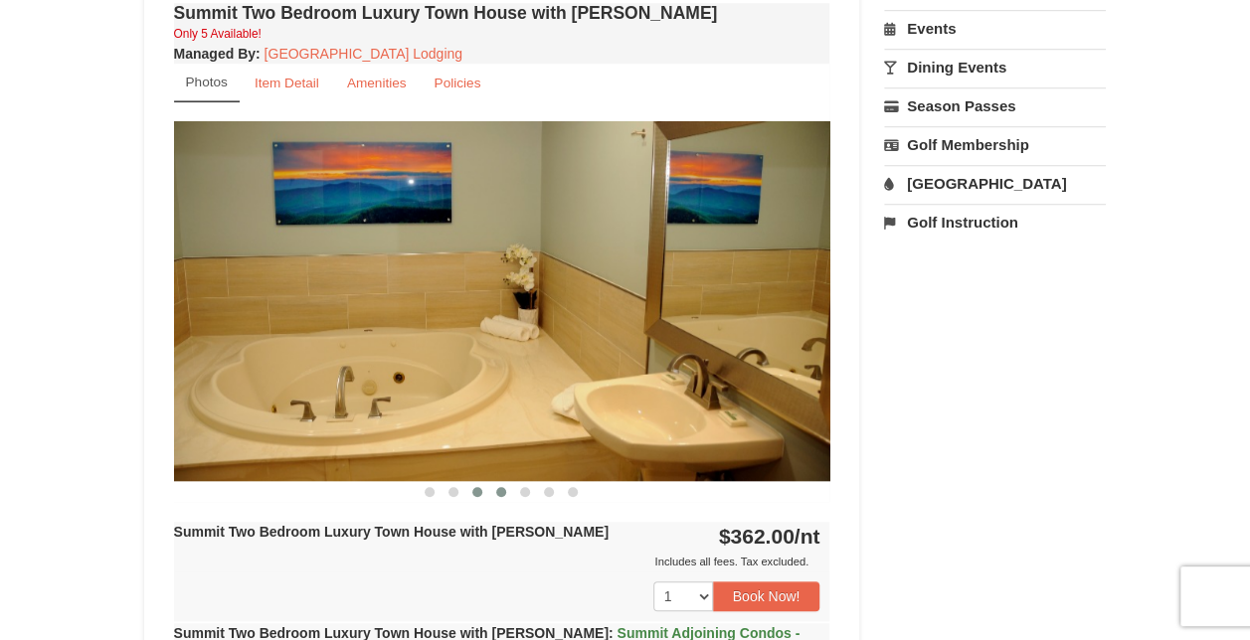
click at [509, 492] on button at bounding box center [501, 492] width 24 height 20
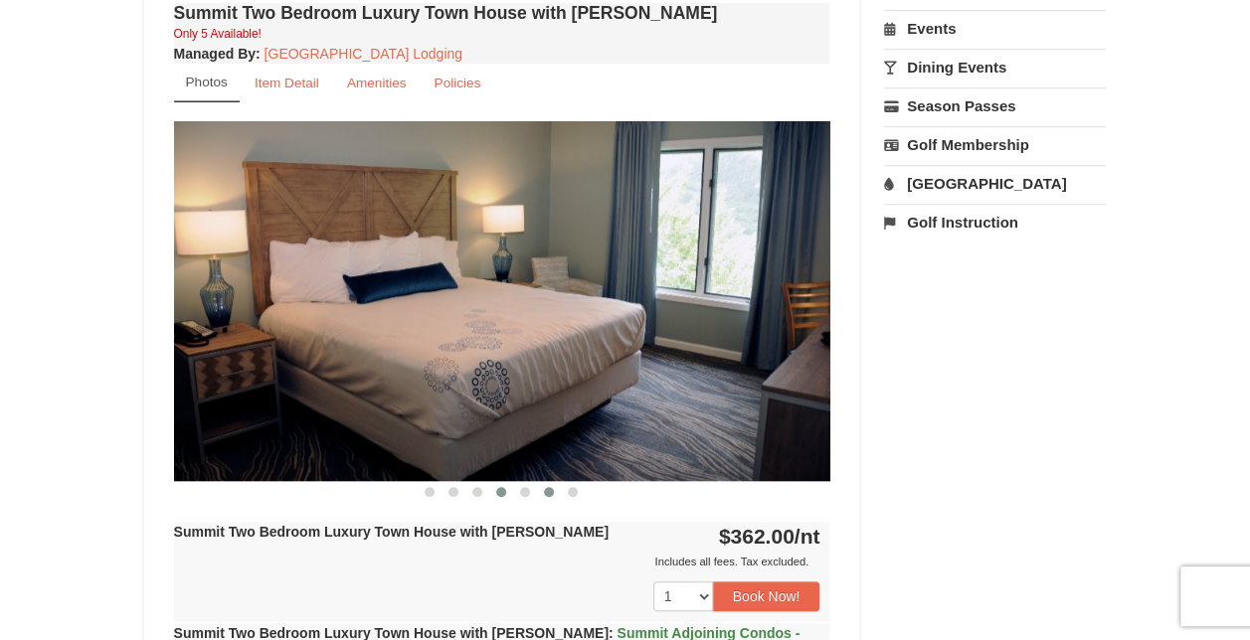
click at [539, 490] on button at bounding box center [549, 492] width 24 height 20
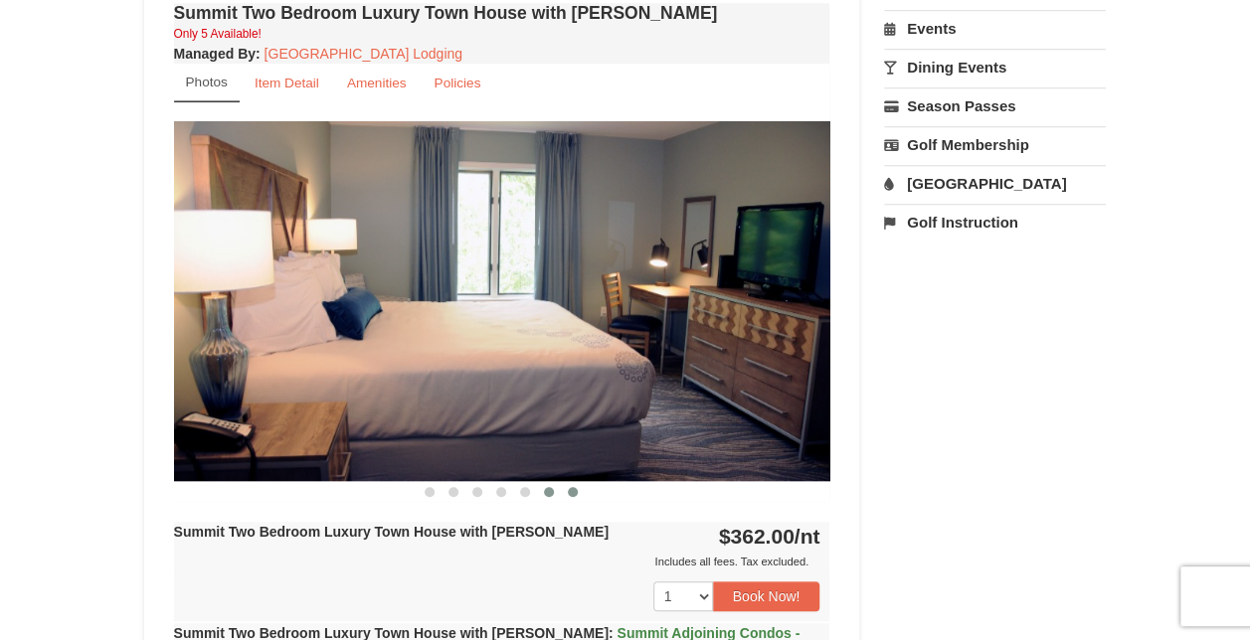
click at [572, 489] on span at bounding box center [573, 492] width 10 height 10
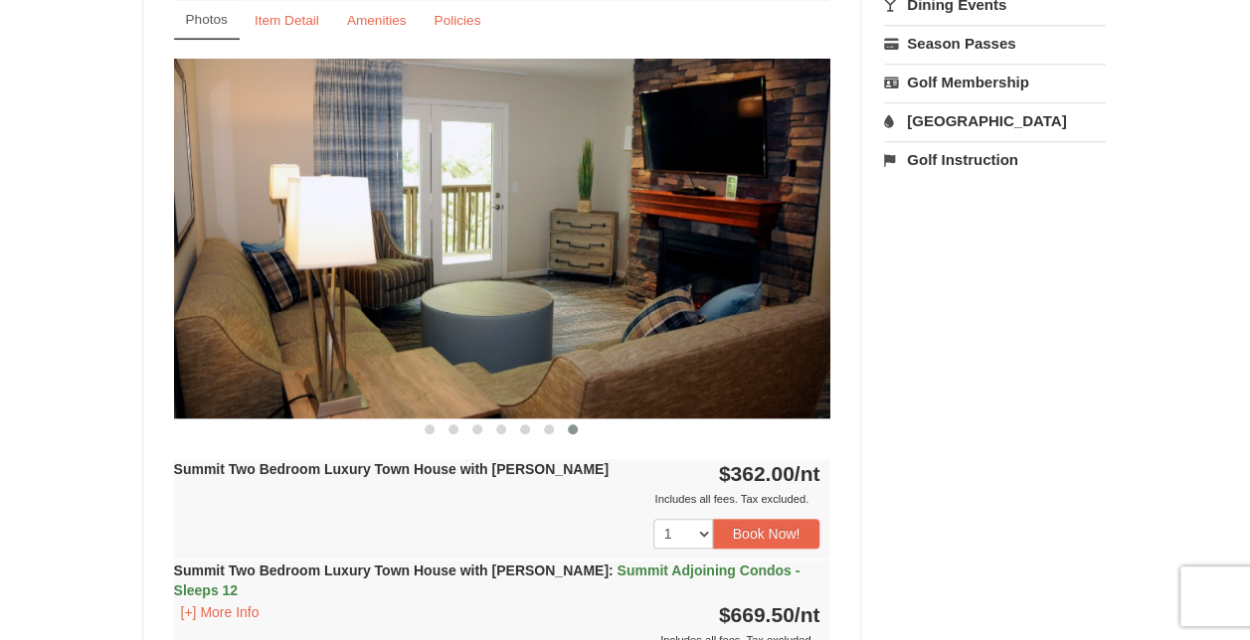
scroll to position [773, 0]
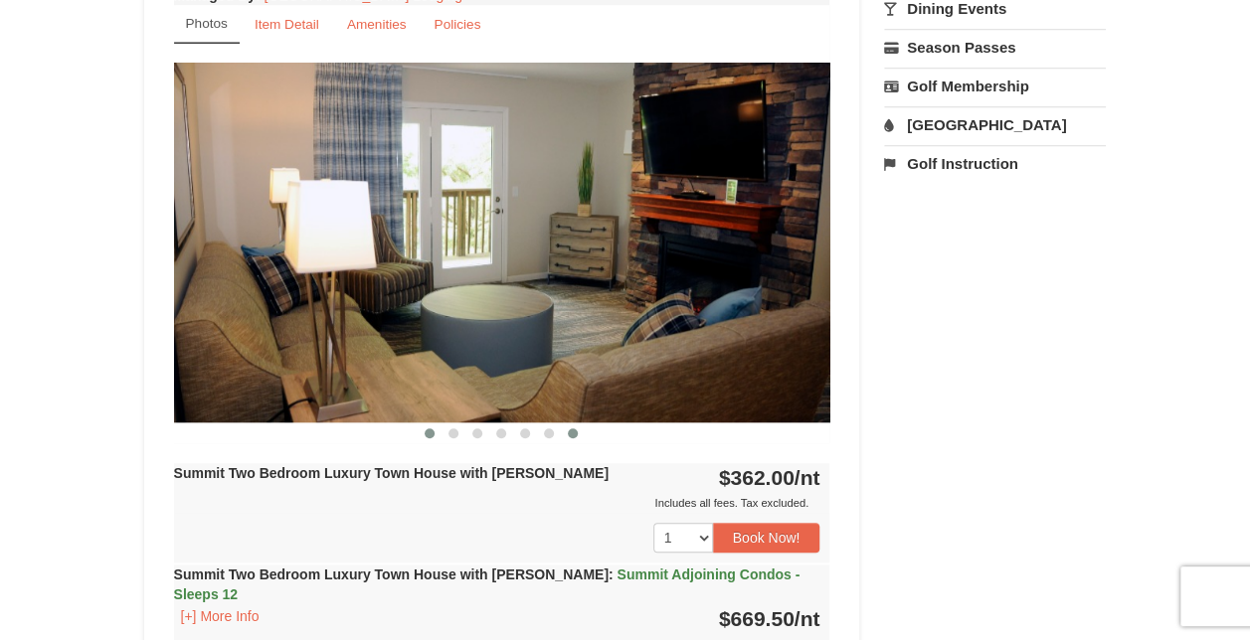
click at [426, 432] on span at bounding box center [430, 434] width 10 height 10
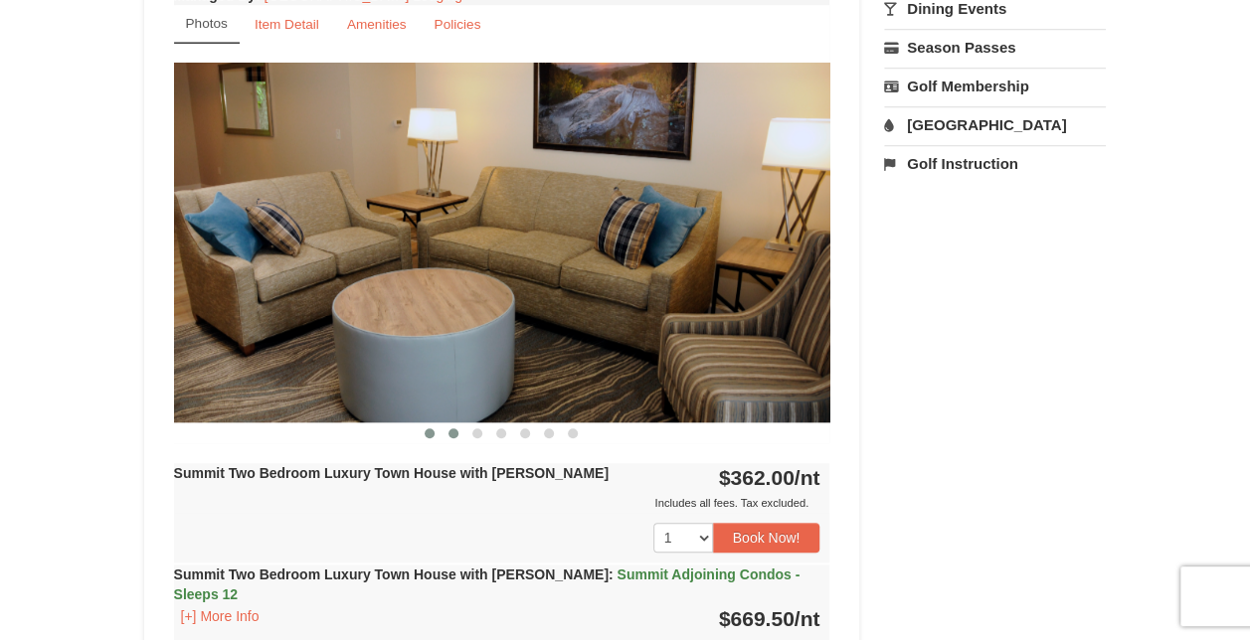
click at [453, 431] on span at bounding box center [453, 434] width 10 height 10
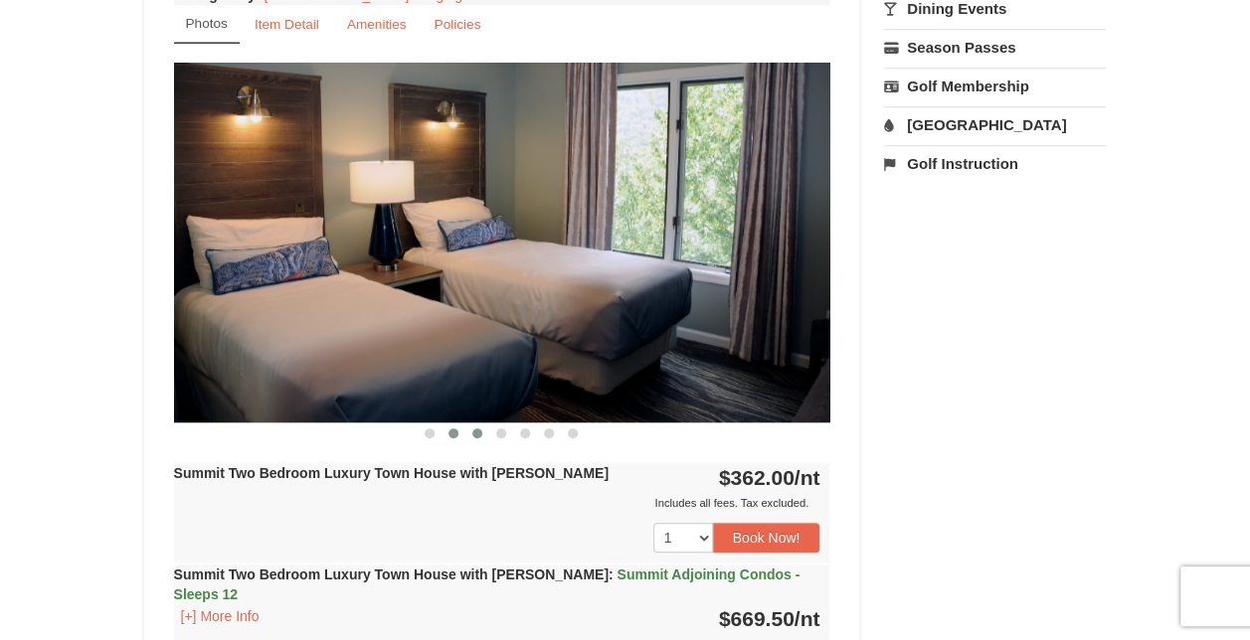
click at [476, 431] on span at bounding box center [477, 434] width 10 height 10
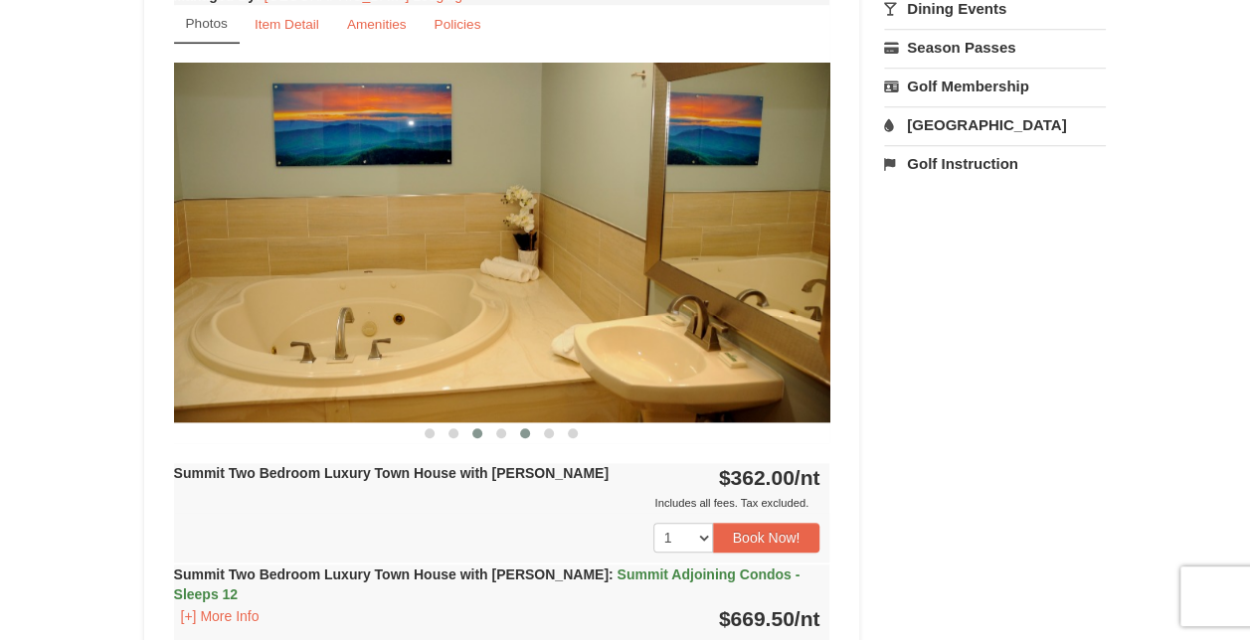
click at [513, 430] on button at bounding box center [525, 434] width 24 height 20
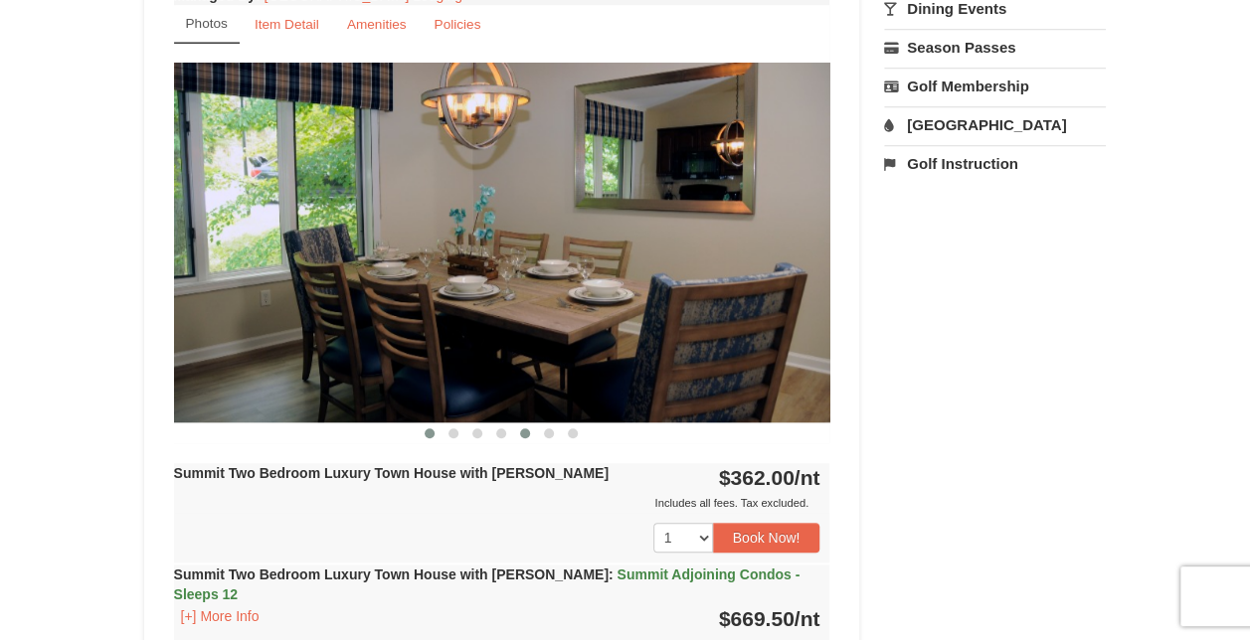
click at [431, 429] on span at bounding box center [430, 434] width 10 height 10
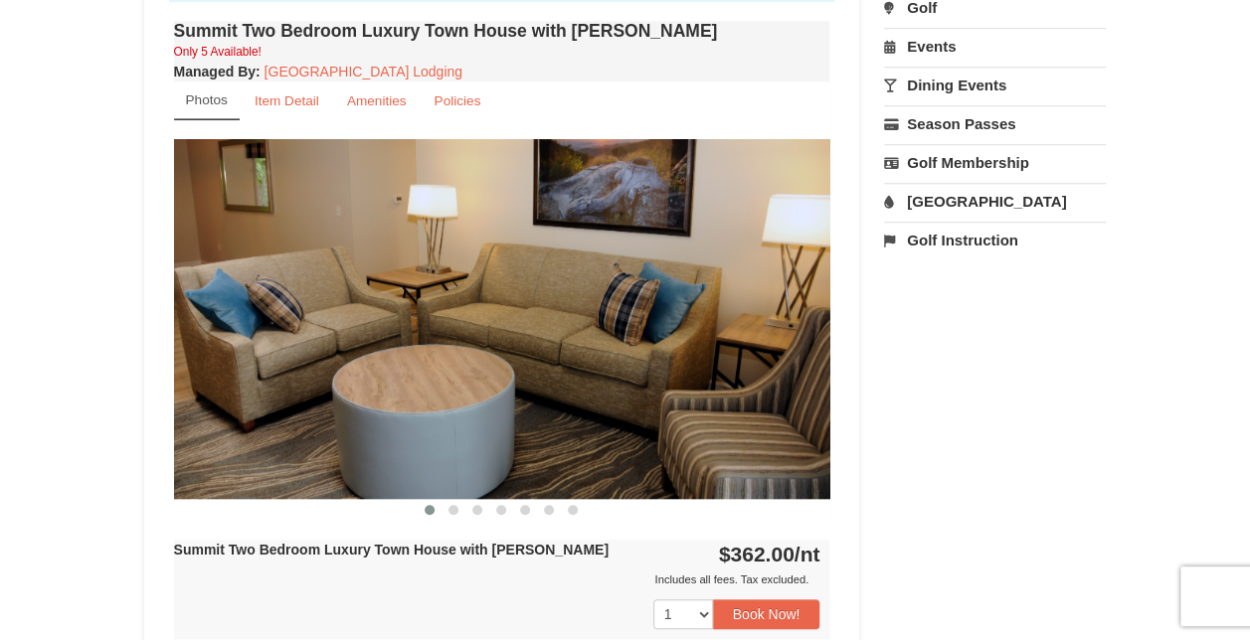
scroll to position [692, 0]
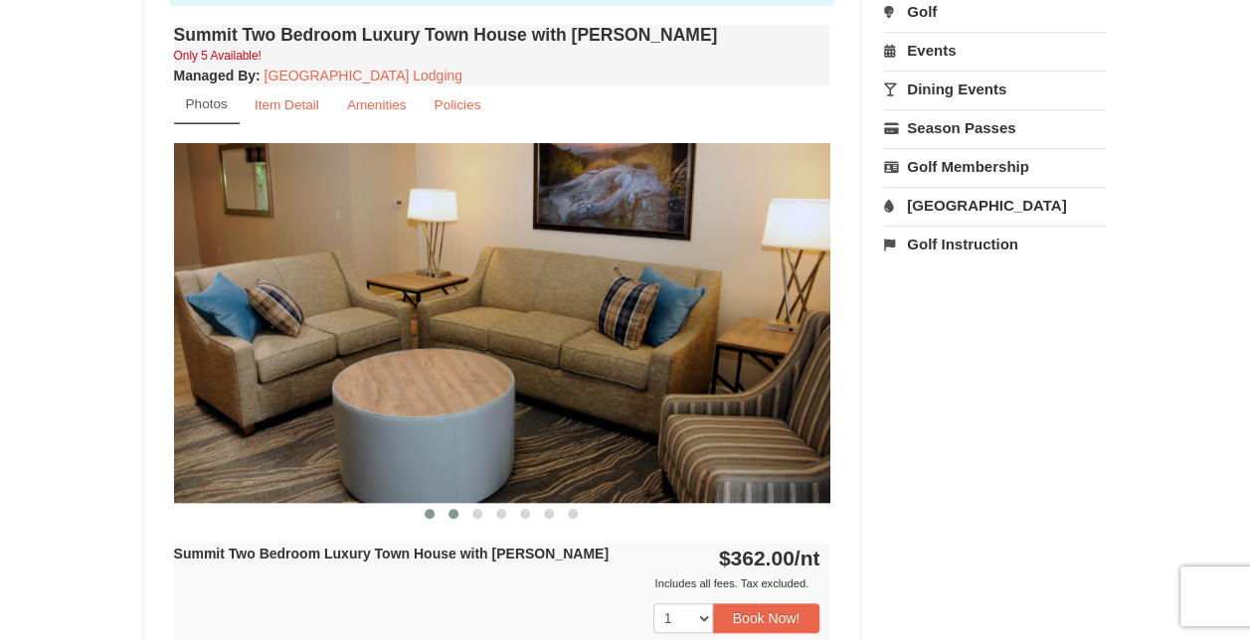
click at [444, 507] on button at bounding box center [453, 514] width 24 height 20
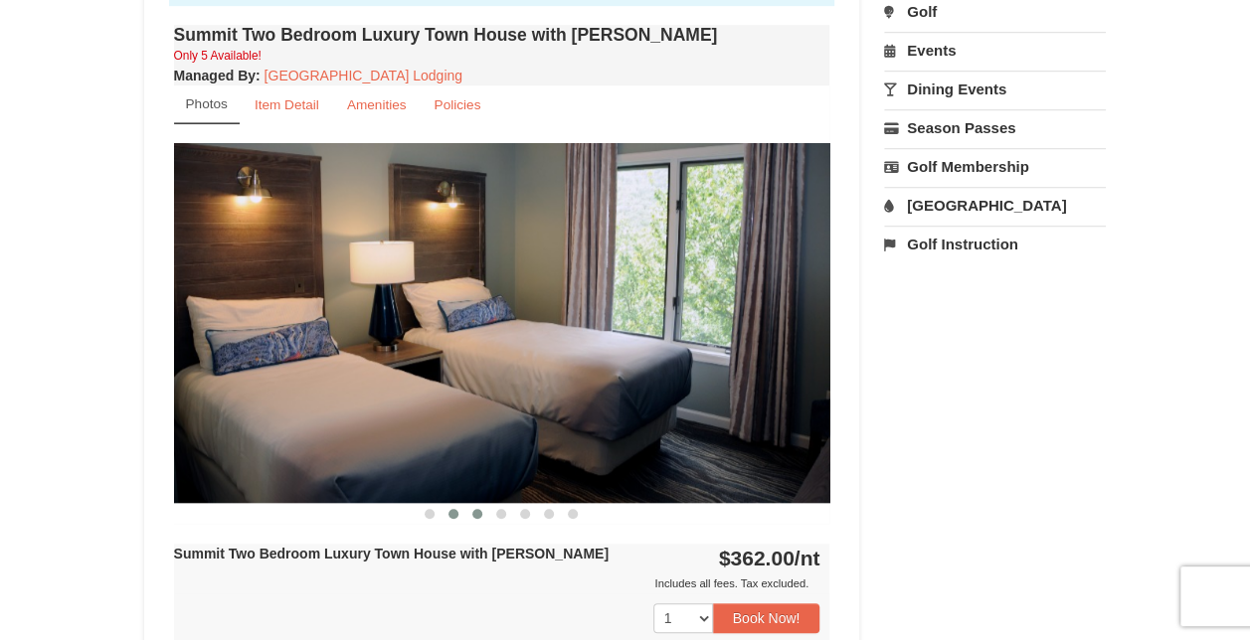
click at [483, 511] on button at bounding box center [477, 514] width 24 height 20
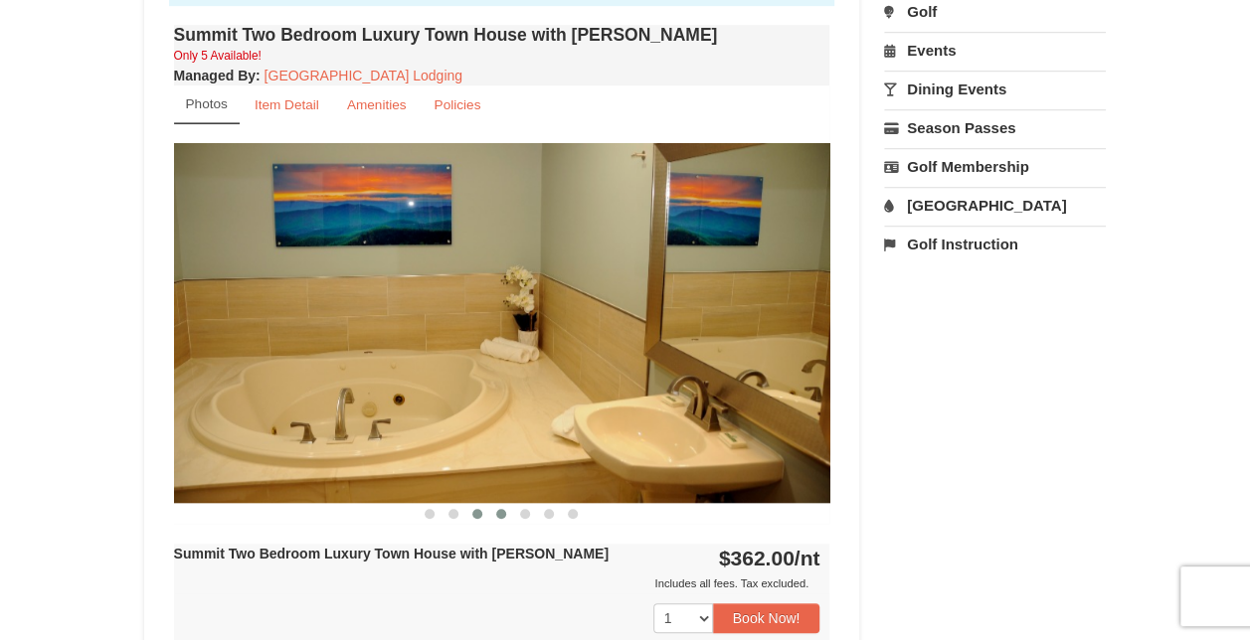
click at [510, 511] on button at bounding box center [501, 514] width 24 height 20
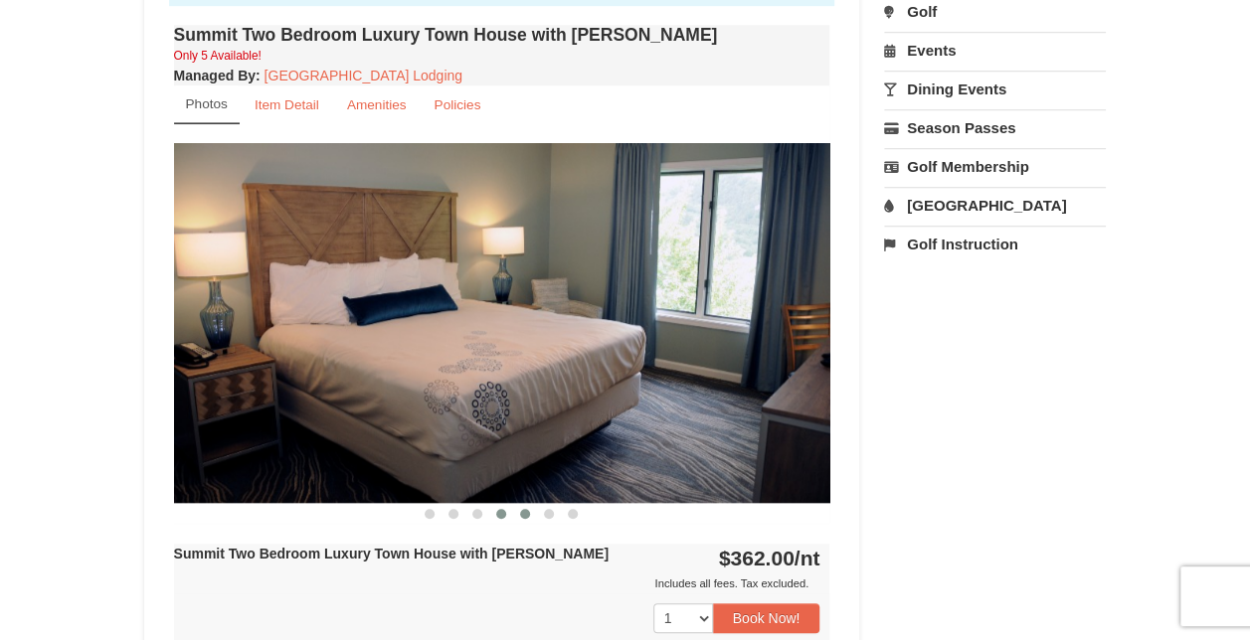
click at [531, 509] on button at bounding box center [525, 514] width 24 height 20
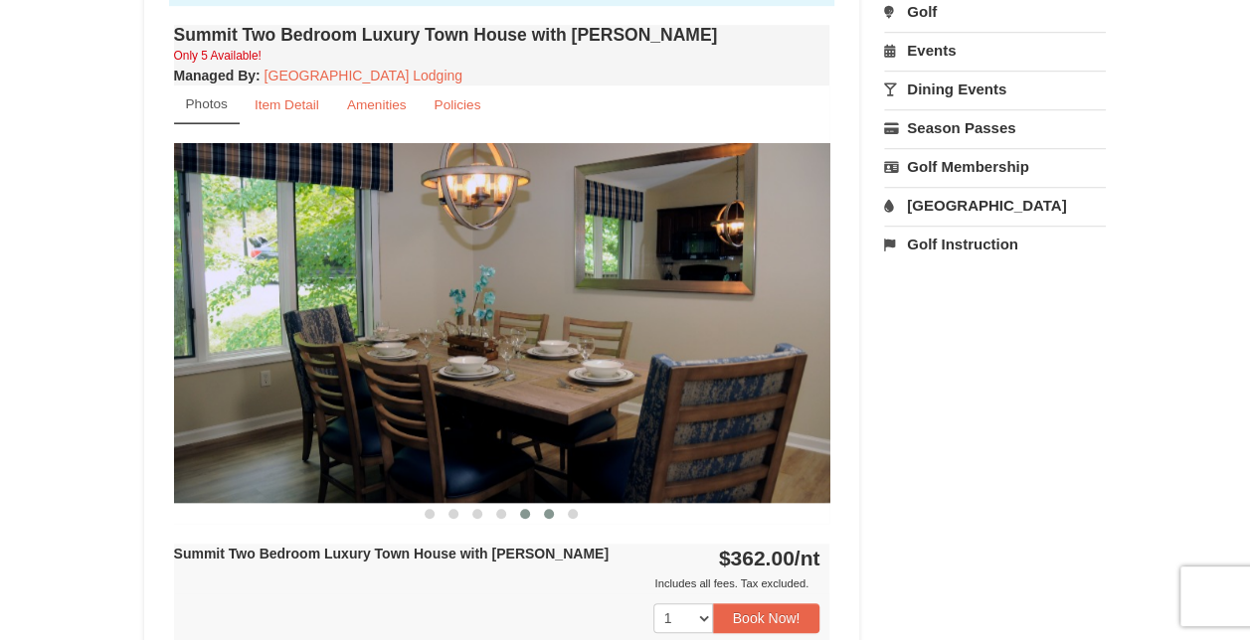
click at [547, 509] on span at bounding box center [549, 514] width 10 height 10
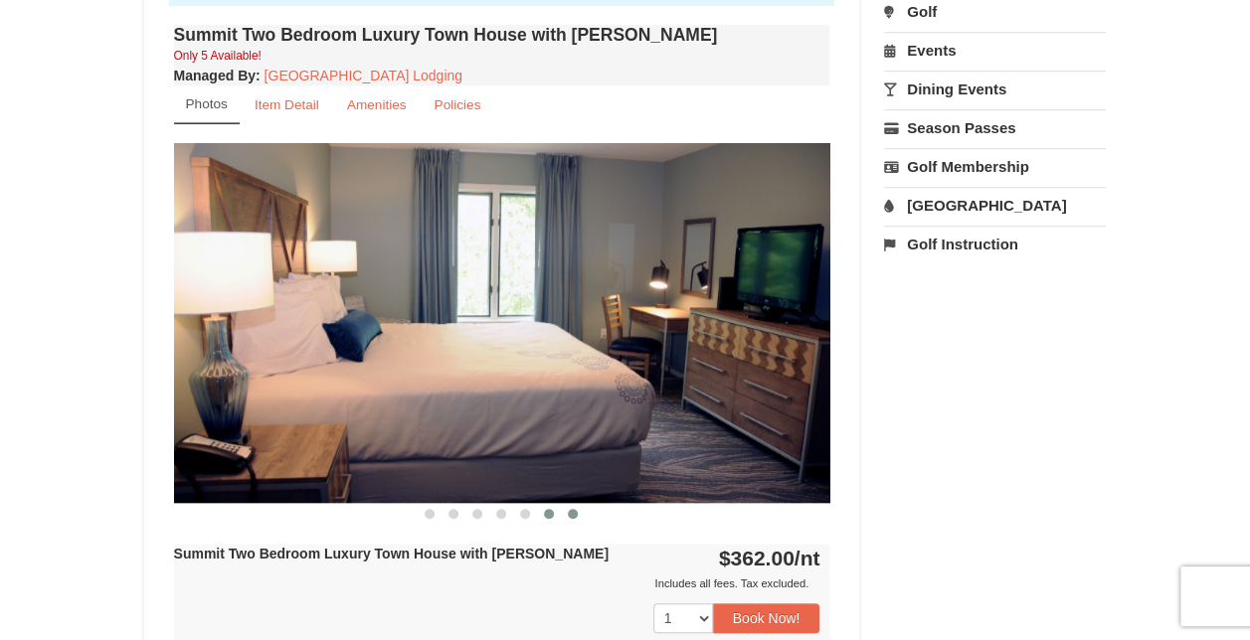
click at [567, 509] on button at bounding box center [573, 514] width 24 height 20
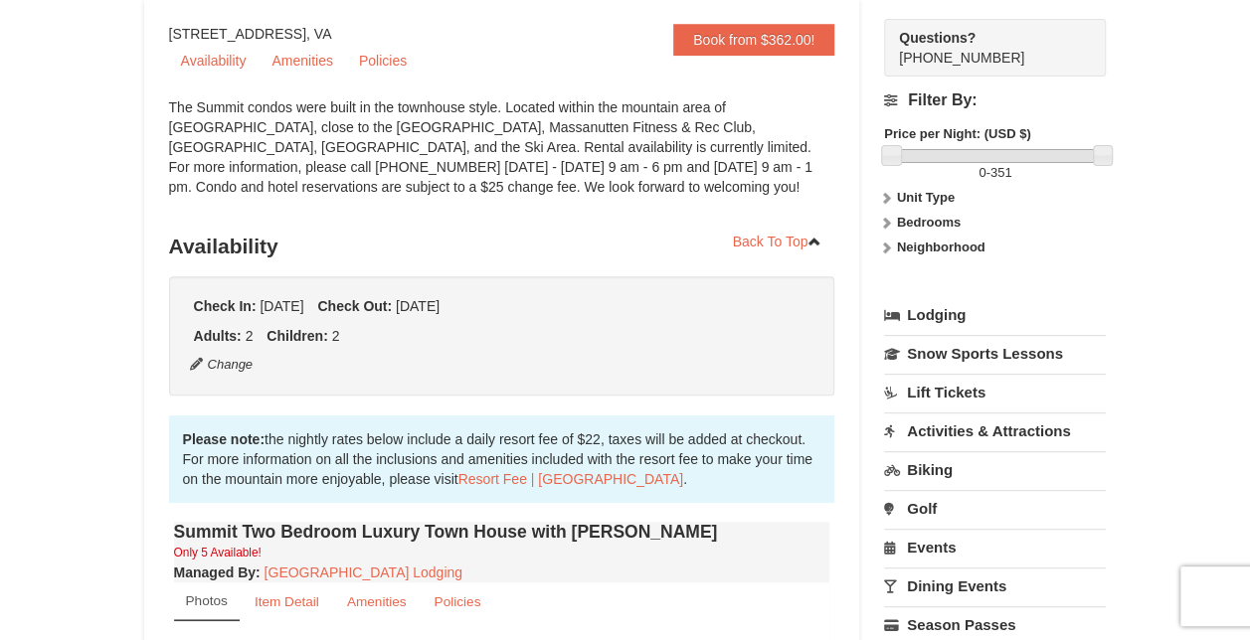
scroll to position [0, 0]
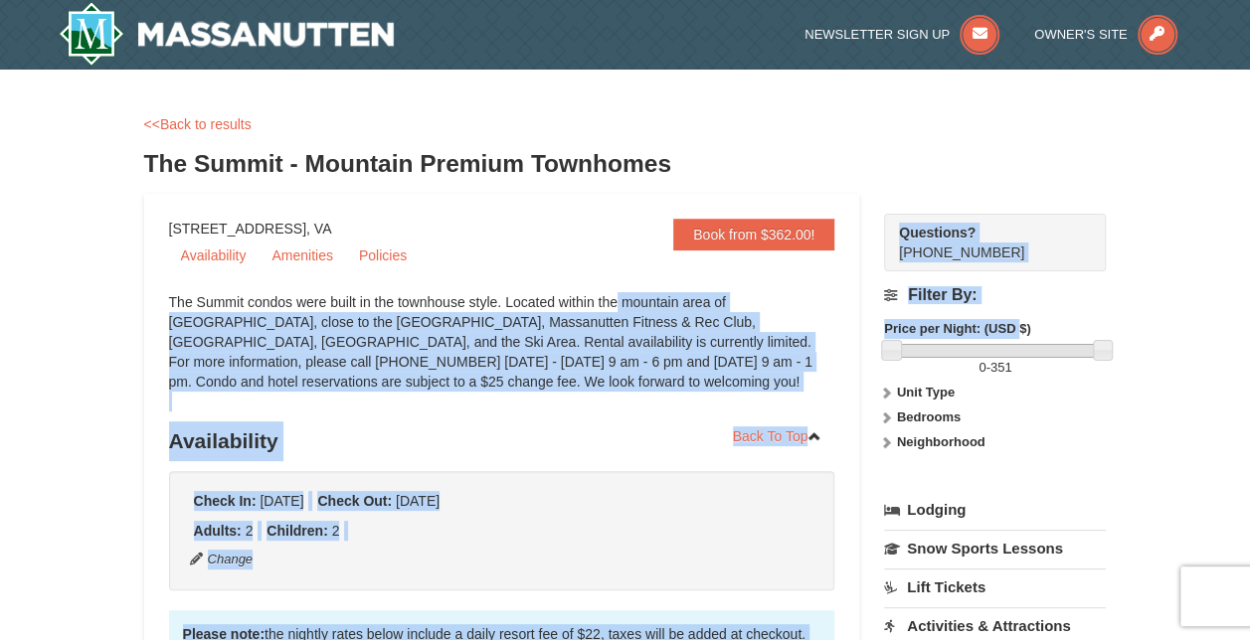
drag, startPoint x: 1020, startPoint y: 321, endPoint x: 515, endPoint y: 304, distance: 505.4
click at [515, 304] on div "The Summit condos were built in the townhouse style. Located within the mountai…" at bounding box center [502, 351] width 666 height 119
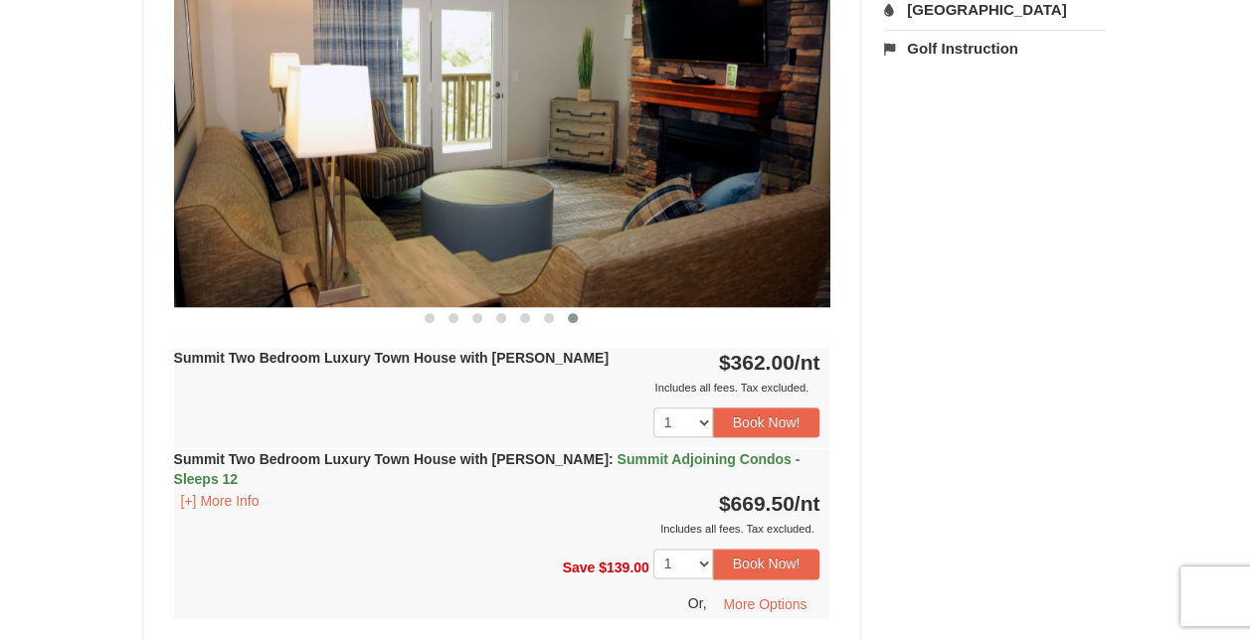
scroll to position [876, 0]
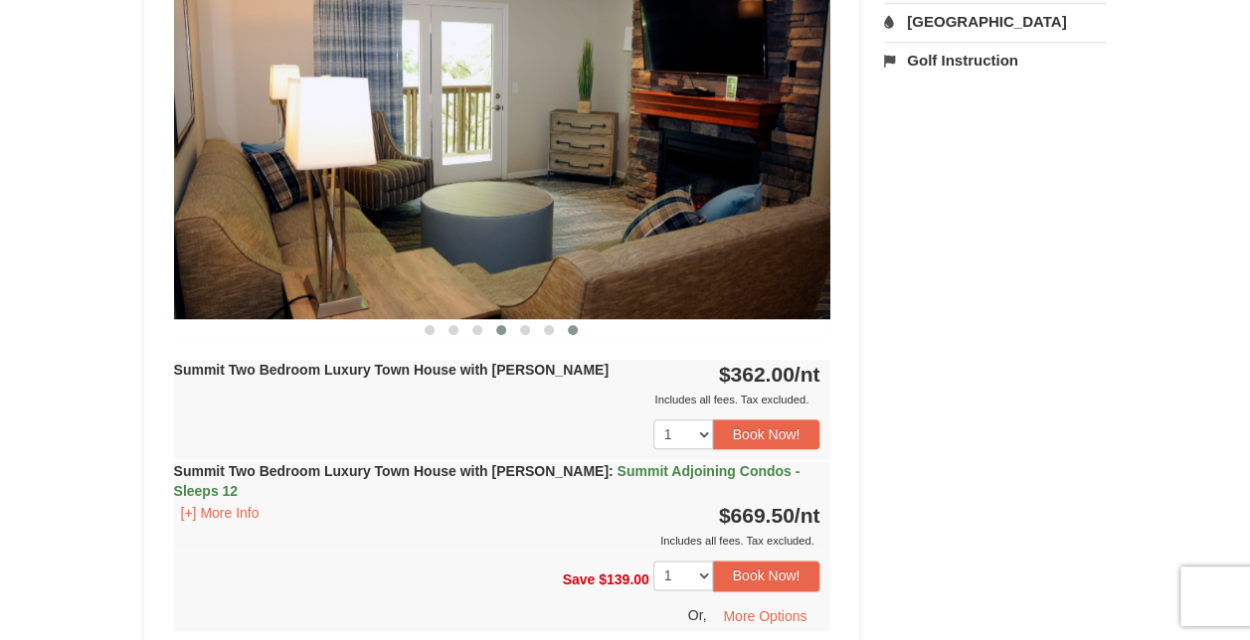
click at [508, 332] on button at bounding box center [501, 330] width 24 height 20
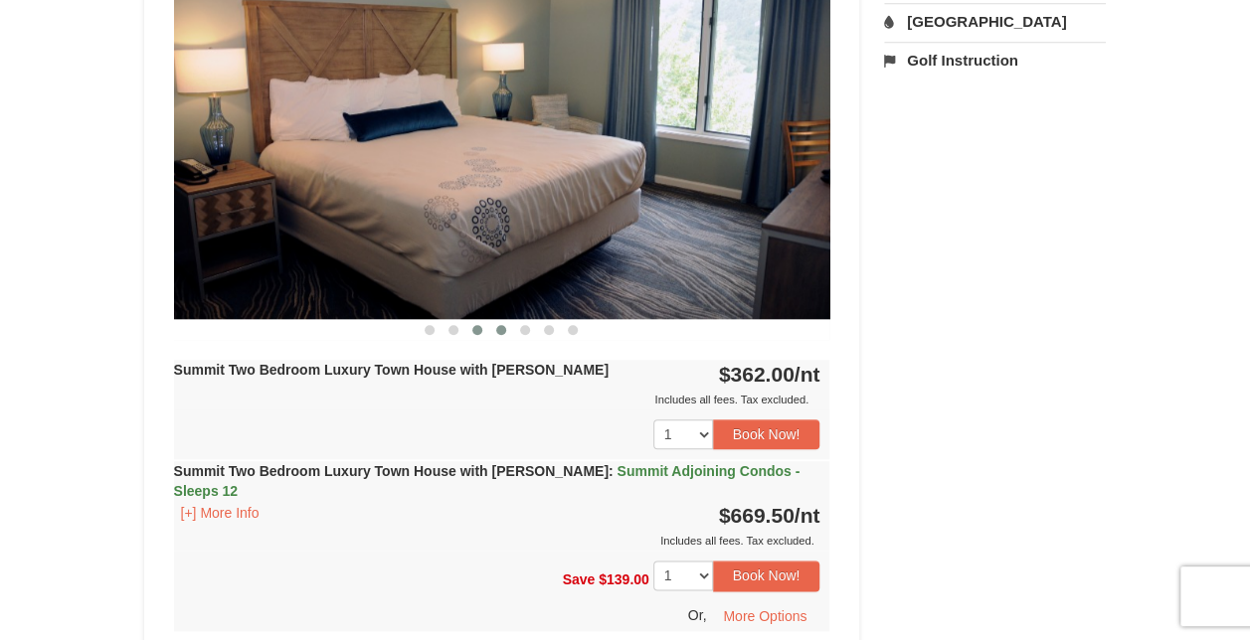
click at [486, 322] on button at bounding box center [477, 330] width 24 height 20
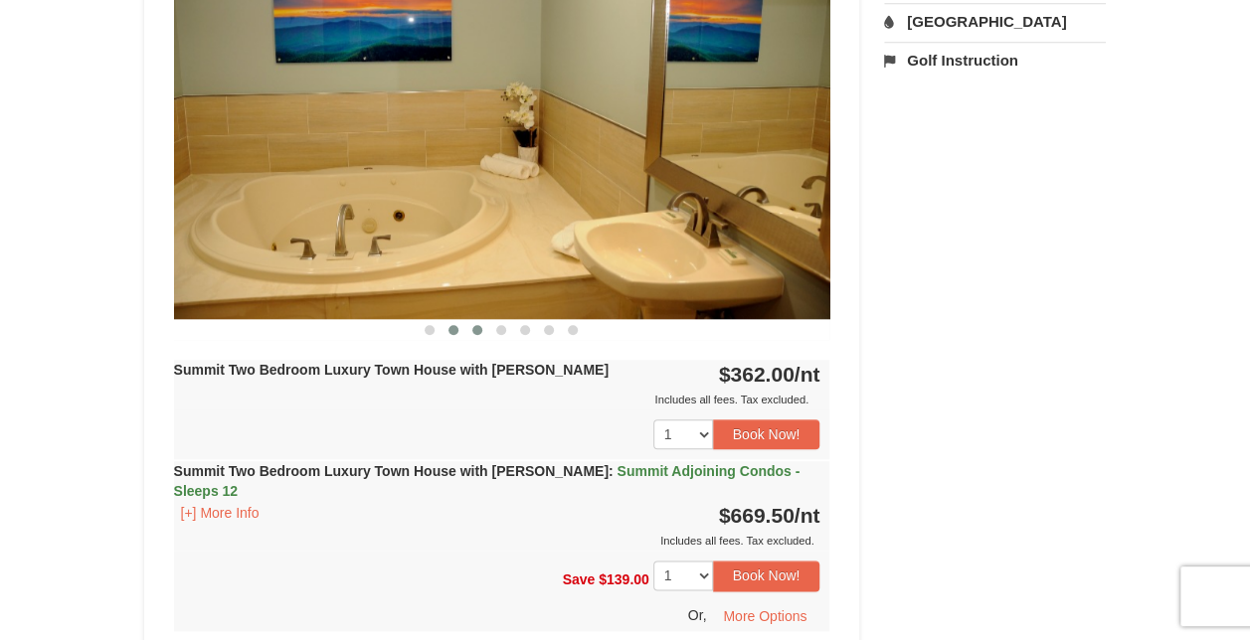
click at [460, 325] on button at bounding box center [453, 330] width 24 height 20
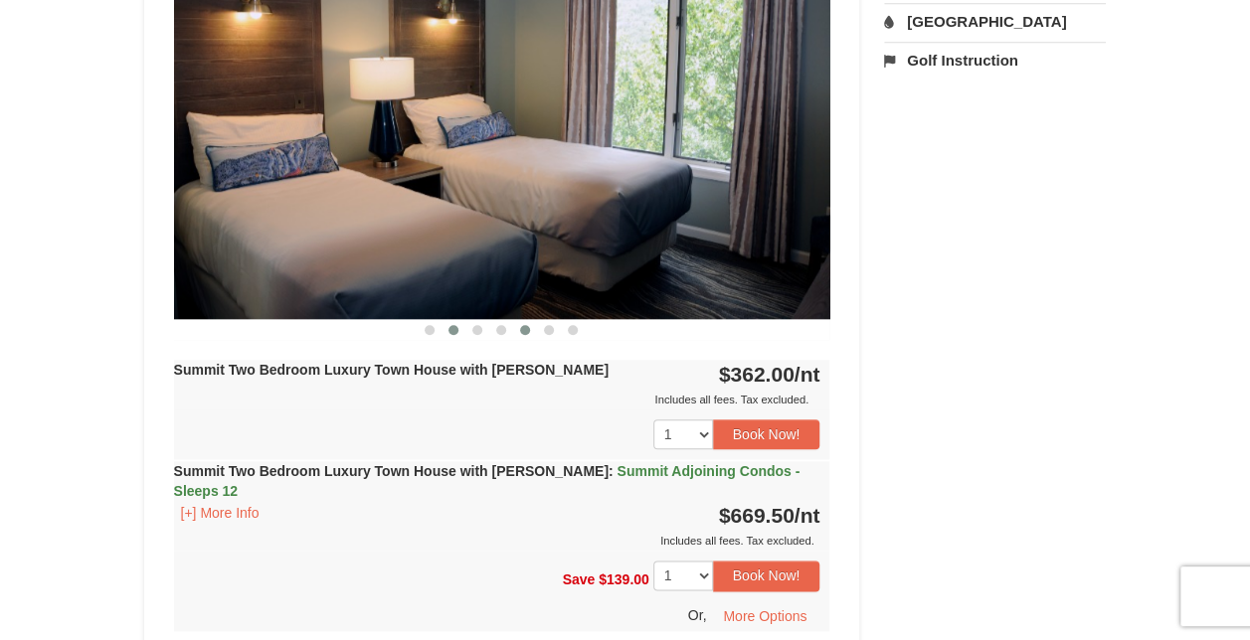
click at [517, 330] on button at bounding box center [525, 330] width 24 height 20
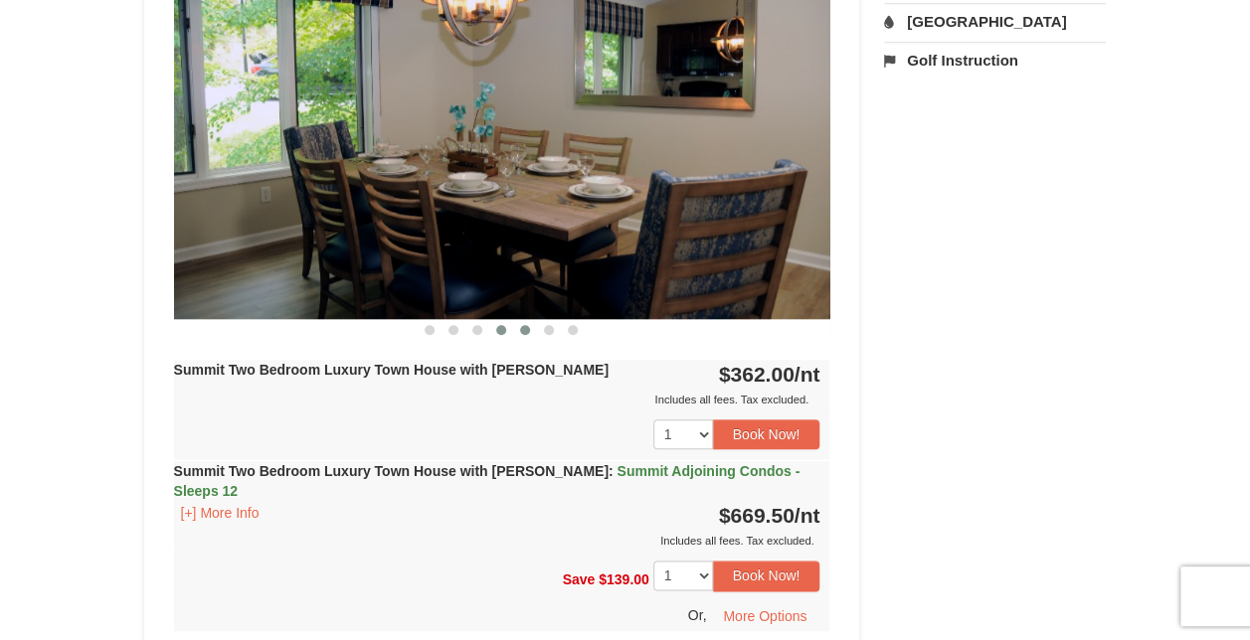
click at [495, 326] on button at bounding box center [501, 330] width 24 height 20
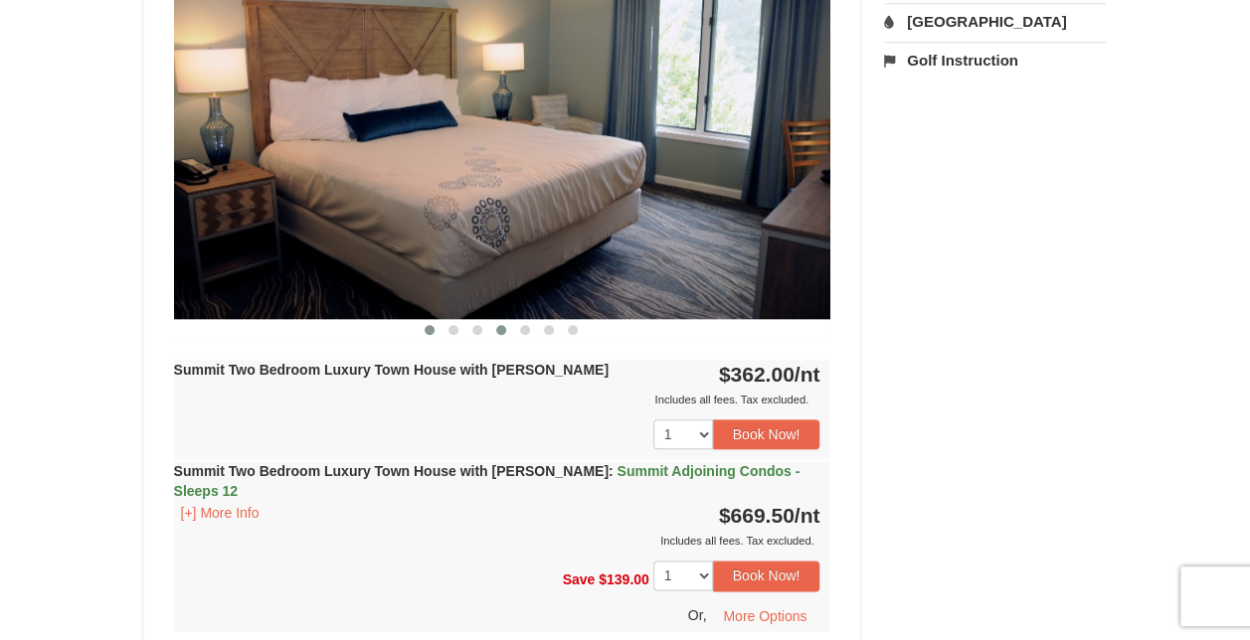
click at [424, 328] on button at bounding box center [430, 330] width 24 height 20
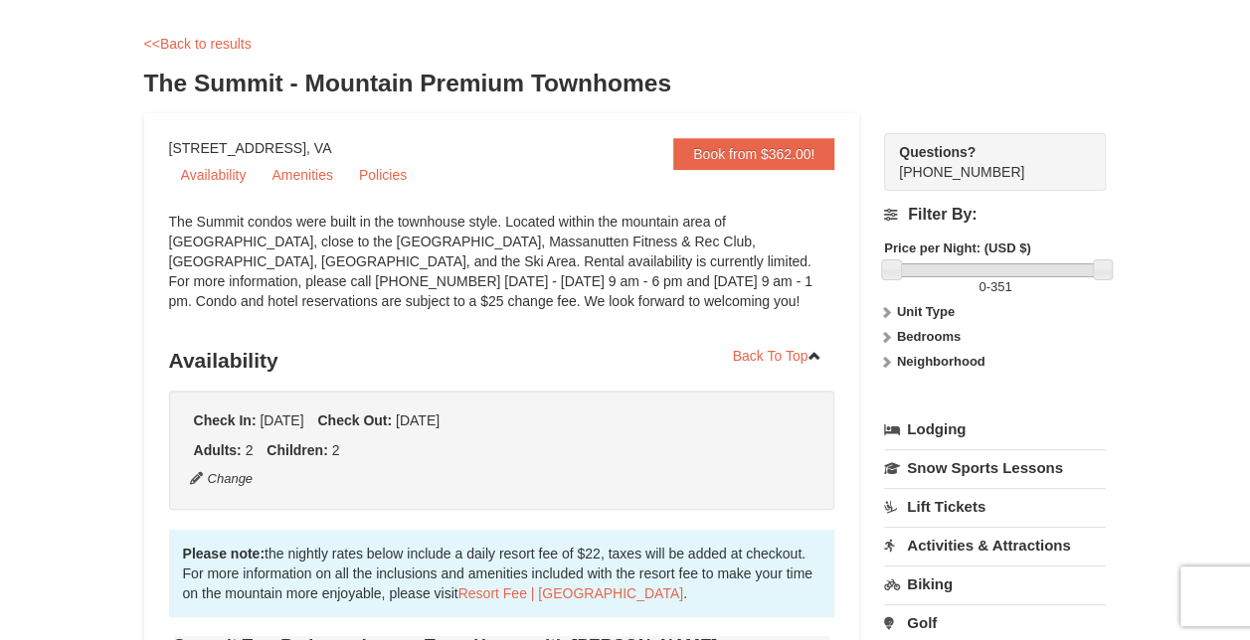
scroll to position [0, 0]
